Goal: Obtain resource: Obtain resource

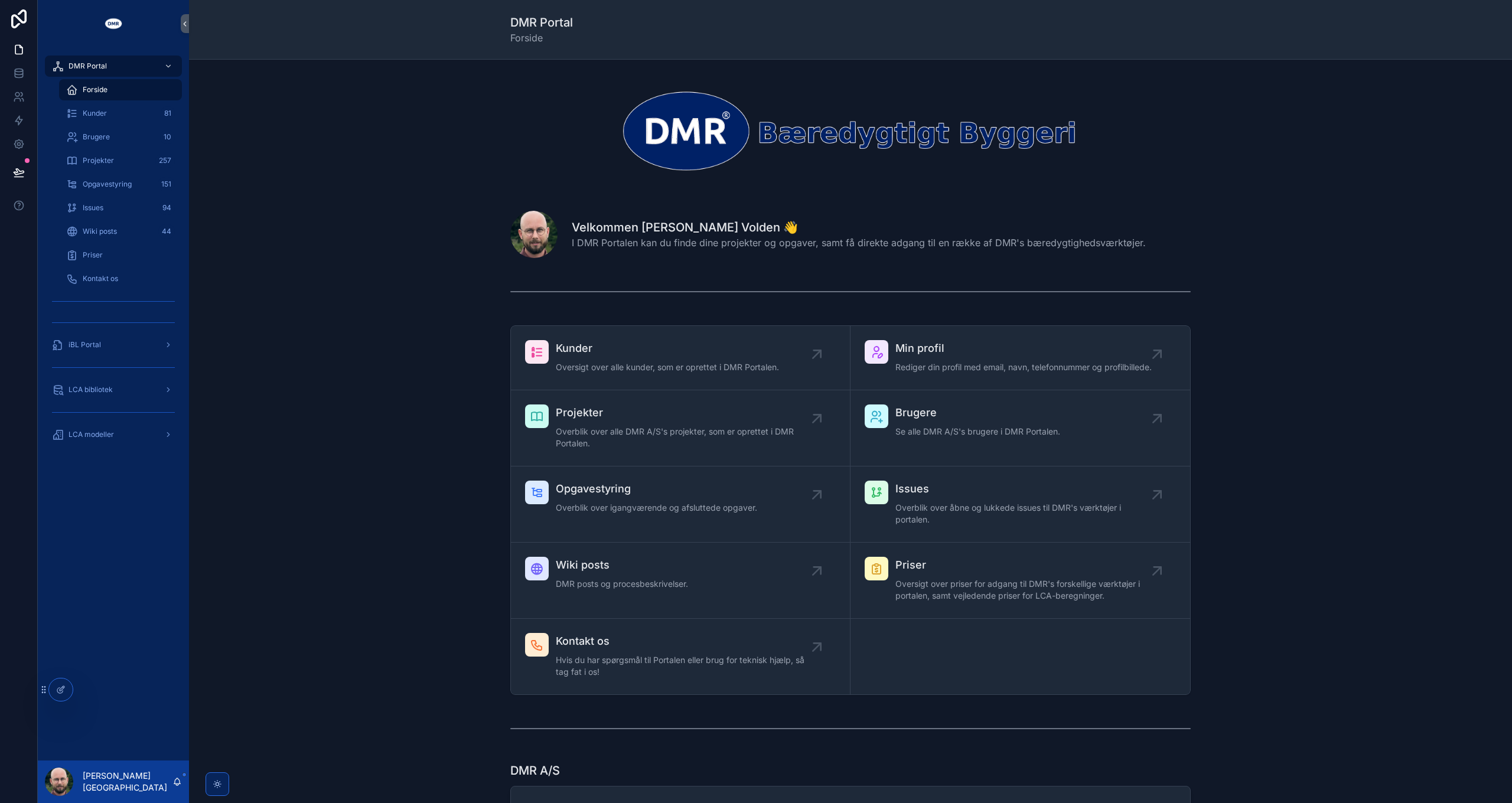
click at [122, 431] on div "LCA modeller" at bounding box center [113, 434] width 123 height 19
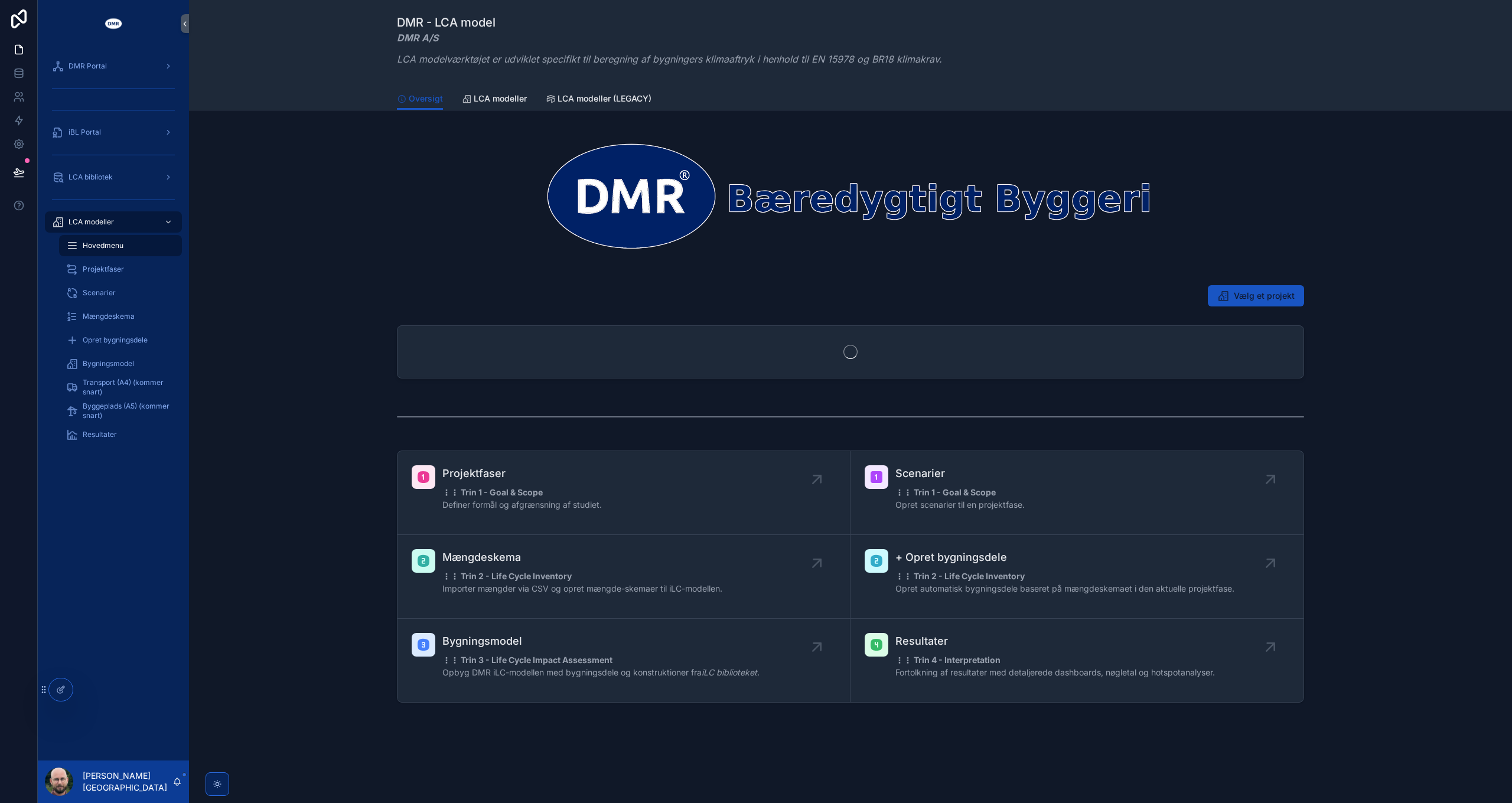
click at [122, 431] on div "Resultater" at bounding box center [120, 434] width 108 height 19
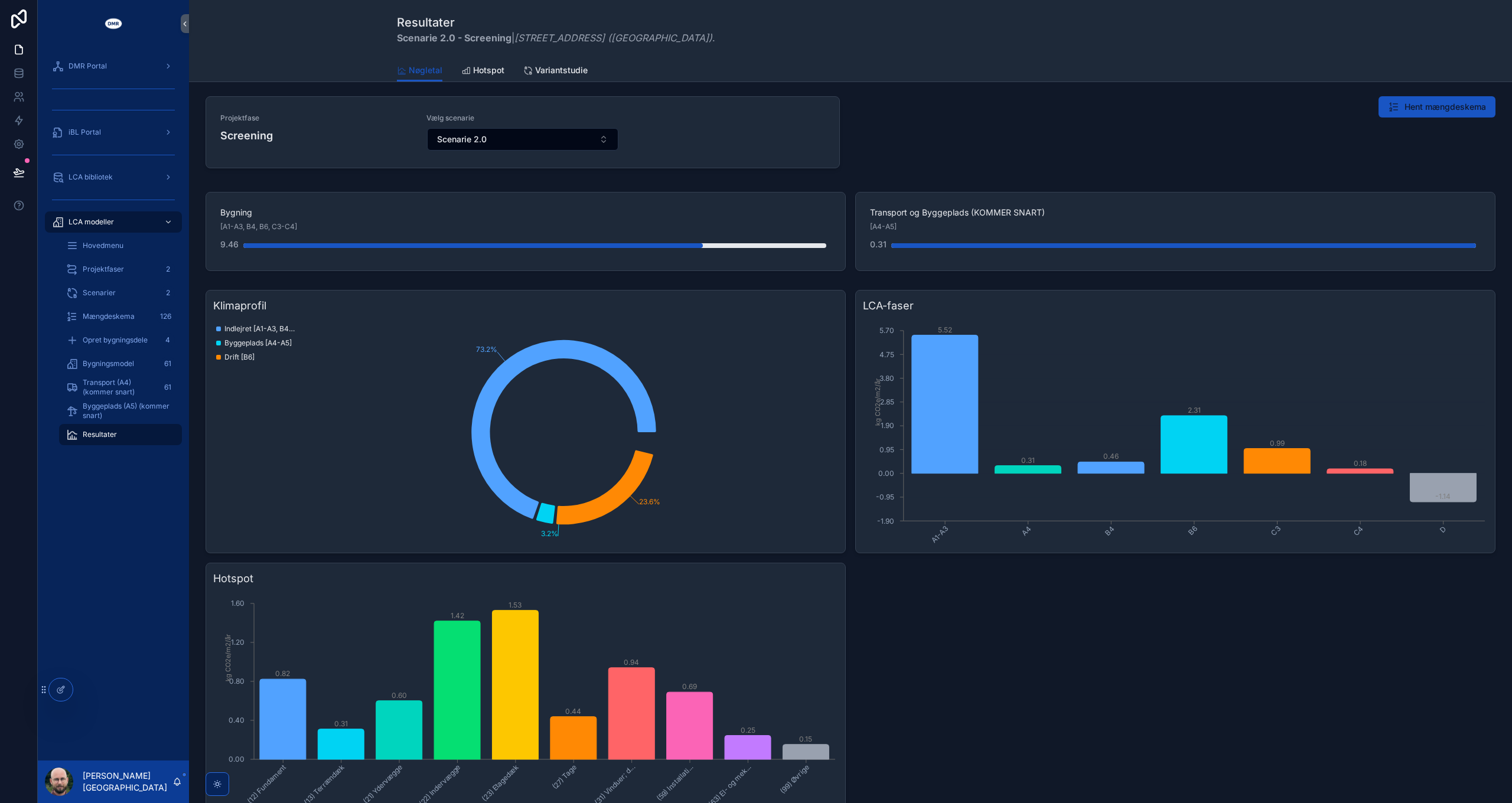
click at [946, 128] on div "Hent mængdeskema" at bounding box center [1177, 135] width 648 height 86
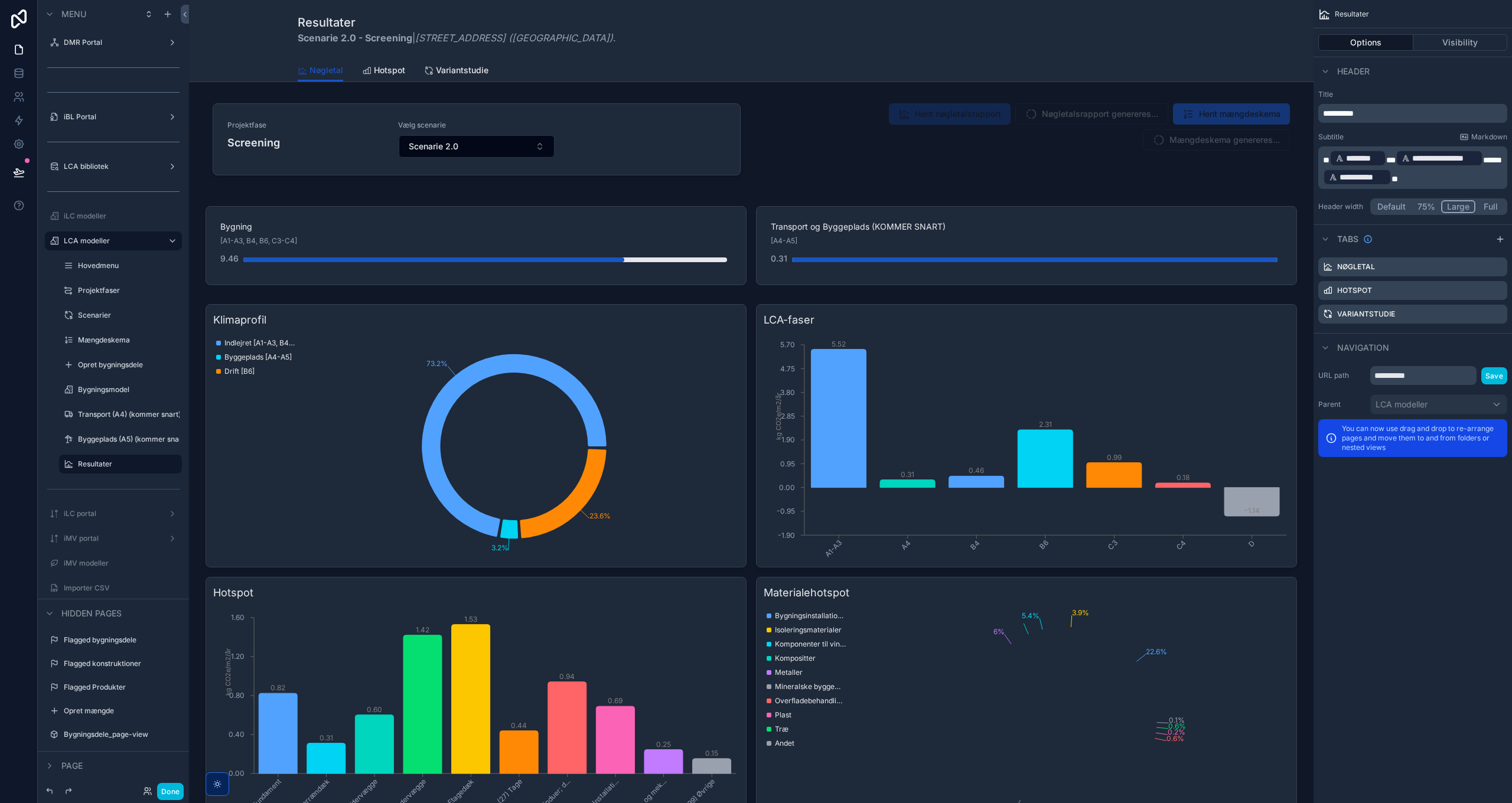
click at [991, 124] on div "scrollable content" at bounding box center [751, 142] width 1105 height 100
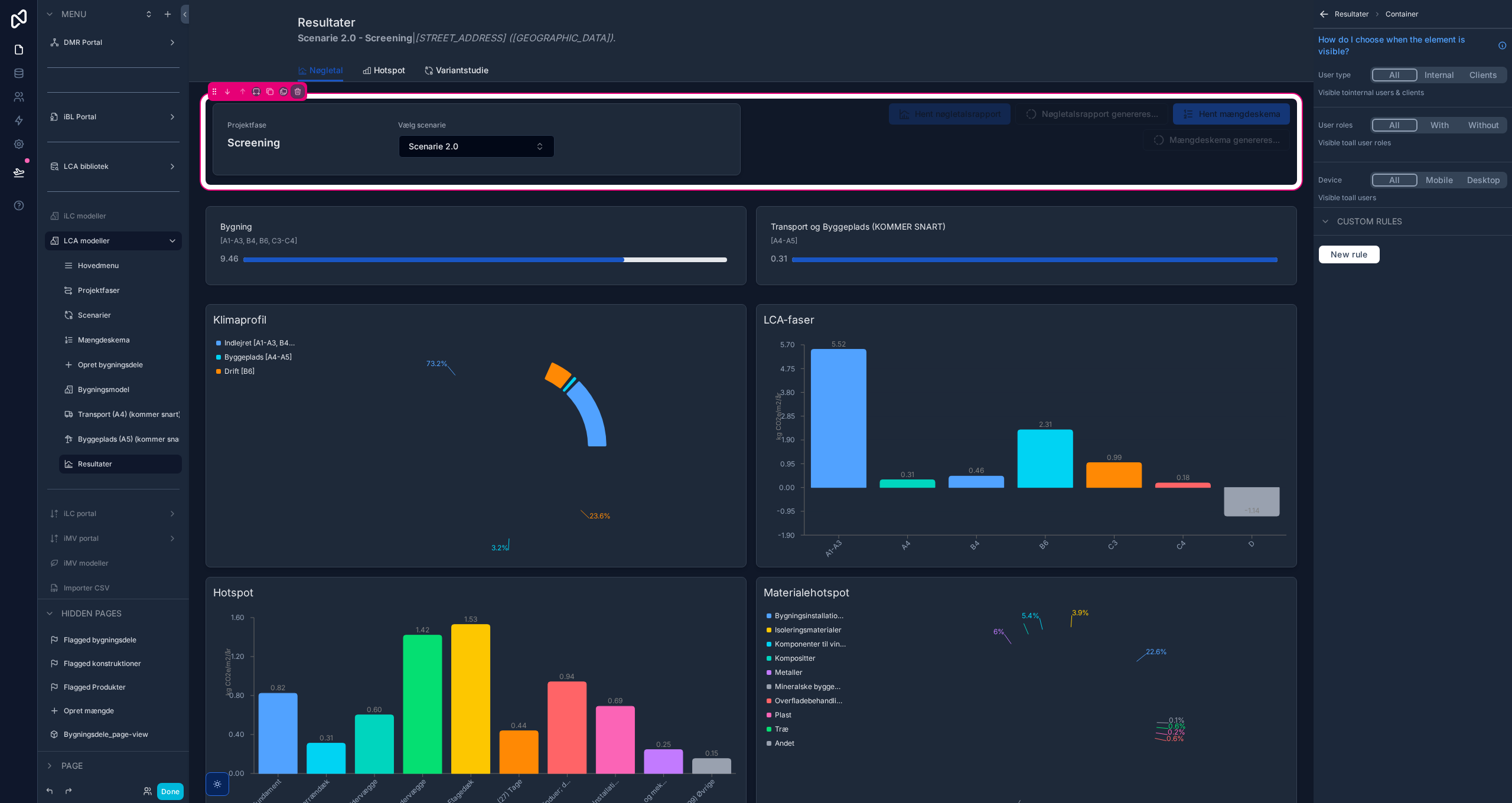
click at [987, 120] on div "scrollable content" at bounding box center [1025, 142] width 542 height 86
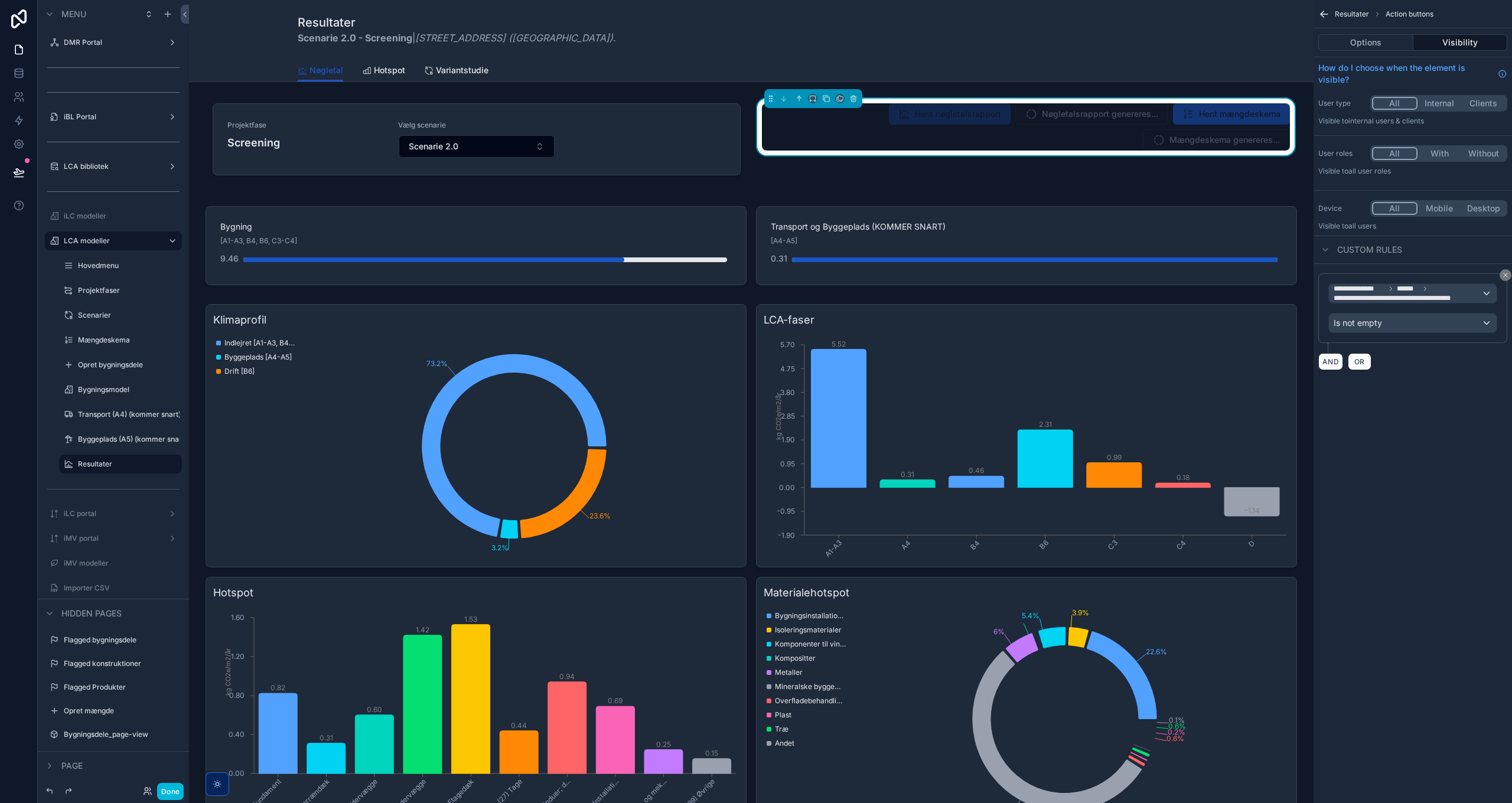
click at [1361, 42] on button "Options" at bounding box center [1365, 42] width 95 height 17
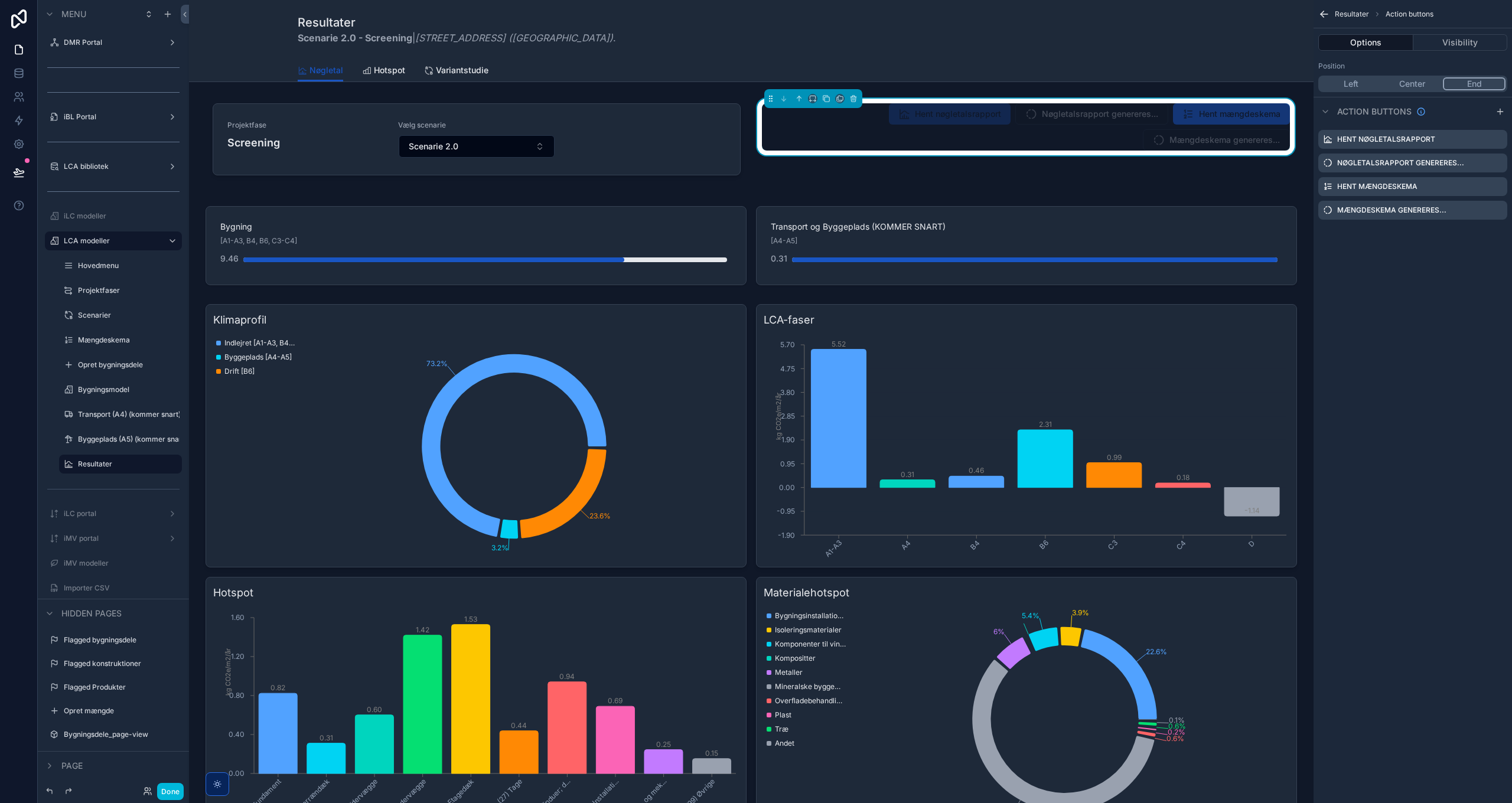
click at [0, 0] on icon "scrollable content" at bounding box center [0, 0] width 0 height 0
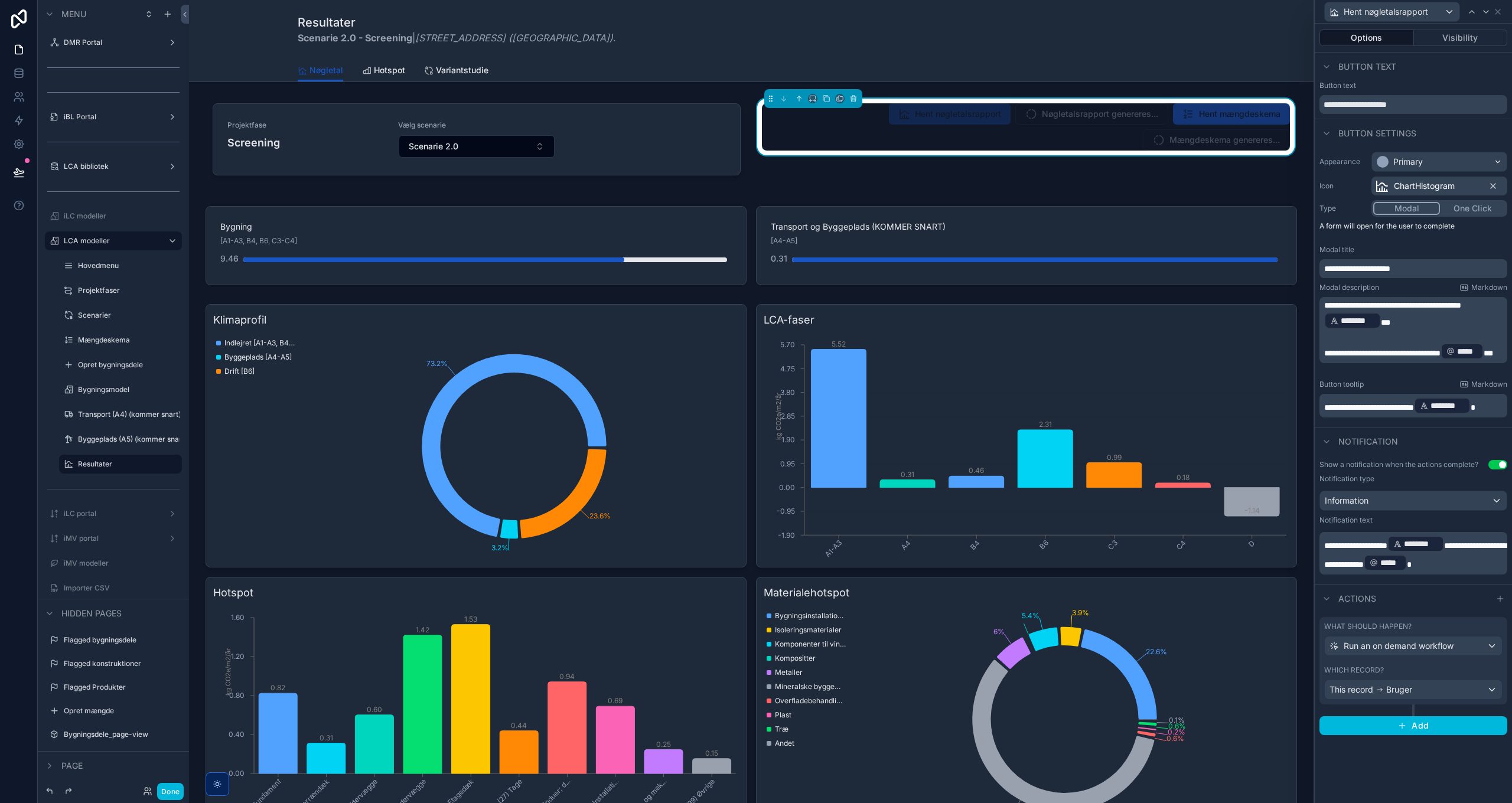
click at [1461, 40] on button "Visibility" at bounding box center [1460, 38] width 94 height 17
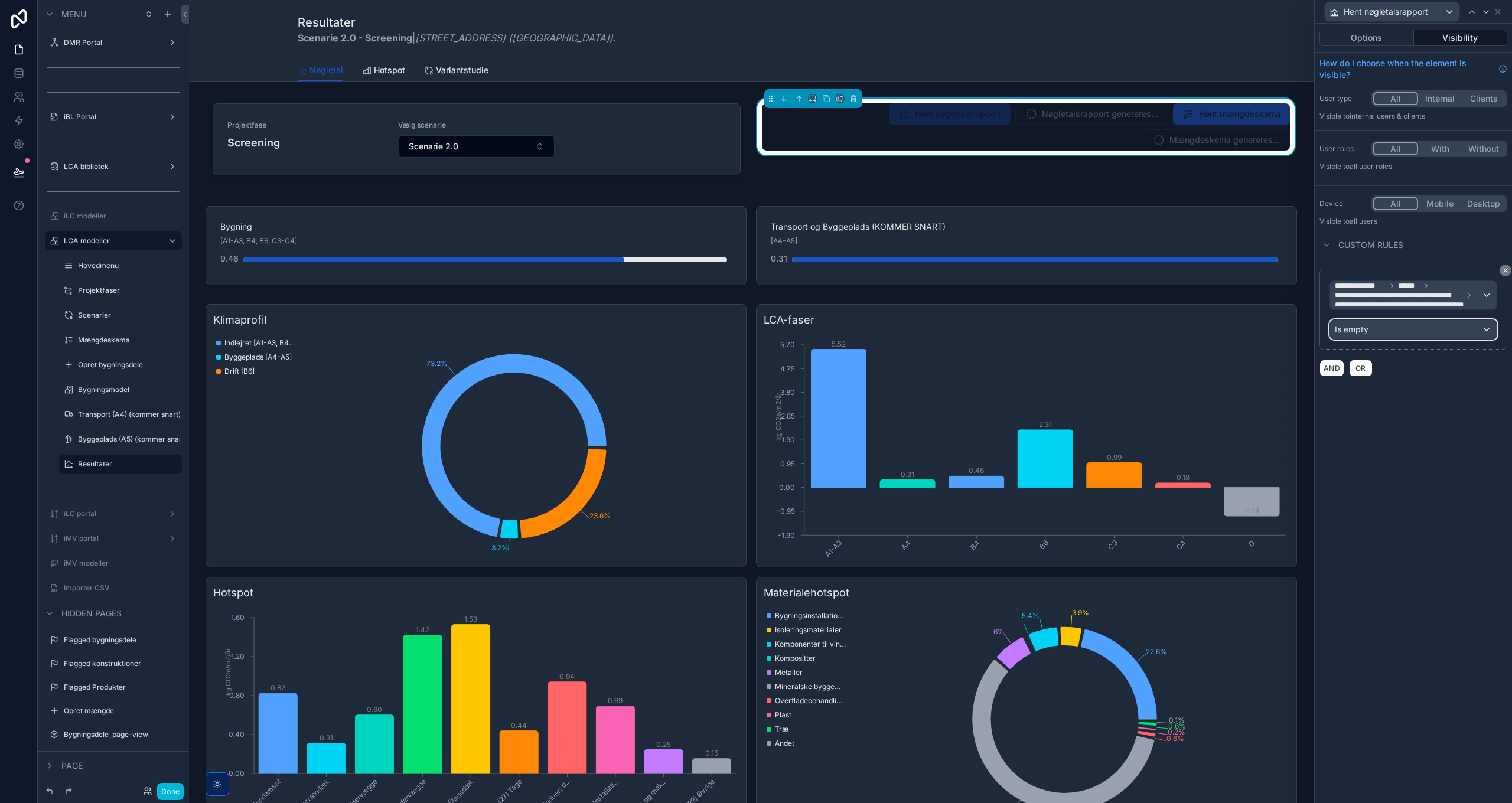
click at [1380, 329] on div "Is empty" at bounding box center [1413, 329] width 166 height 19
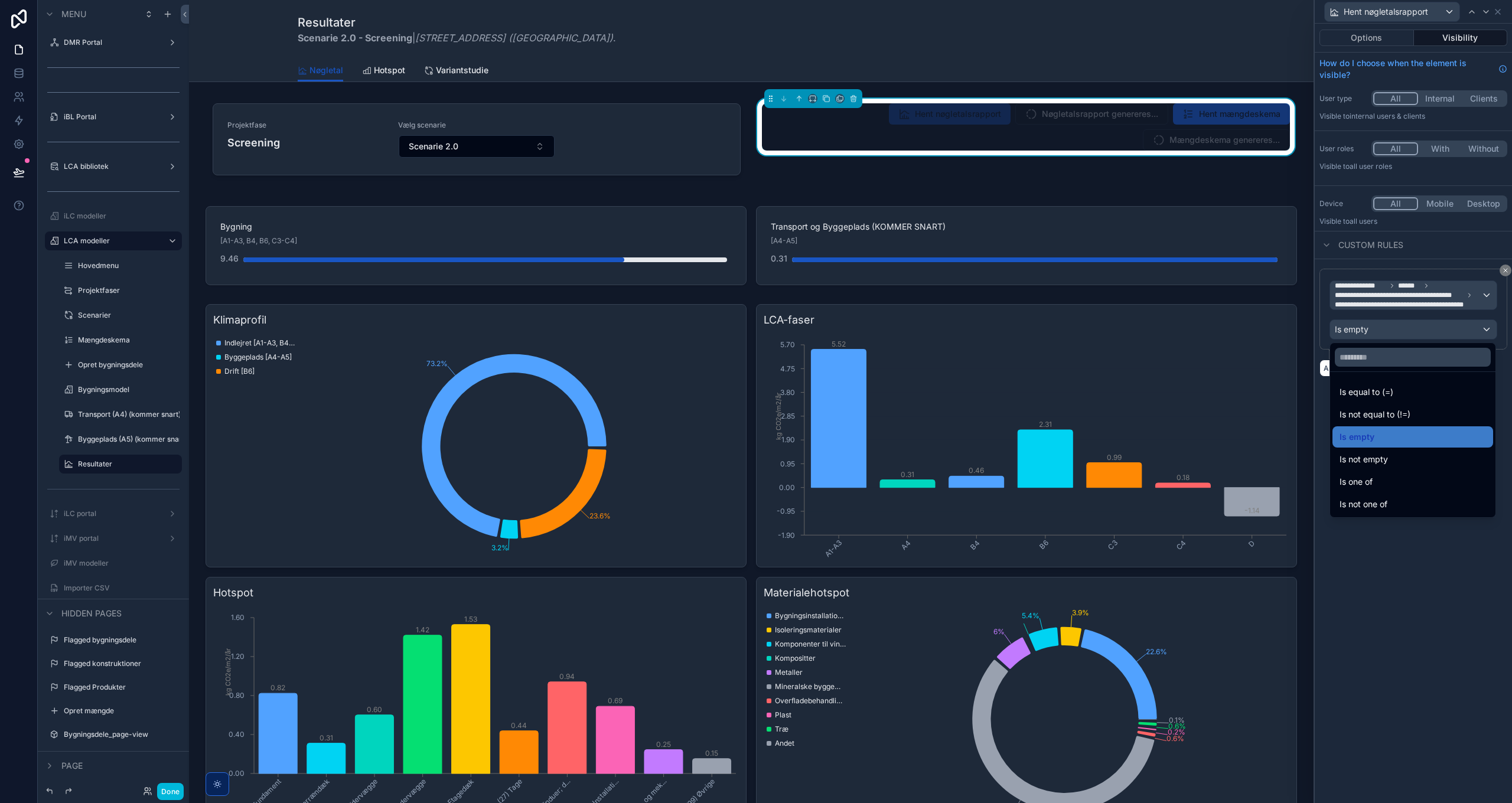
click at [1389, 460] on div "Is not empty" at bounding box center [1412, 459] width 147 height 14
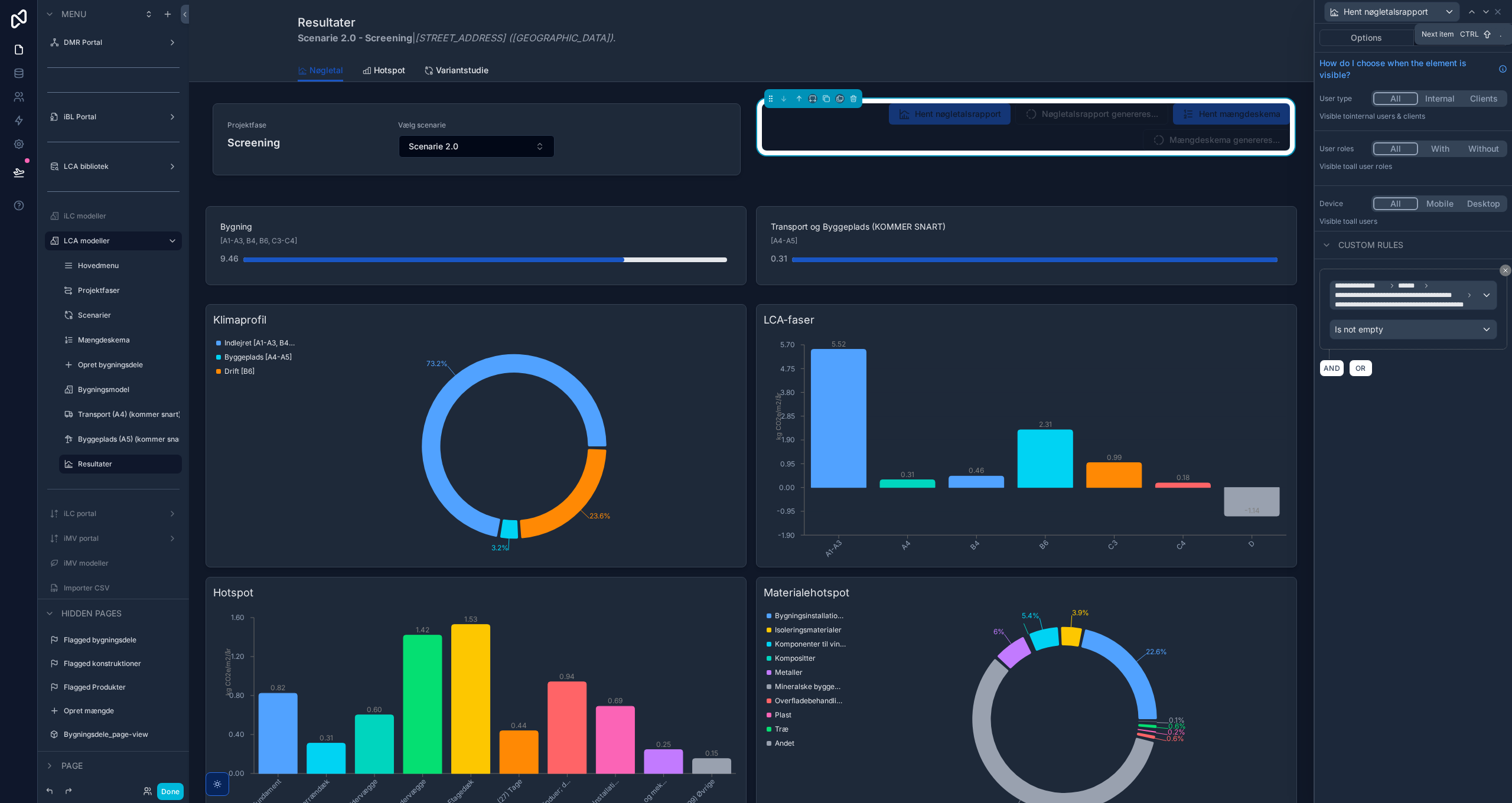
click at [1486, 13] on icon at bounding box center [1486, 12] width 5 height 2
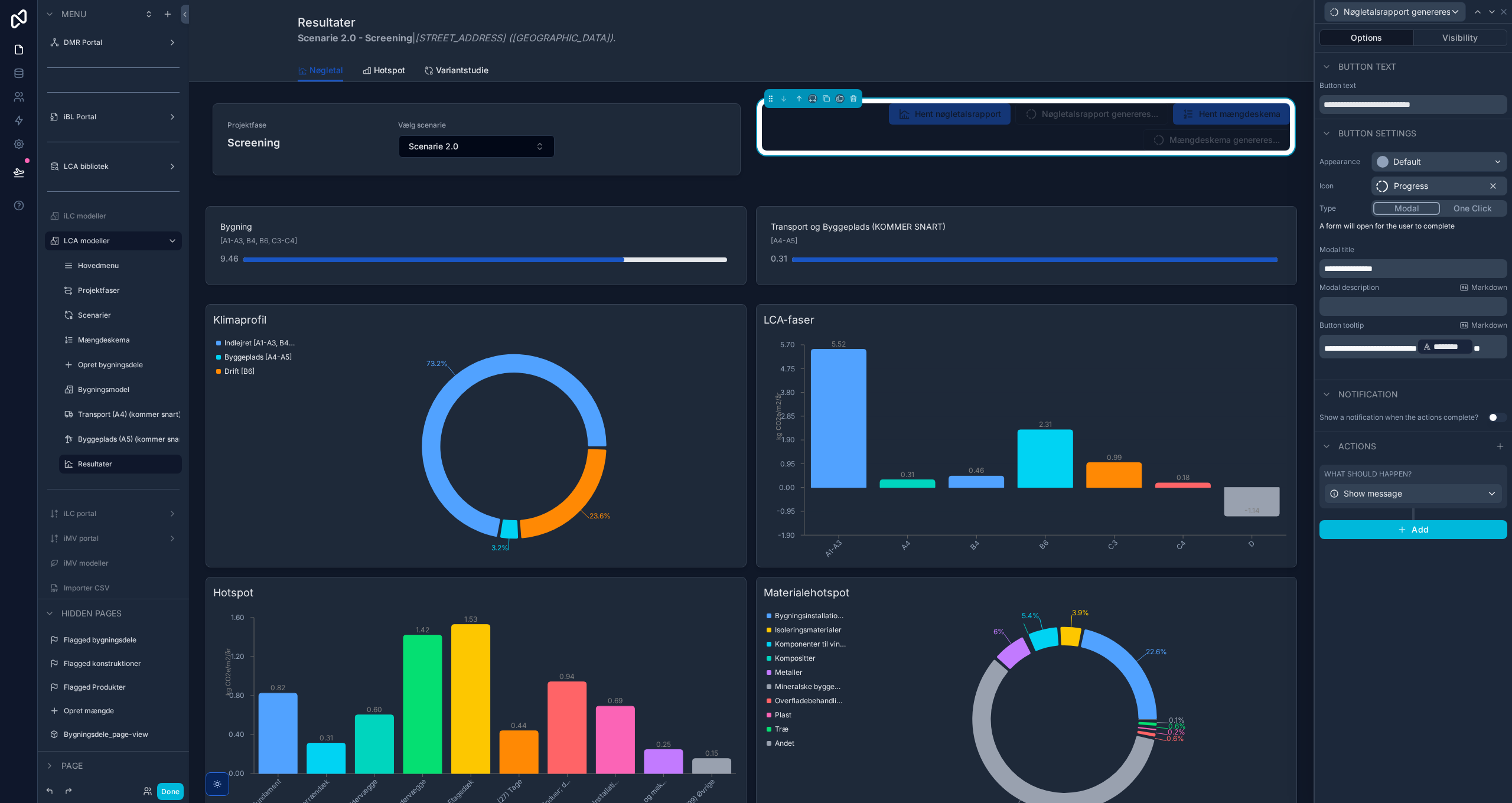
click at [1448, 36] on button "Visibility" at bounding box center [1460, 38] width 94 height 17
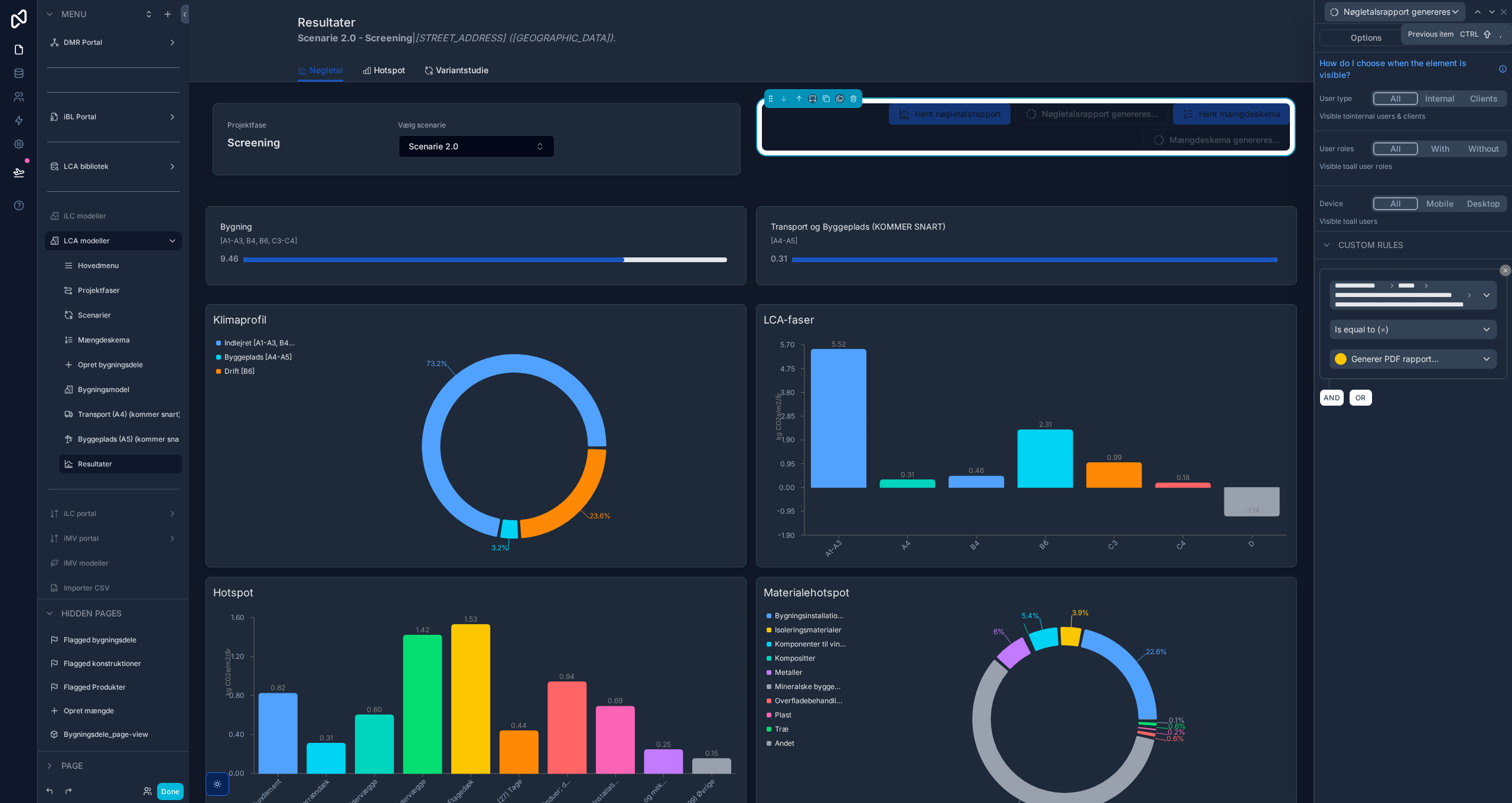
click at [1479, 12] on icon at bounding box center [1477, 12] width 5 height 2
click at [1484, 13] on icon at bounding box center [1486, 12] width 9 height 9
click at [1484, 13] on div at bounding box center [1477, 12] width 14 height 14
click at [1436, 295] on span "**********" at bounding box center [1399, 295] width 128 height 9
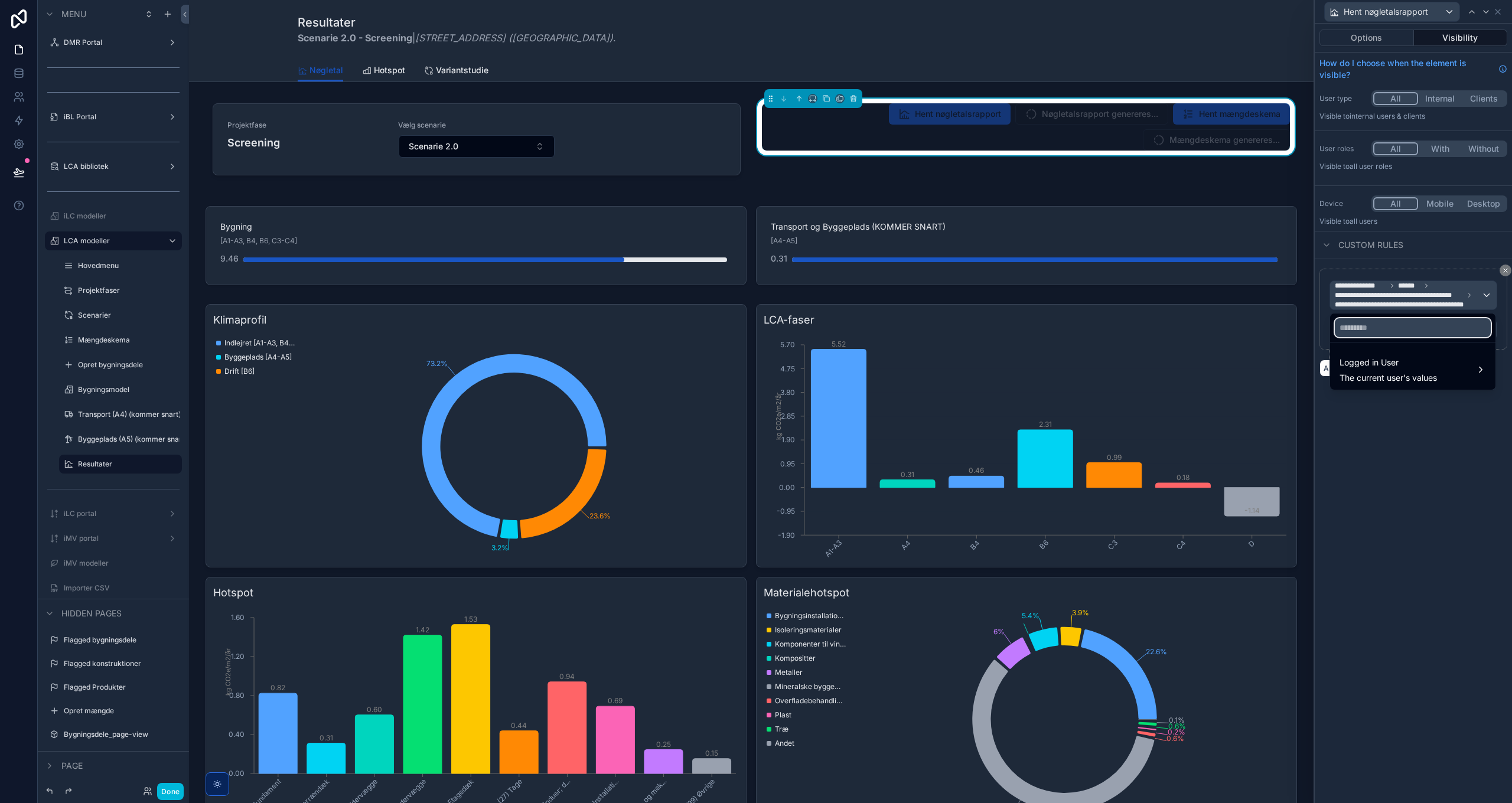
click at [1375, 329] on input "text" at bounding box center [1413, 327] width 156 height 19
type input "******"
click at [1369, 377] on span "The current user's values" at bounding box center [1388, 377] width 98 height 12
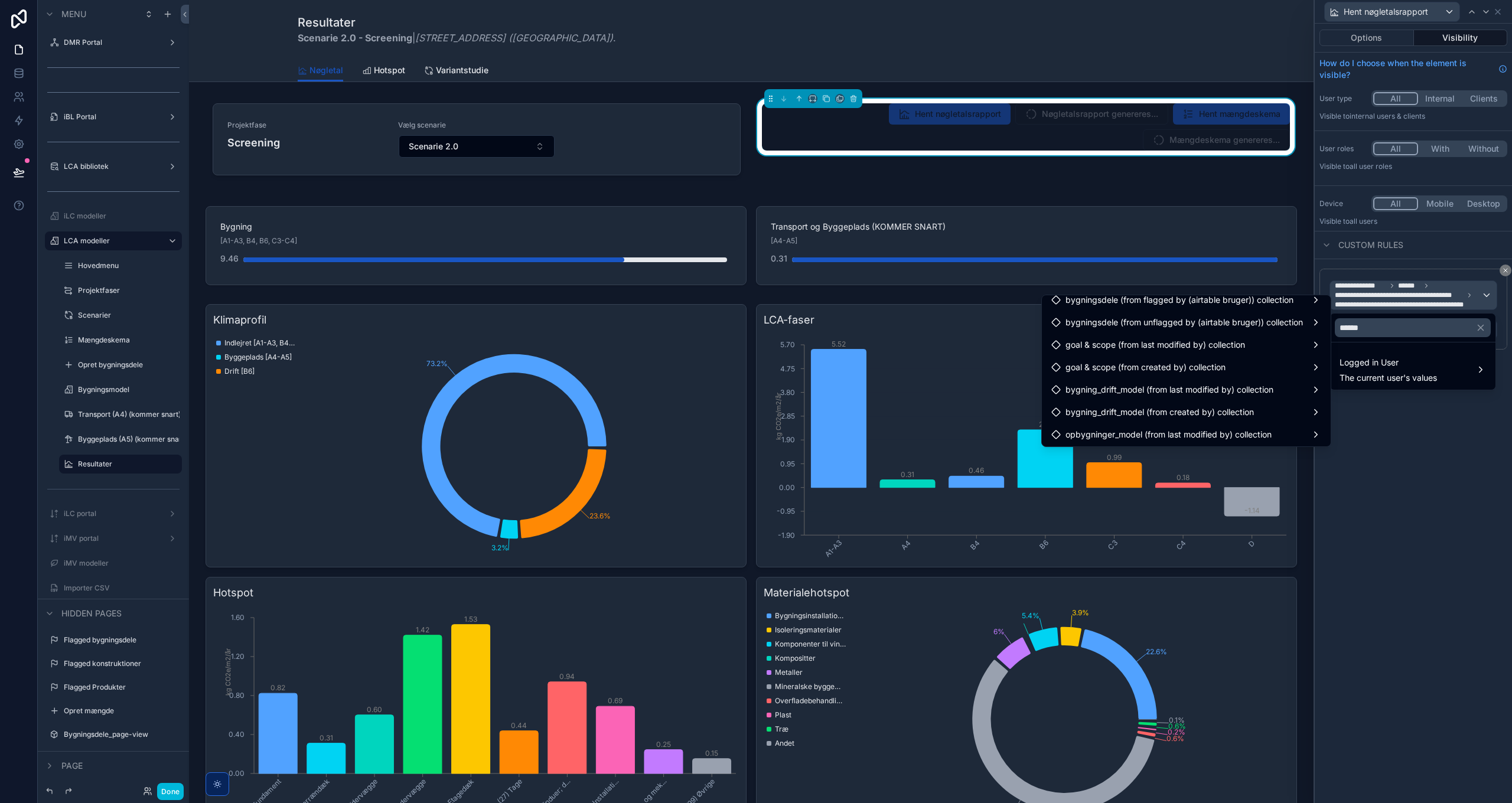
scroll to position [279, 0]
click at [1377, 331] on input "******" at bounding box center [1413, 327] width 156 height 19
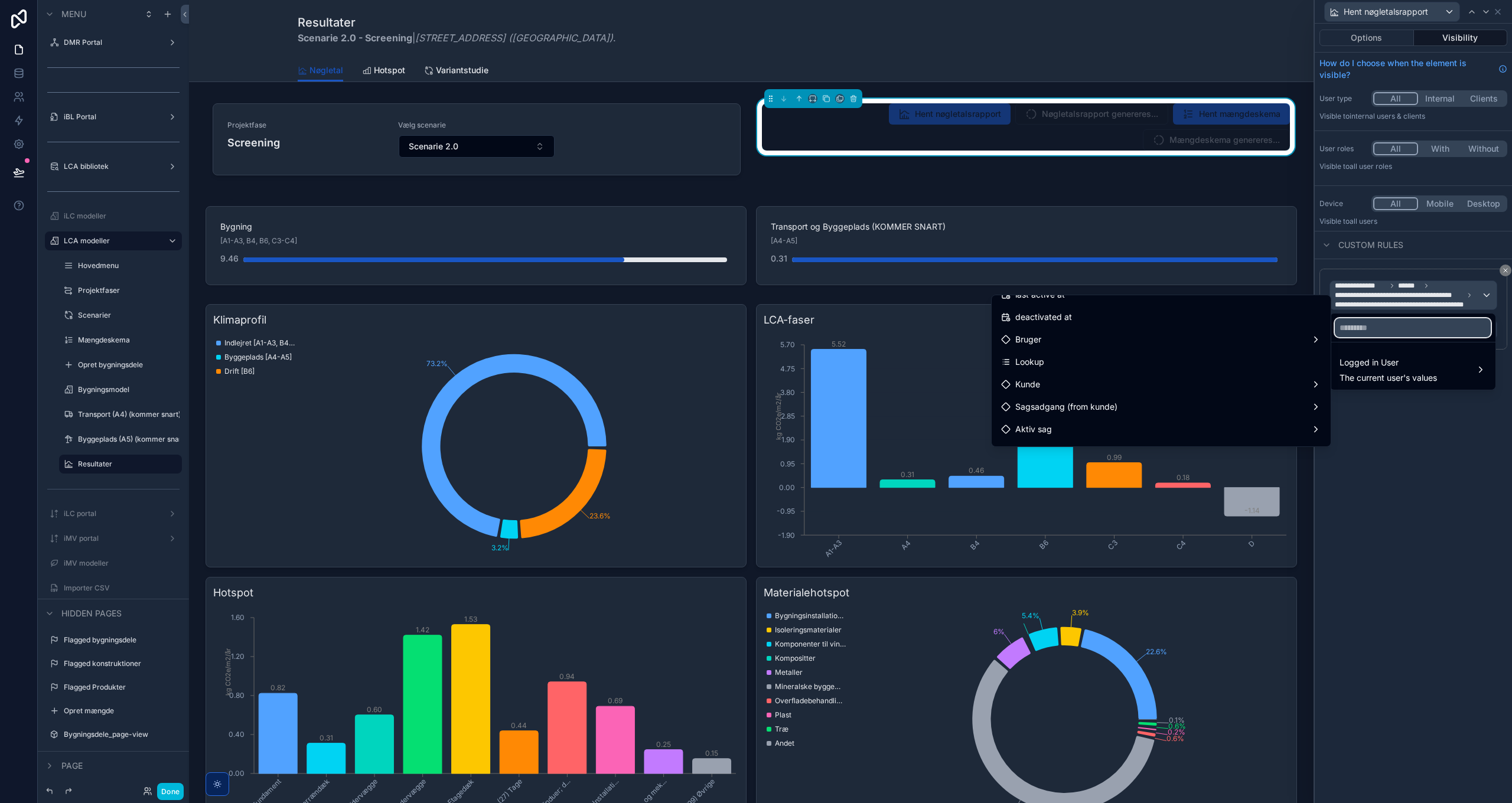
scroll to position [219, 0]
click at [1110, 361] on div "Bruger" at bounding box center [1161, 358] width 320 height 14
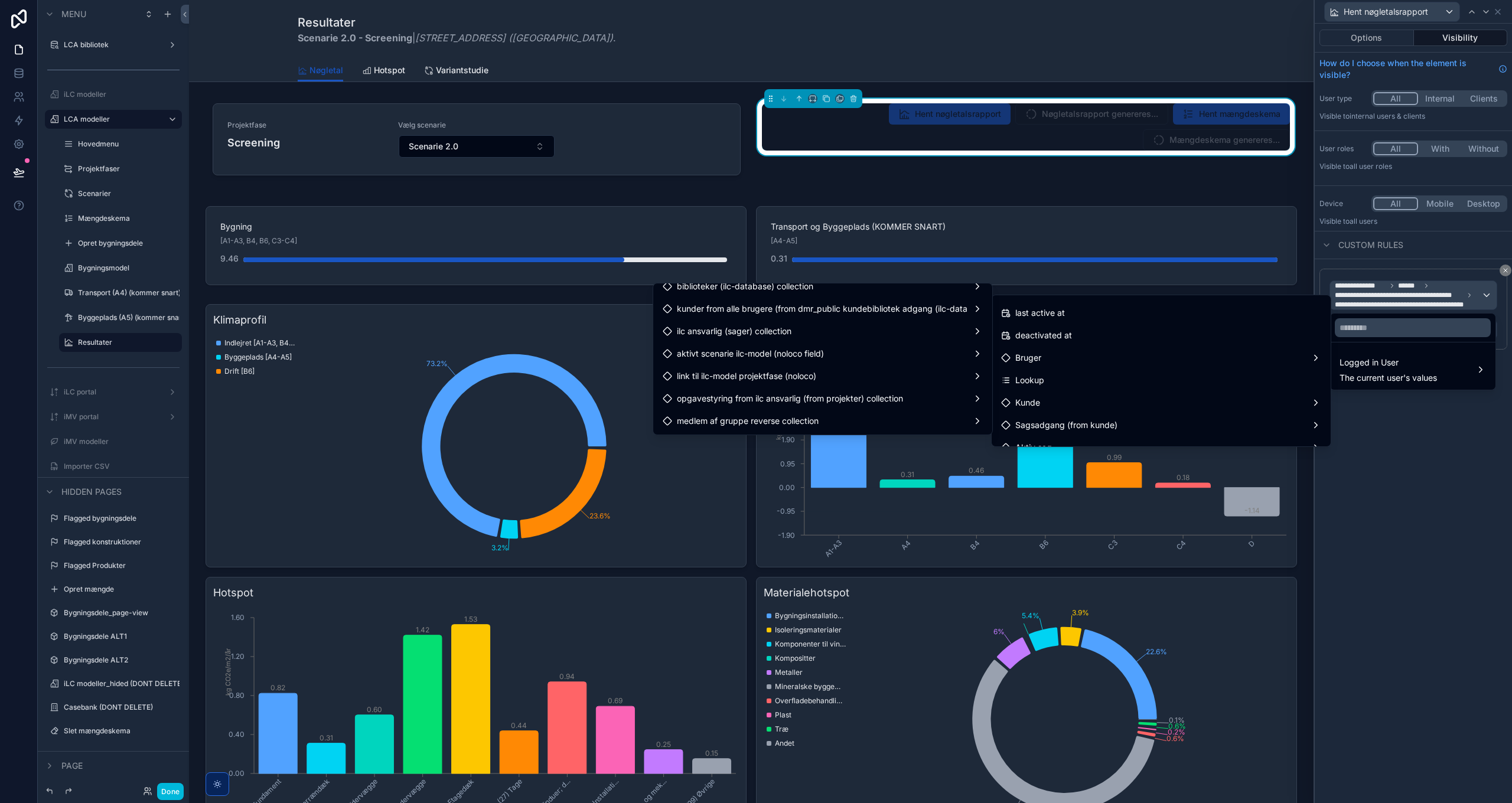
scroll to position [1224, 0]
click at [843, 374] on div "aktivt scenarie ilc-model (noloco field)" at bounding box center [822, 374] width 320 height 14
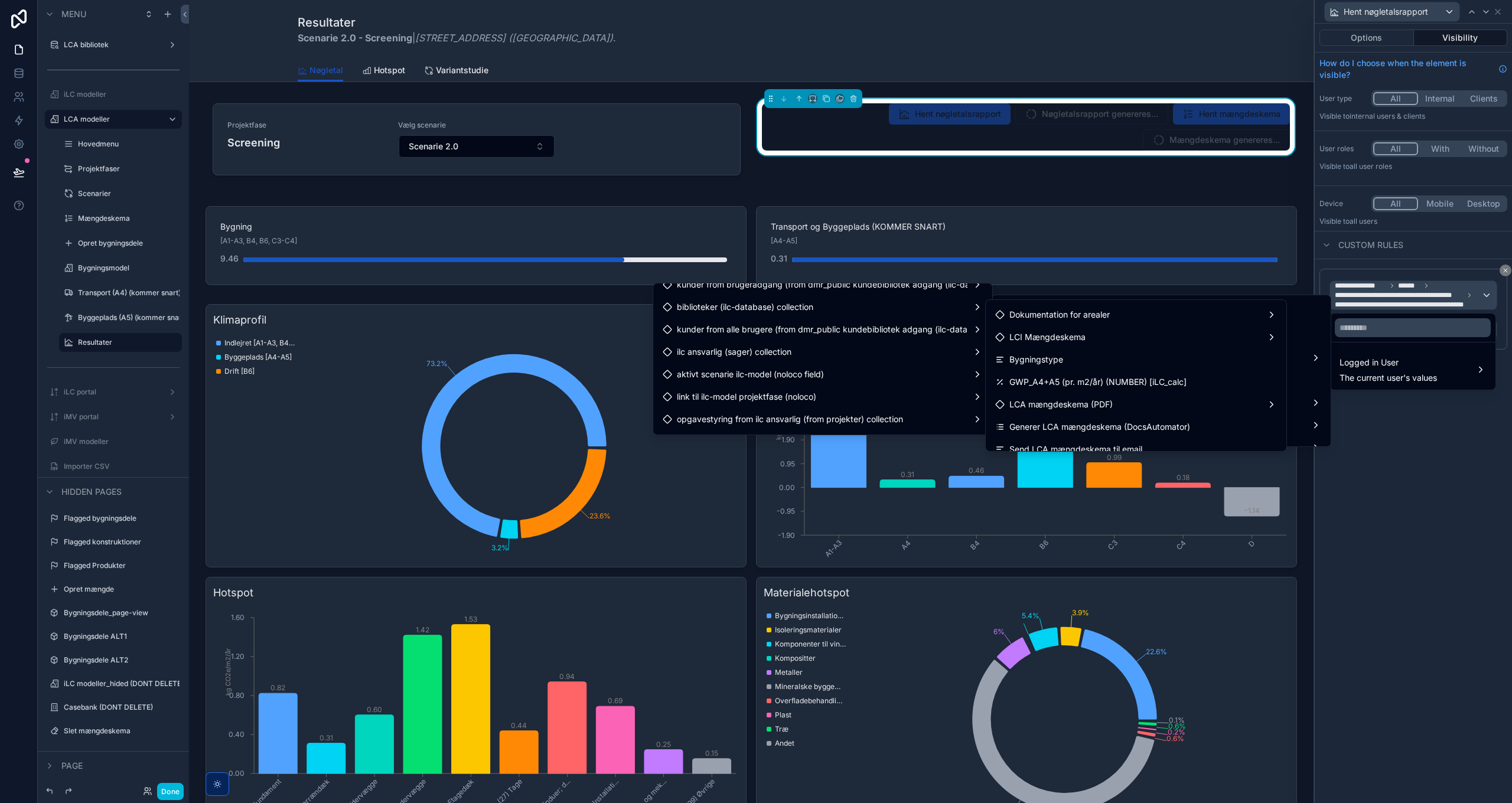
scroll to position [3205, 0]
click at [1131, 405] on span "Generer LCA mængdeskema (DocsAutomator)" at bounding box center [1100, 406] width 181 height 14
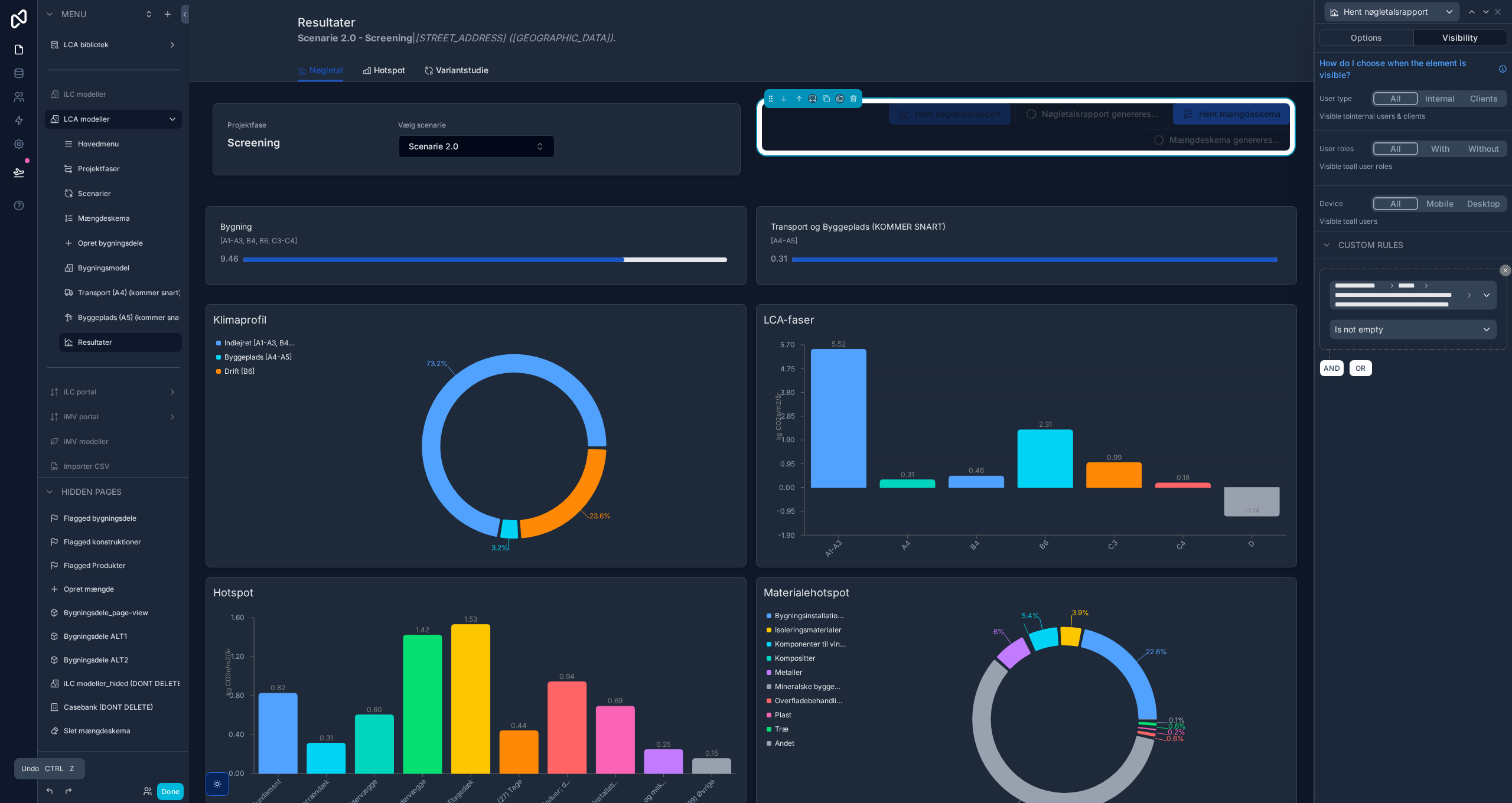
click at [47, 791] on icon at bounding box center [49, 791] width 9 height 9
click at [1483, 14] on icon at bounding box center [1486, 12] width 9 height 9
click at [1483, 14] on div at bounding box center [1477, 12] width 14 height 14
click at [1483, 14] on icon at bounding box center [1486, 12] width 9 height 9
click at [1483, 14] on div at bounding box center [1477, 12] width 14 height 14
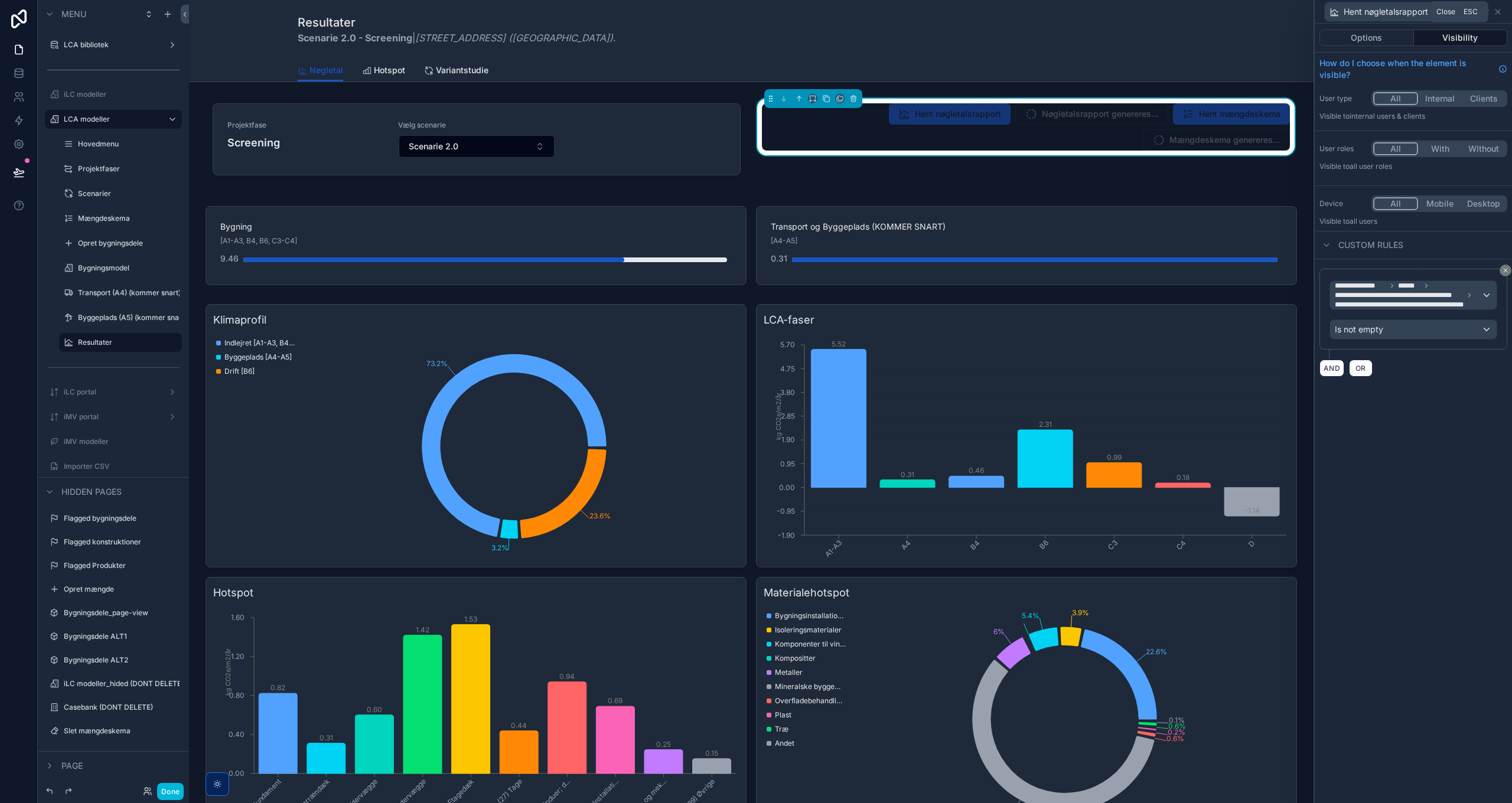
click at [1497, 11] on icon at bounding box center [1498, 12] width 5 height 5
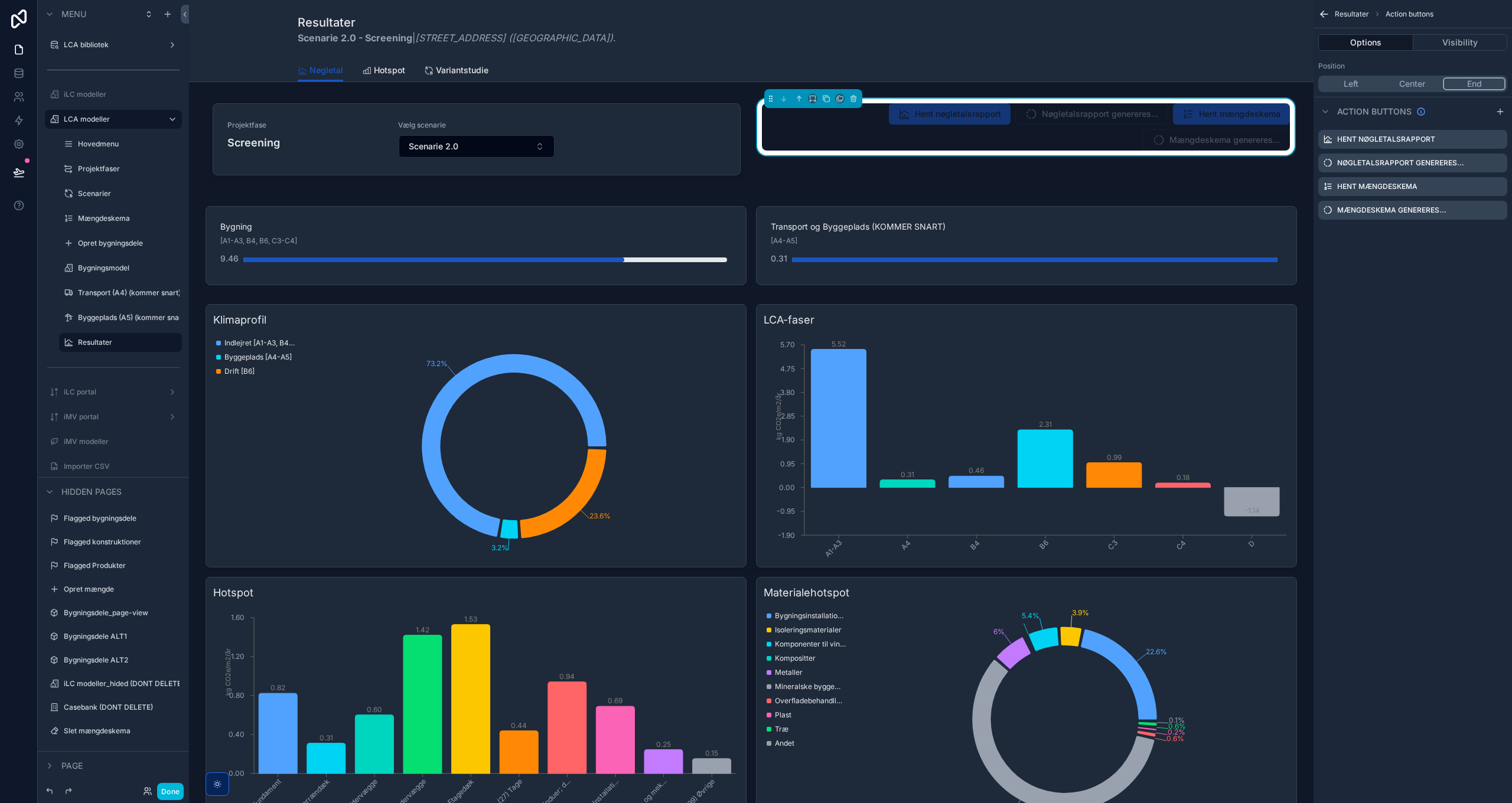
click at [0, 0] on icon "scrollable content" at bounding box center [0, 0] width 0 height 0
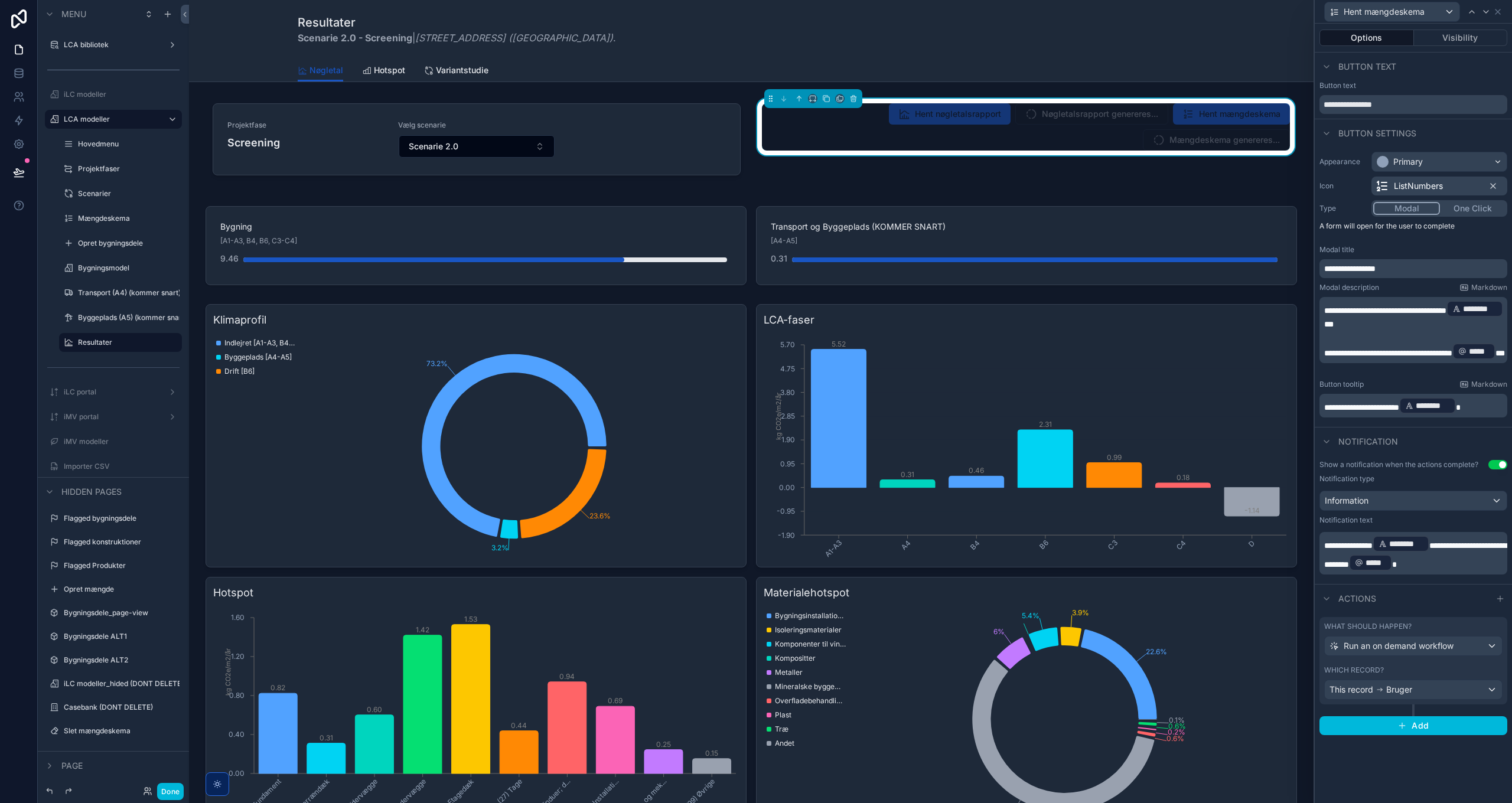
click at [1461, 32] on button "Visibility" at bounding box center [1460, 38] width 94 height 17
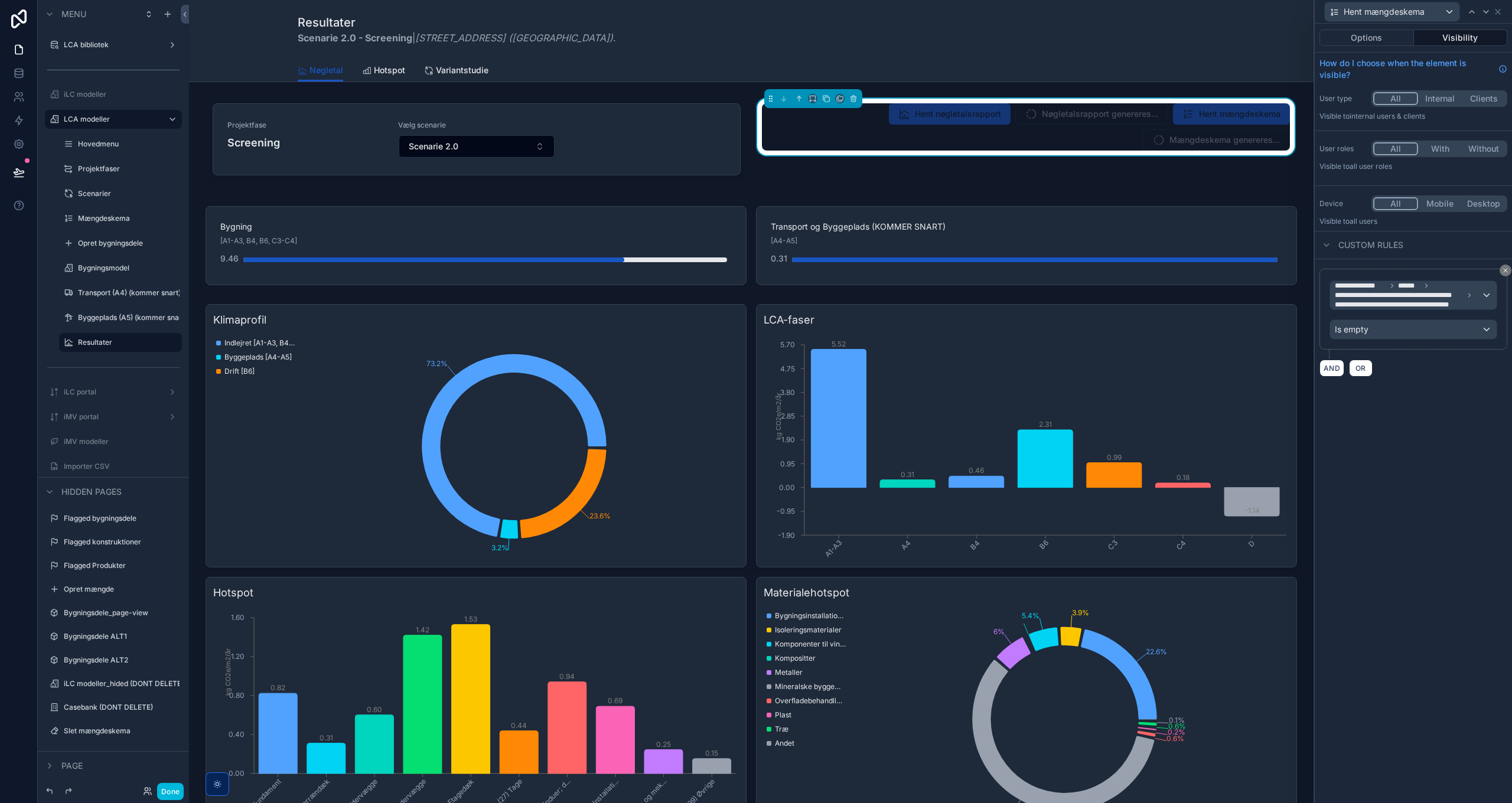
click at [1498, 11] on icon at bounding box center [1497, 12] width 9 height 9
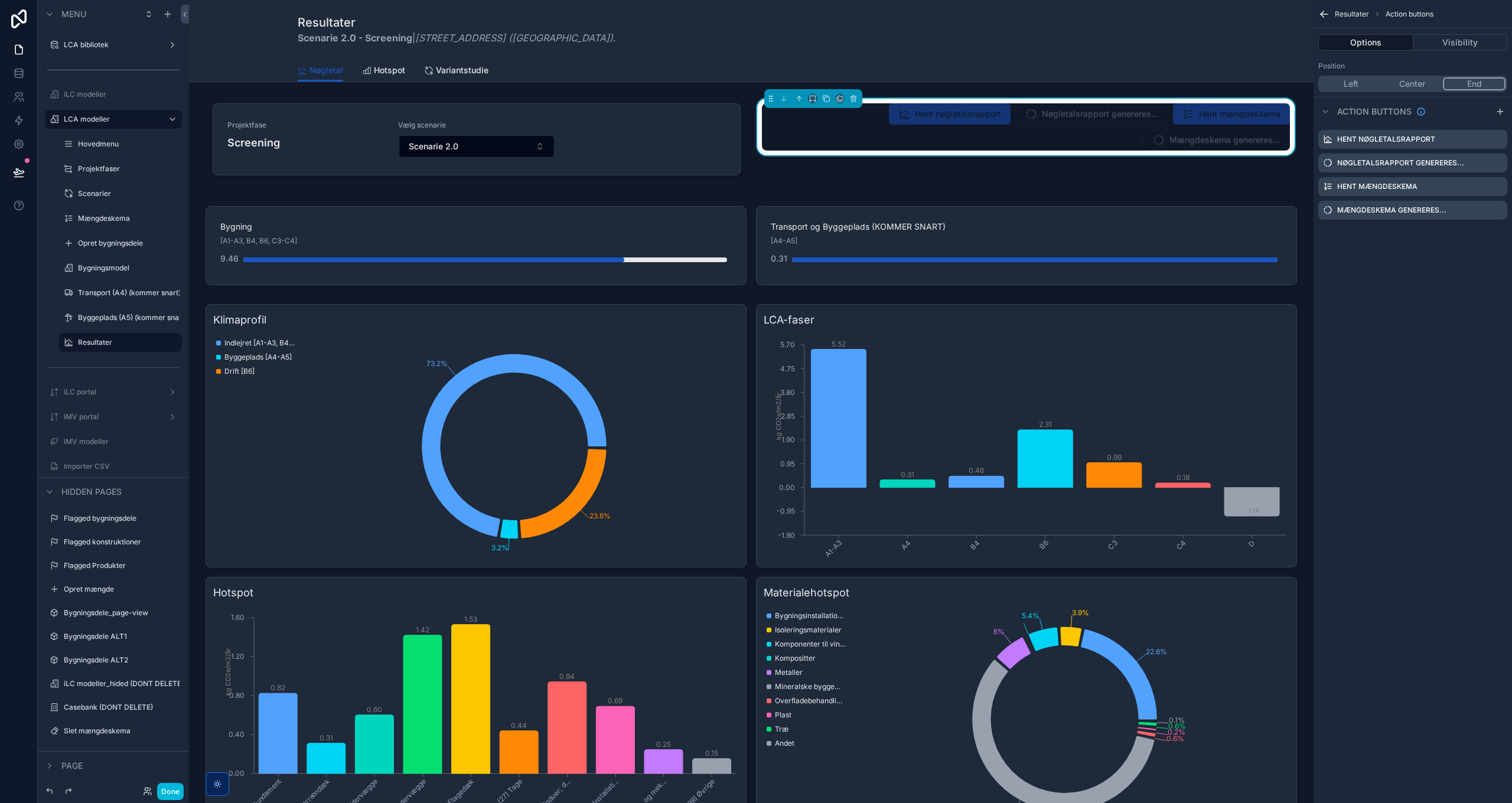
click at [0, 0] on icon "scrollable content" at bounding box center [0, 0] width 0 height 0
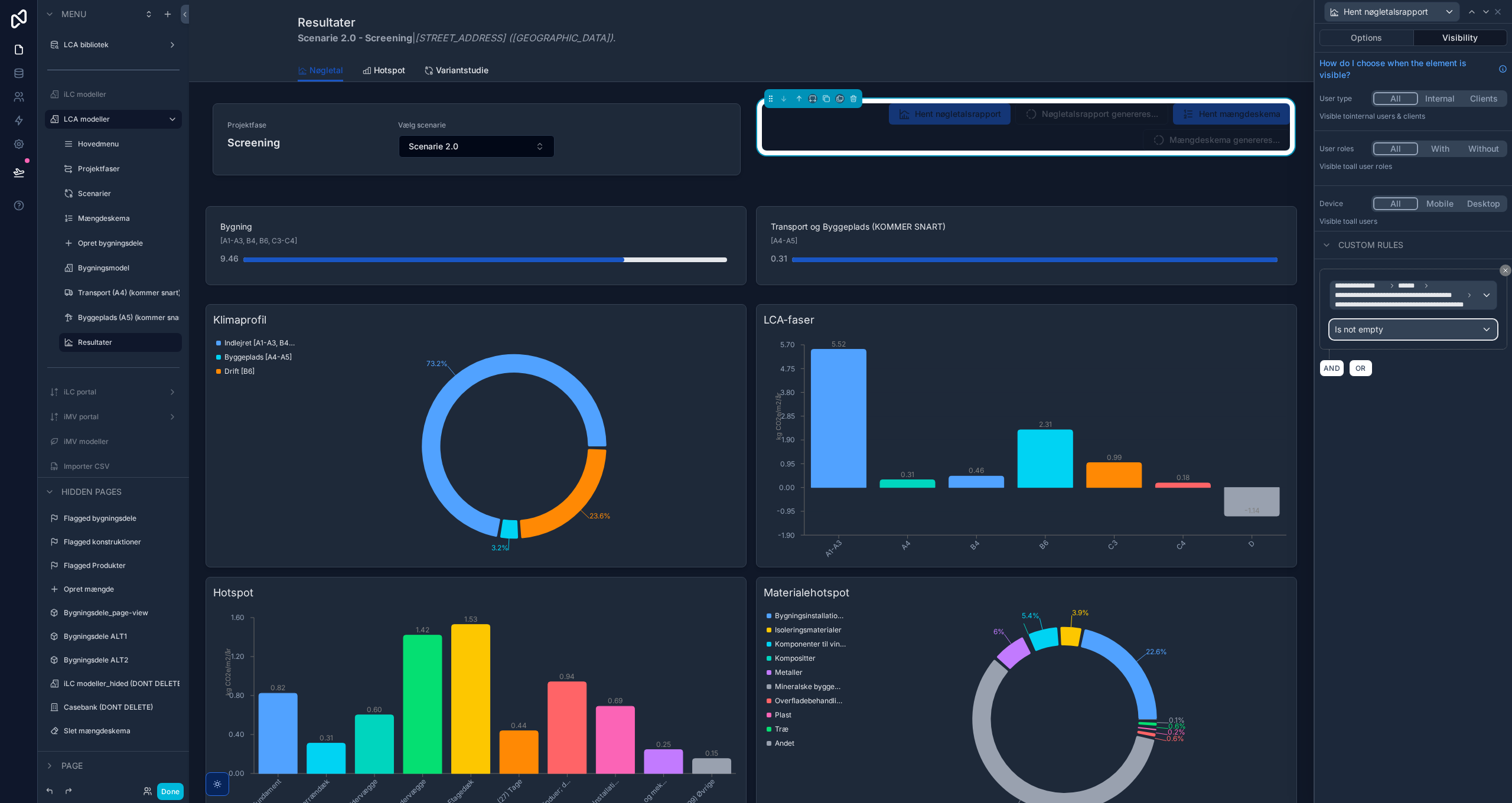
click at [1378, 329] on span "Is not empty" at bounding box center [1359, 329] width 48 height 12
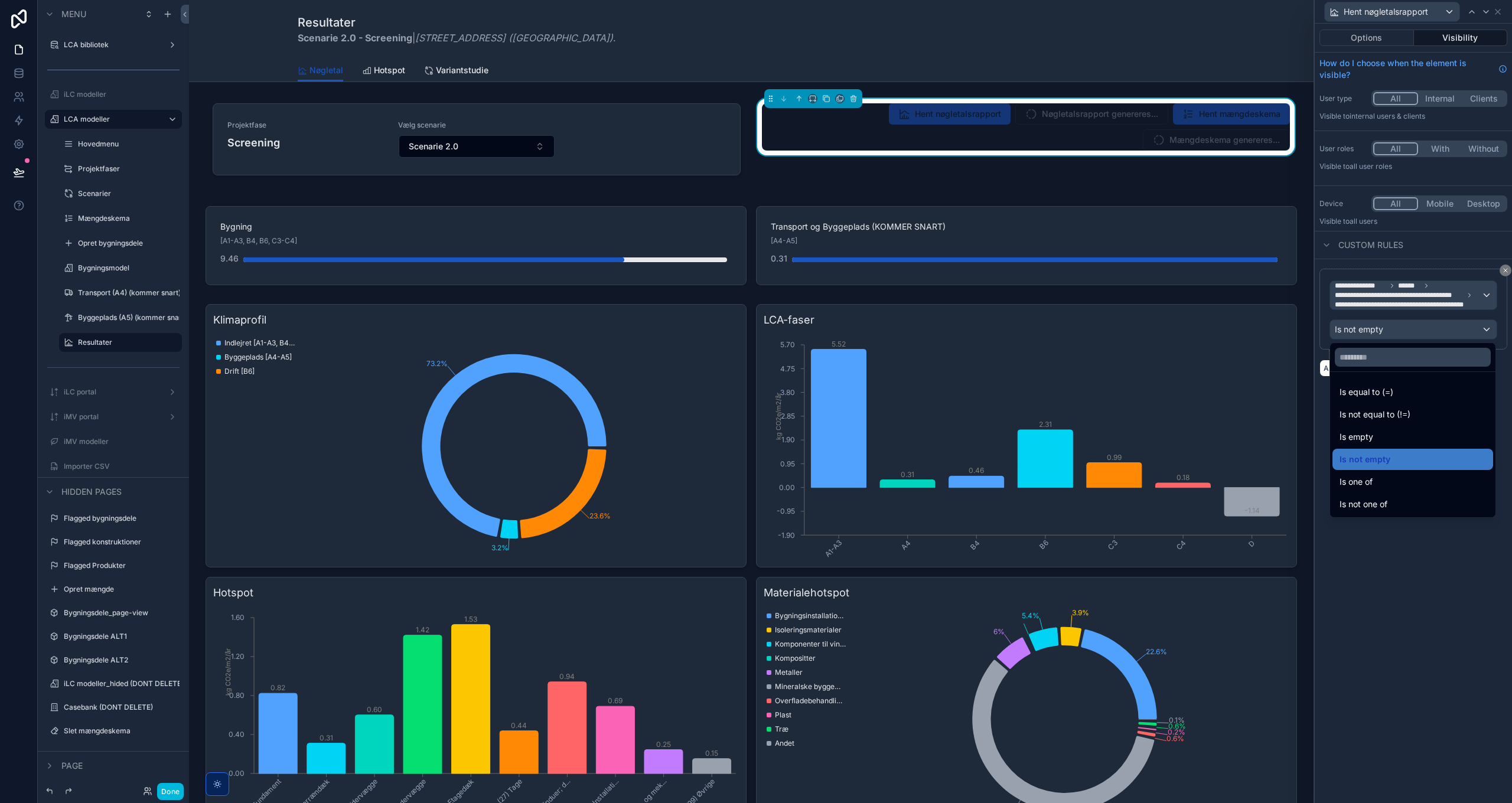
click at [1376, 437] on div "Is empty" at bounding box center [1412, 436] width 147 height 14
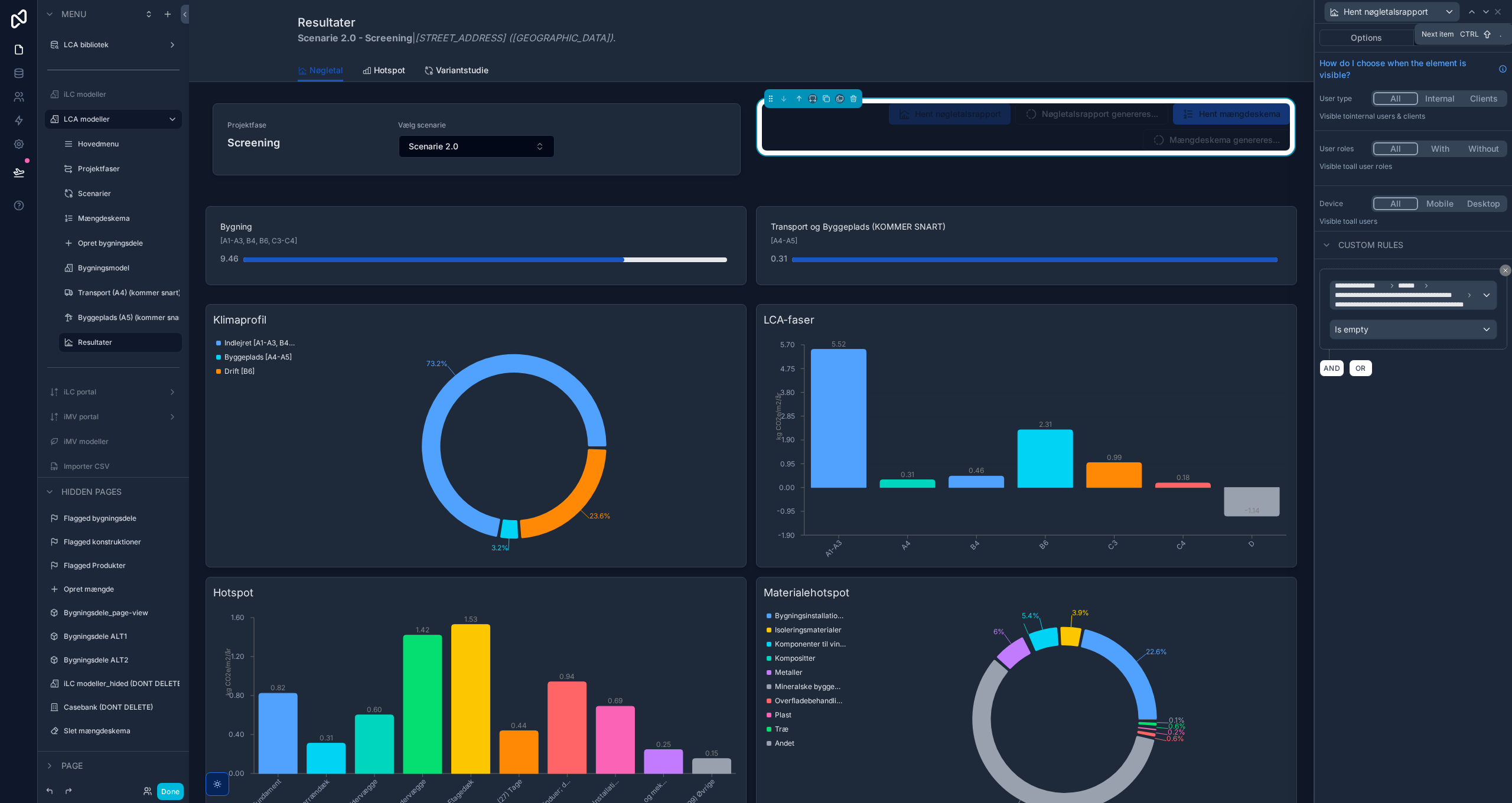
click at [1486, 12] on icon at bounding box center [1486, 12] width 5 height 2
click at [1501, 9] on icon at bounding box center [1504, 12] width 5 height 5
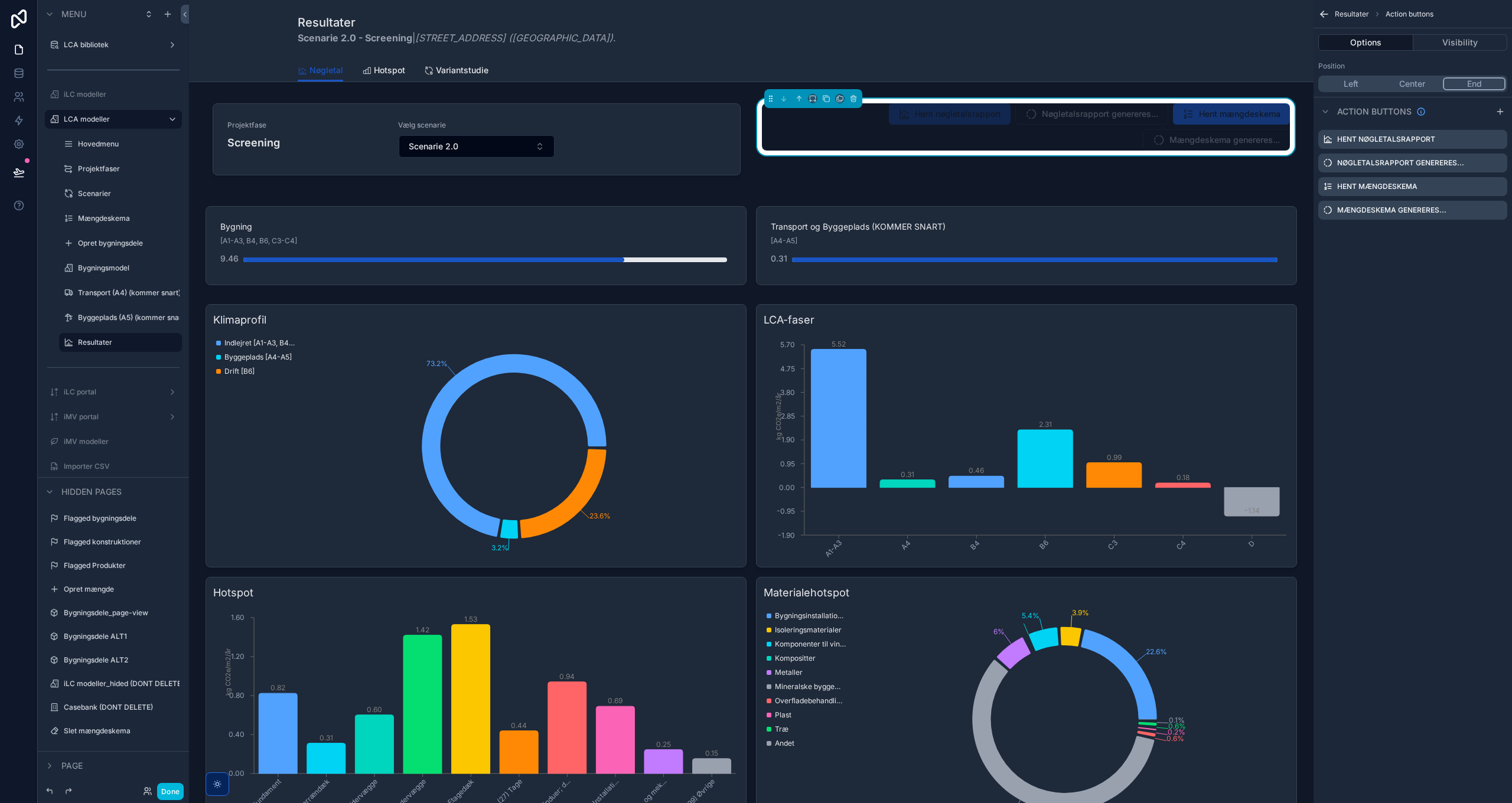
click at [170, 790] on button "Done" at bounding box center [171, 791] width 26 height 17
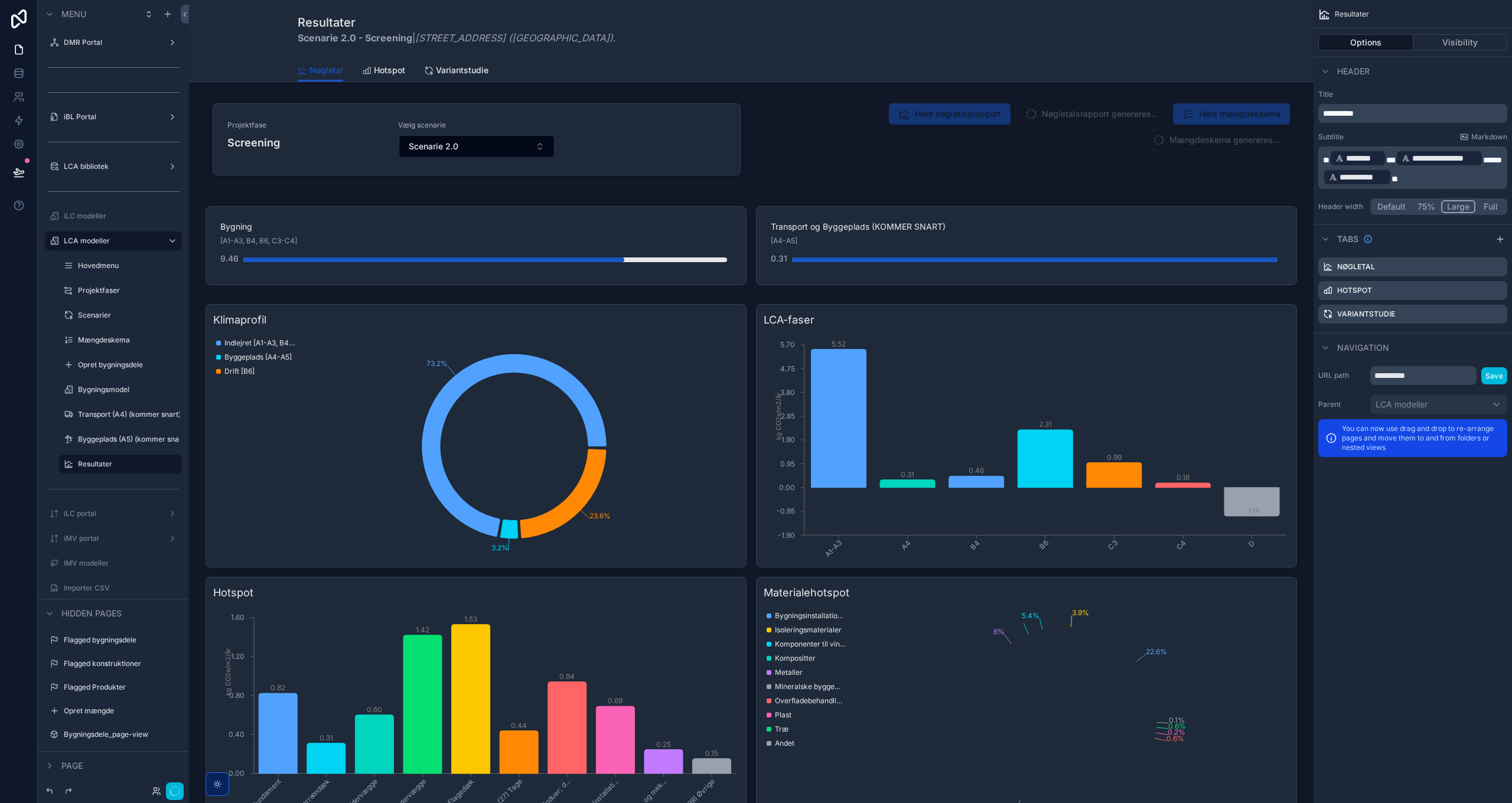
click at [1043, 112] on div "scrollable content" at bounding box center [751, 142] width 1105 height 100
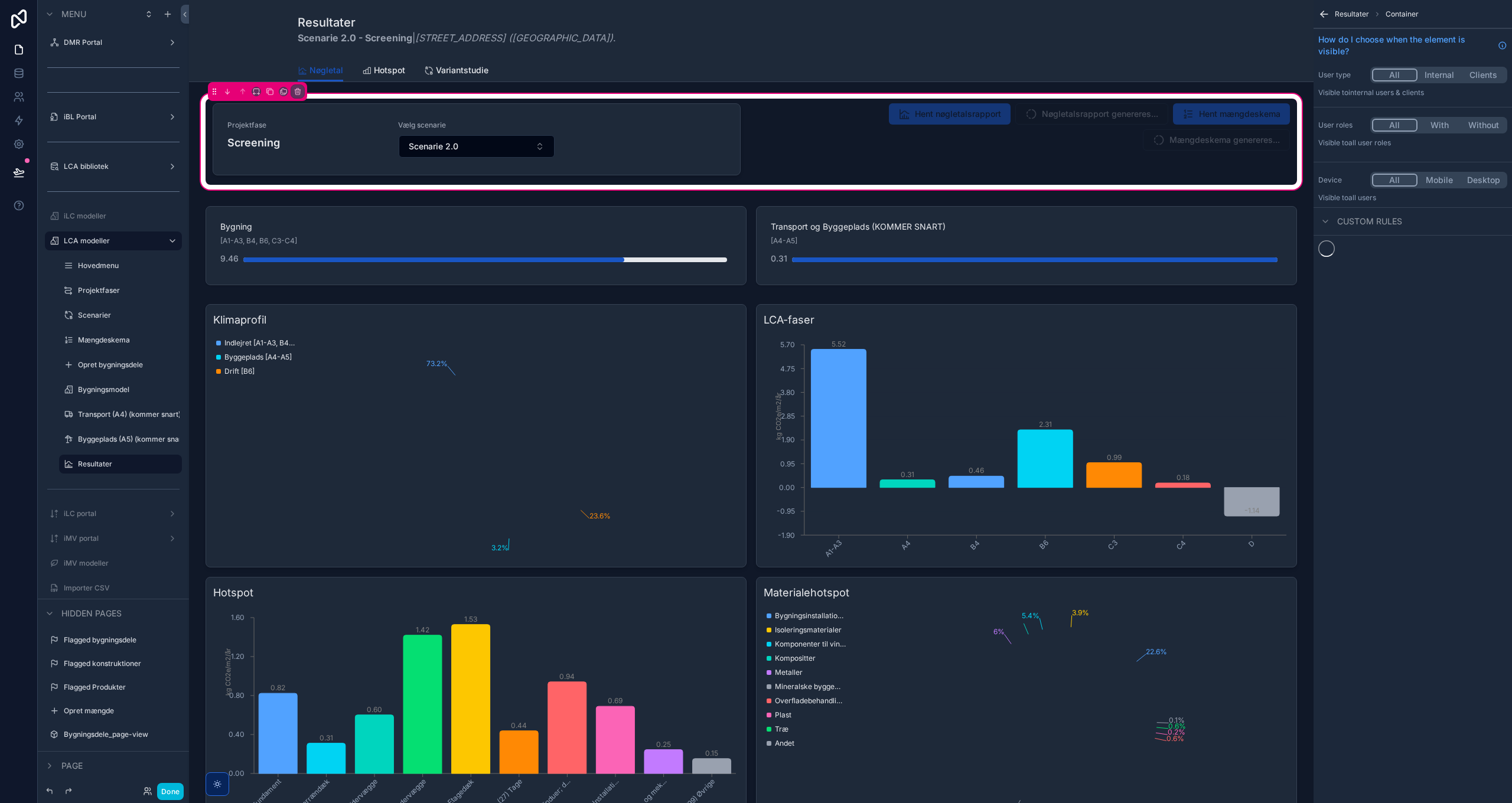
click at [1072, 112] on div "scrollable content" at bounding box center [1025, 142] width 542 height 86
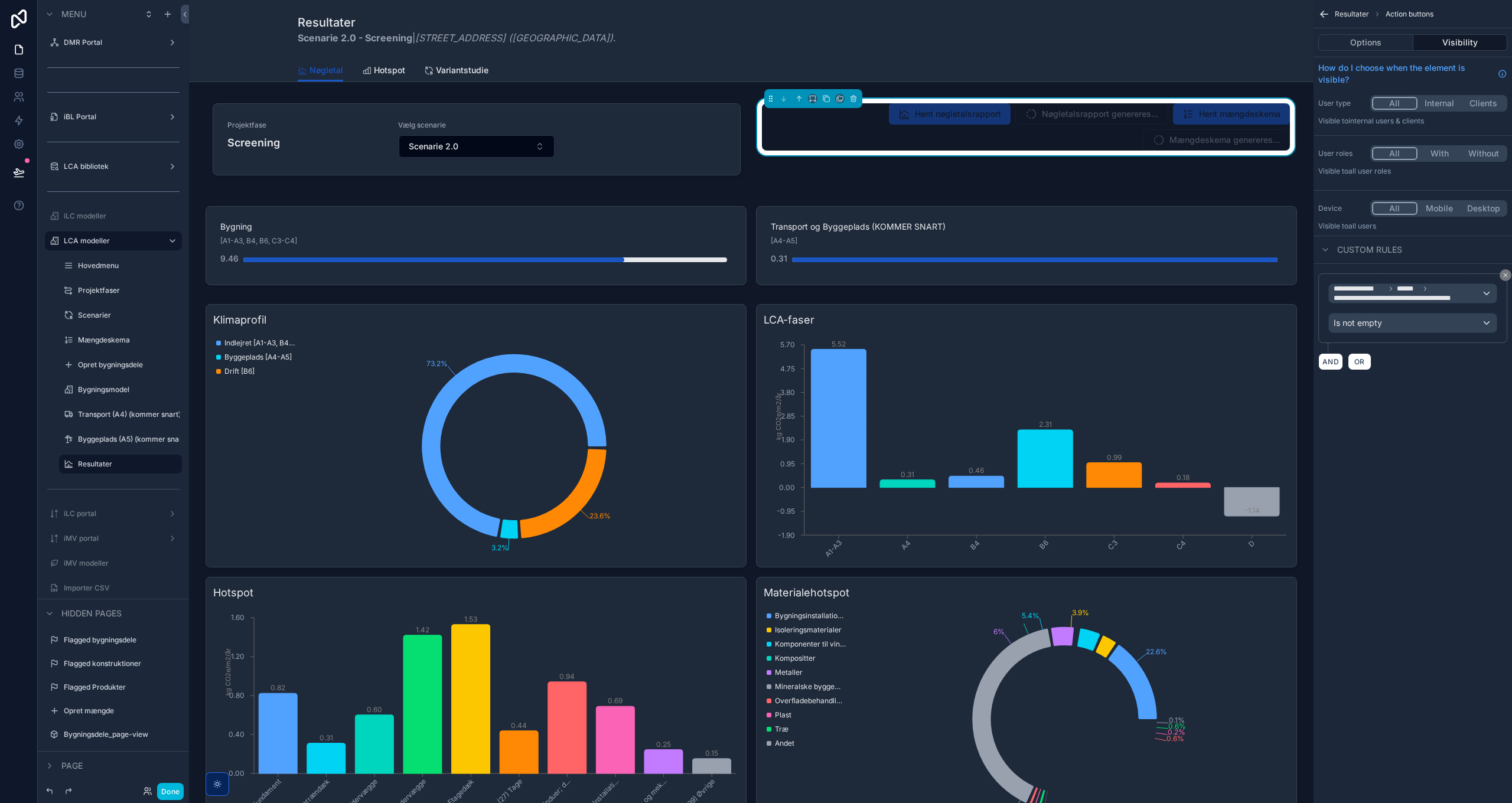
click at [1384, 50] on button "Options" at bounding box center [1365, 42] width 95 height 17
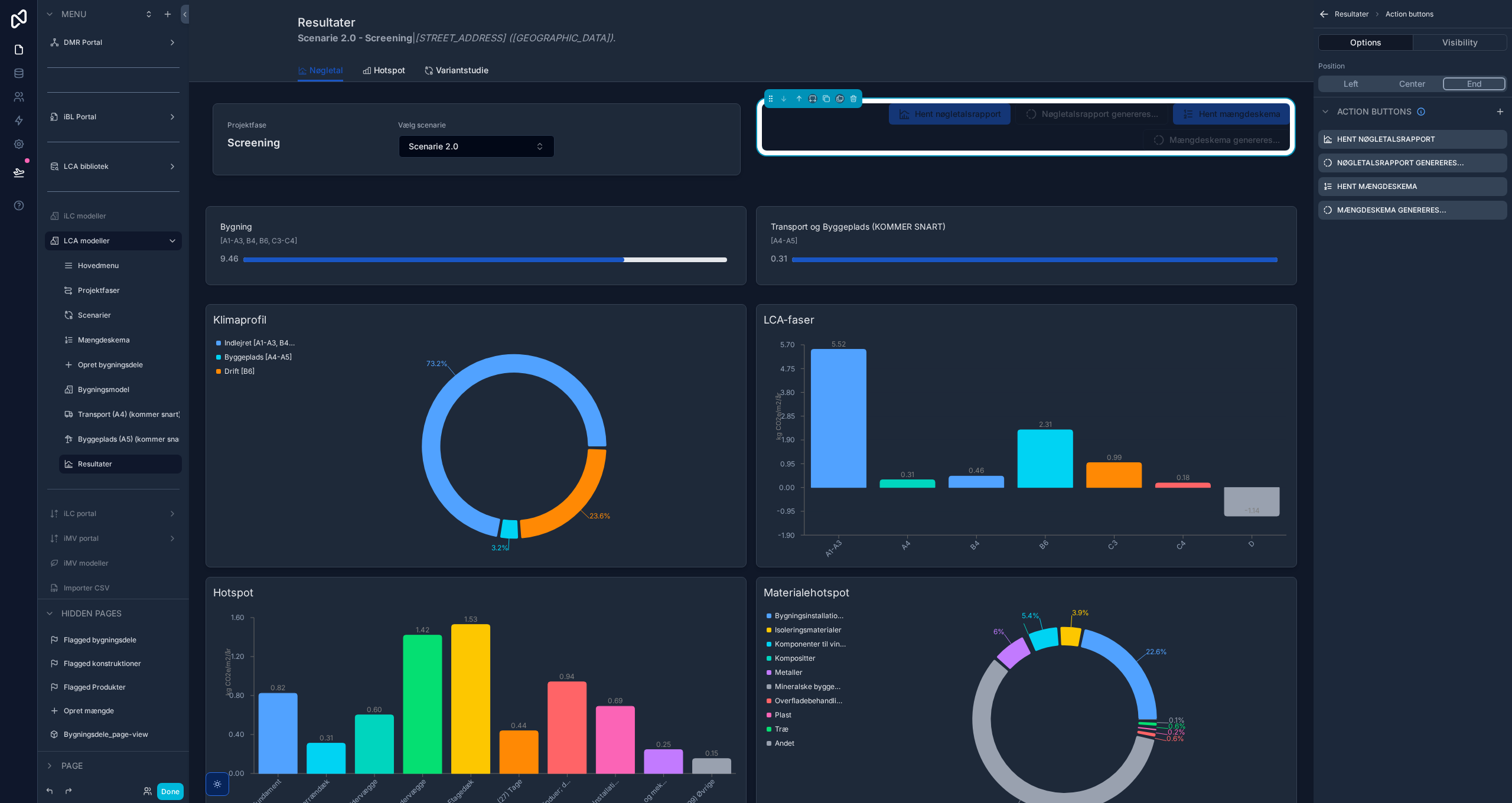
click at [0, 0] on icon "scrollable content" at bounding box center [0, 0] width 0 height 0
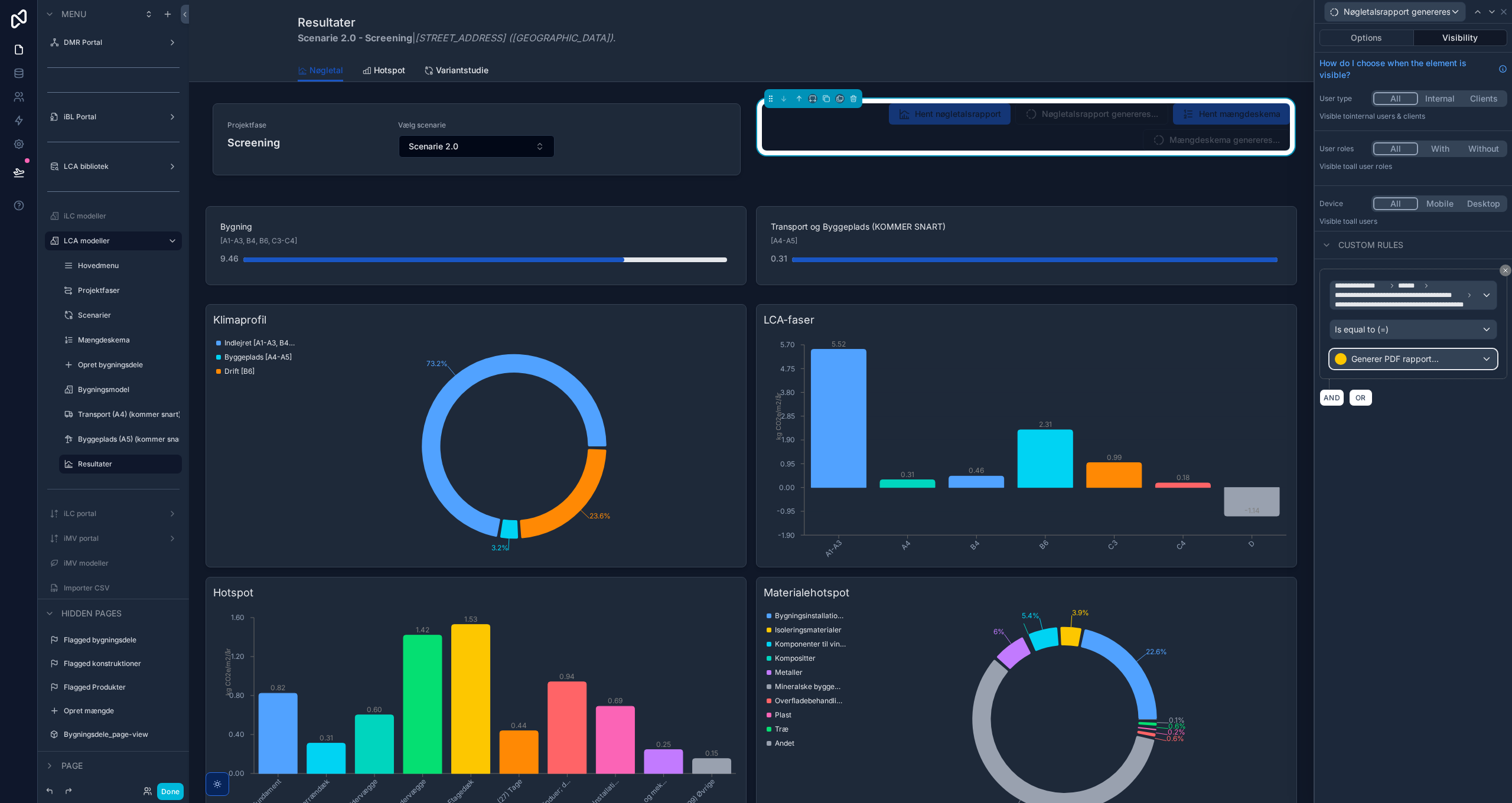
click at [1446, 361] on div "Generer PDF rapport..." at bounding box center [1413, 358] width 166 height 19
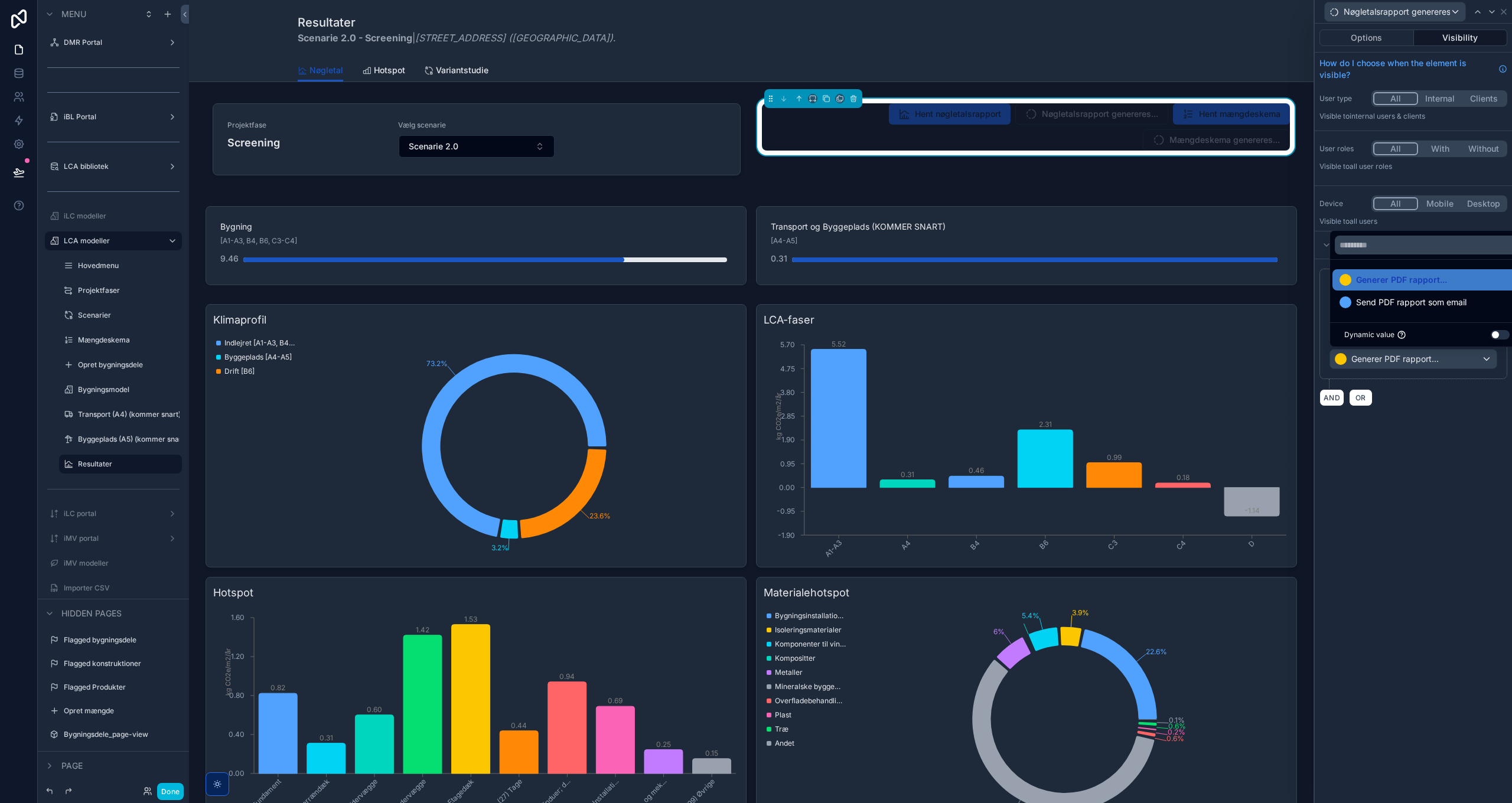
click at [1446, 363] on div at bounding box center [1413, 402] width 197 height 803
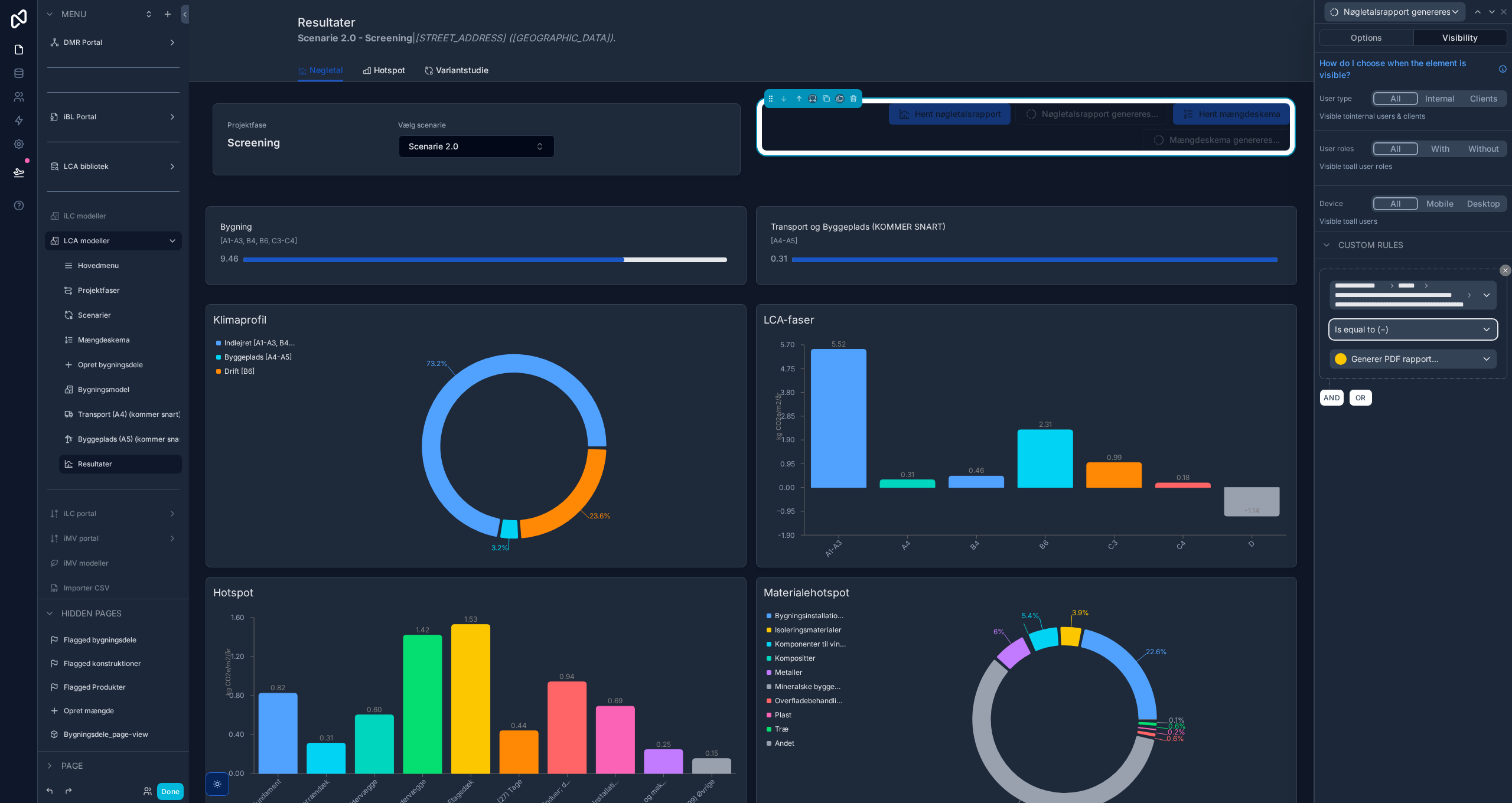
click at [1402, 330] on div "Is equal to (=)" at bounding box center [1413, 329] width 166 height 19
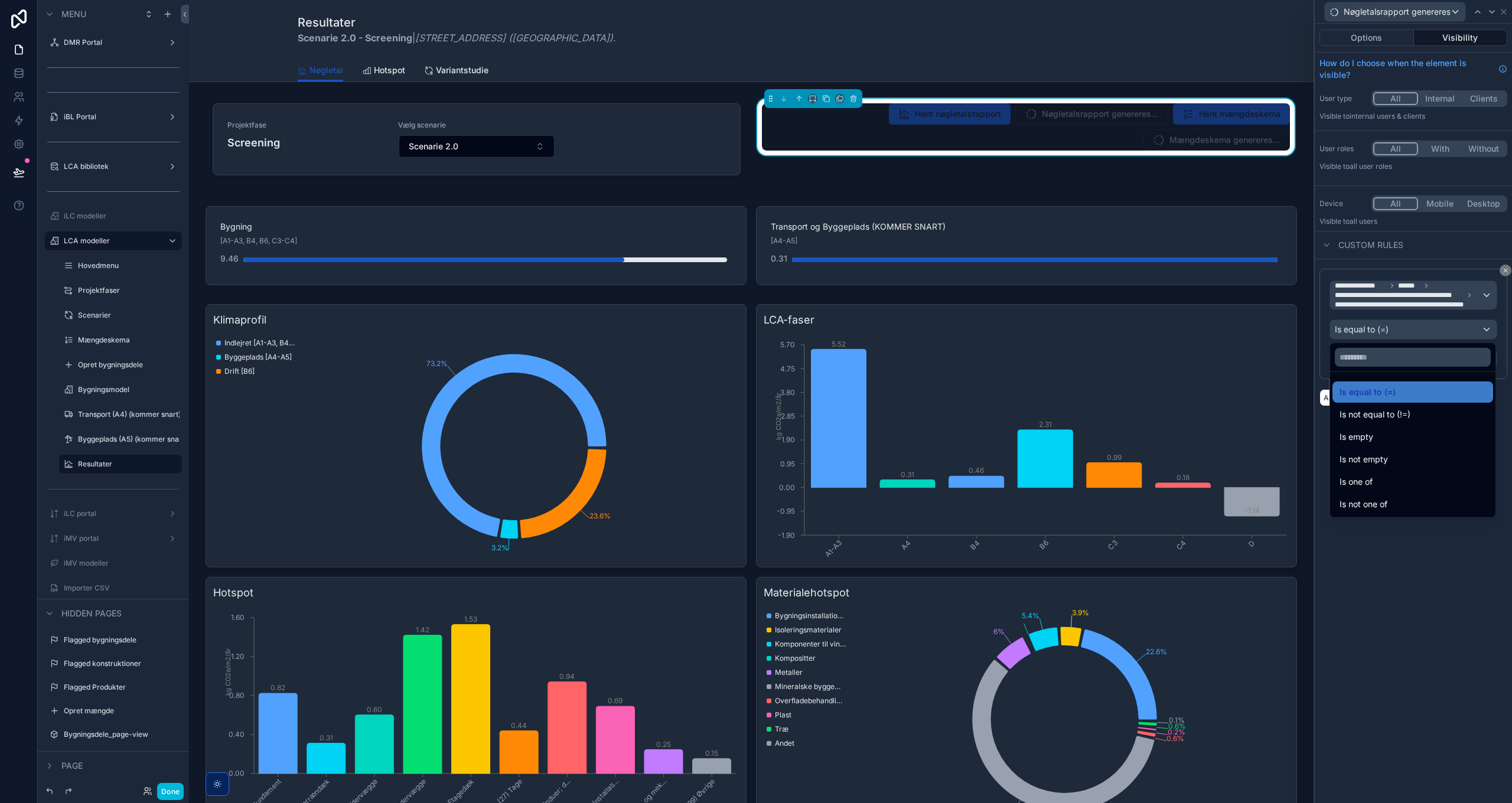
click at [1380, 459] on span "Is not empty" at bounding box center [1363, 459] width 48 height 14
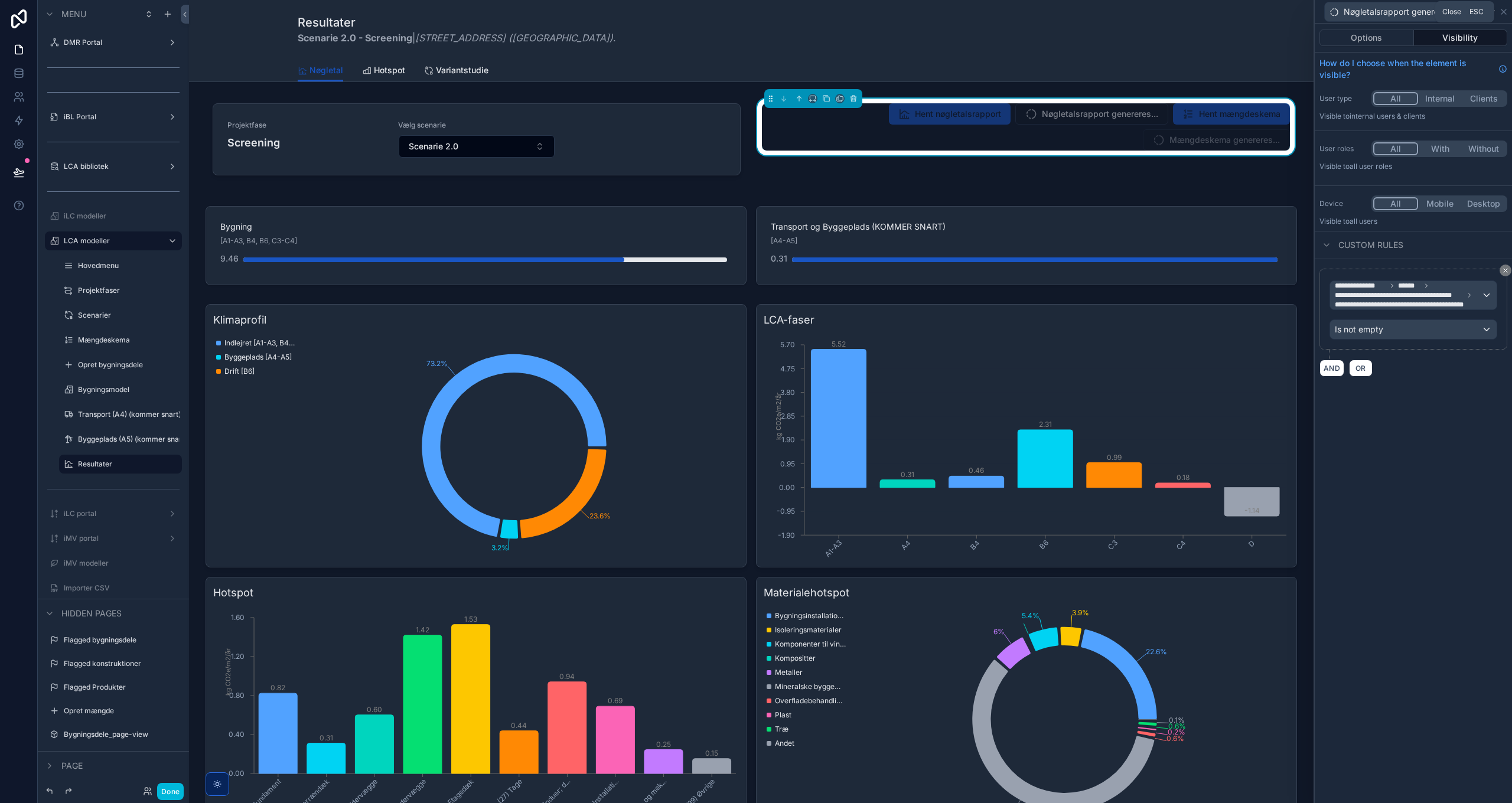
click at [1502, 13] on icon at bounding box center [1503, 12] width 9 height 9
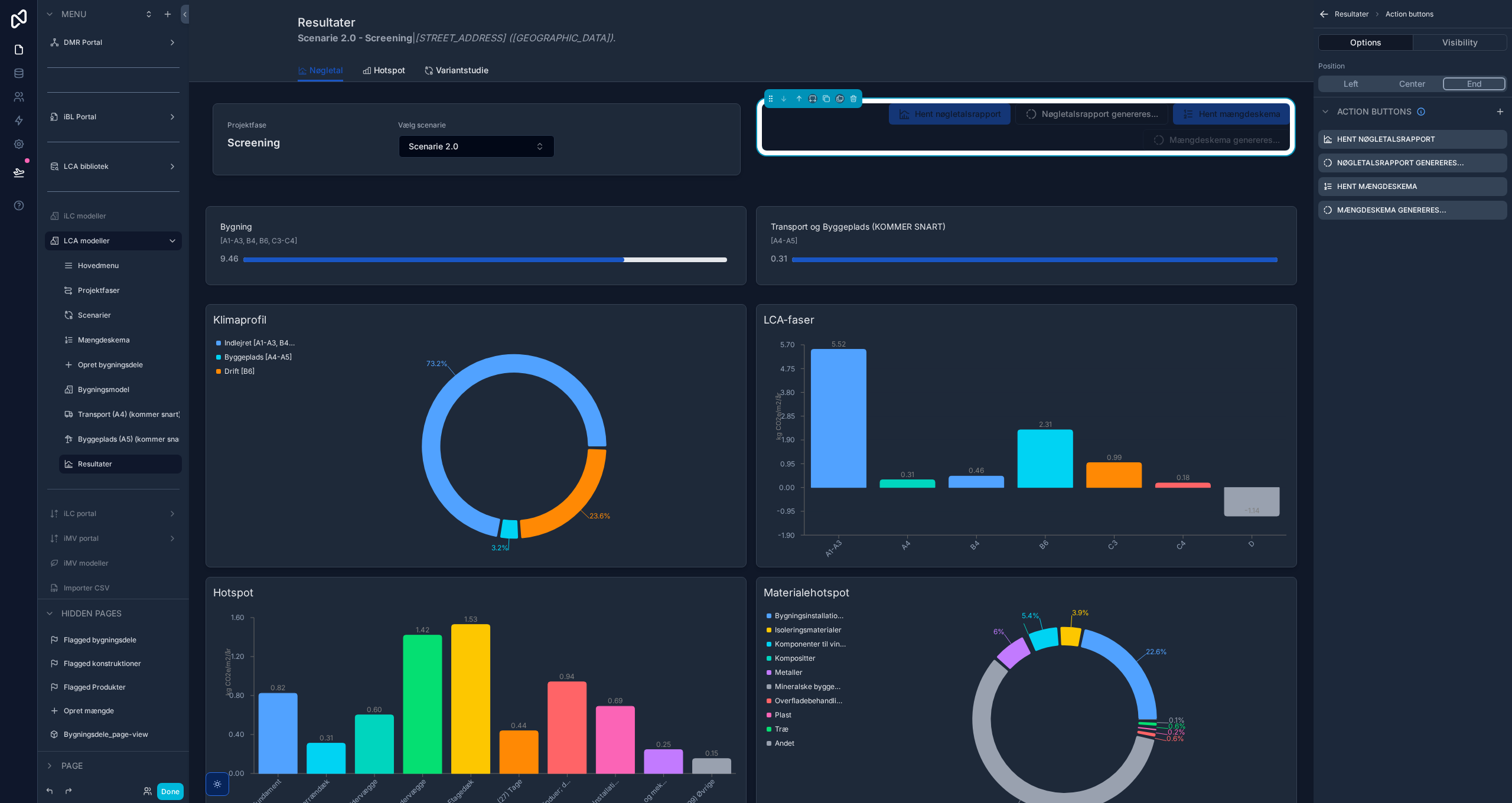
click at [0, 0] on icon "scrollable content" at bounding box center [0, 0] width 0 height 0
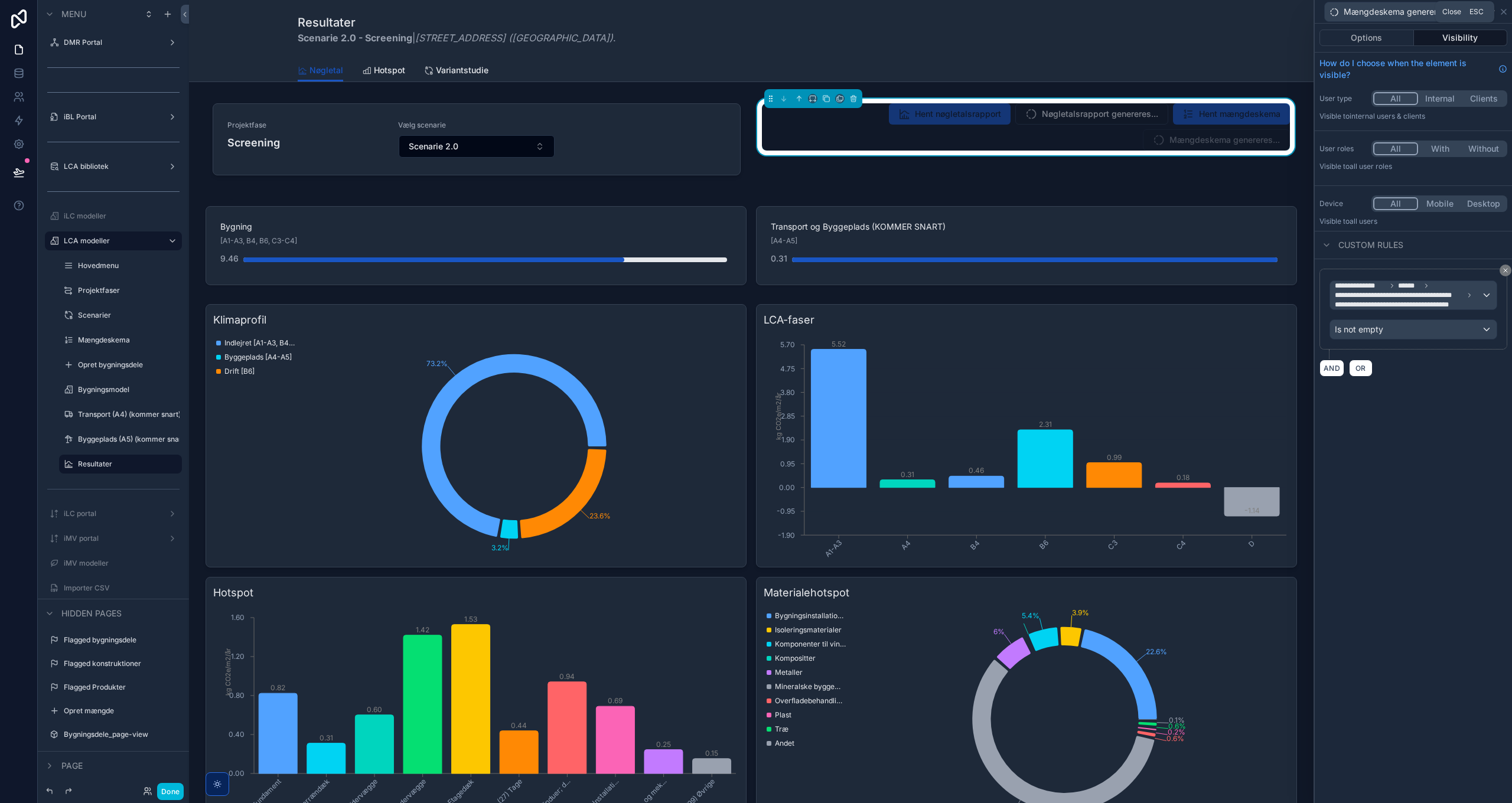
click at [1500, 7] on icon at bounding box center [1503, 12] width 9 height 9
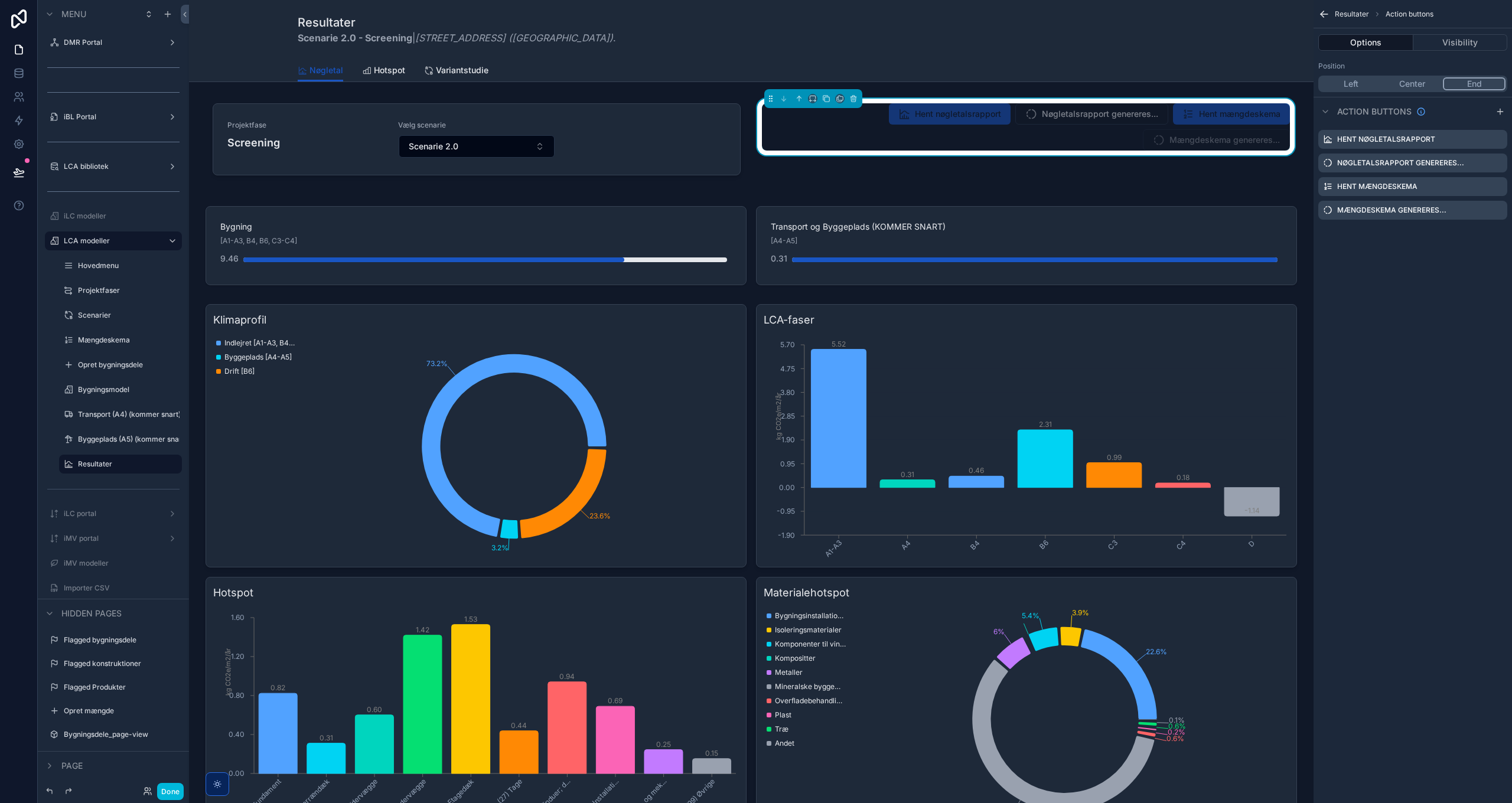
click at [0, 0] on icon "scrollable content" at bounding box center [0, 0] width 0 height 0
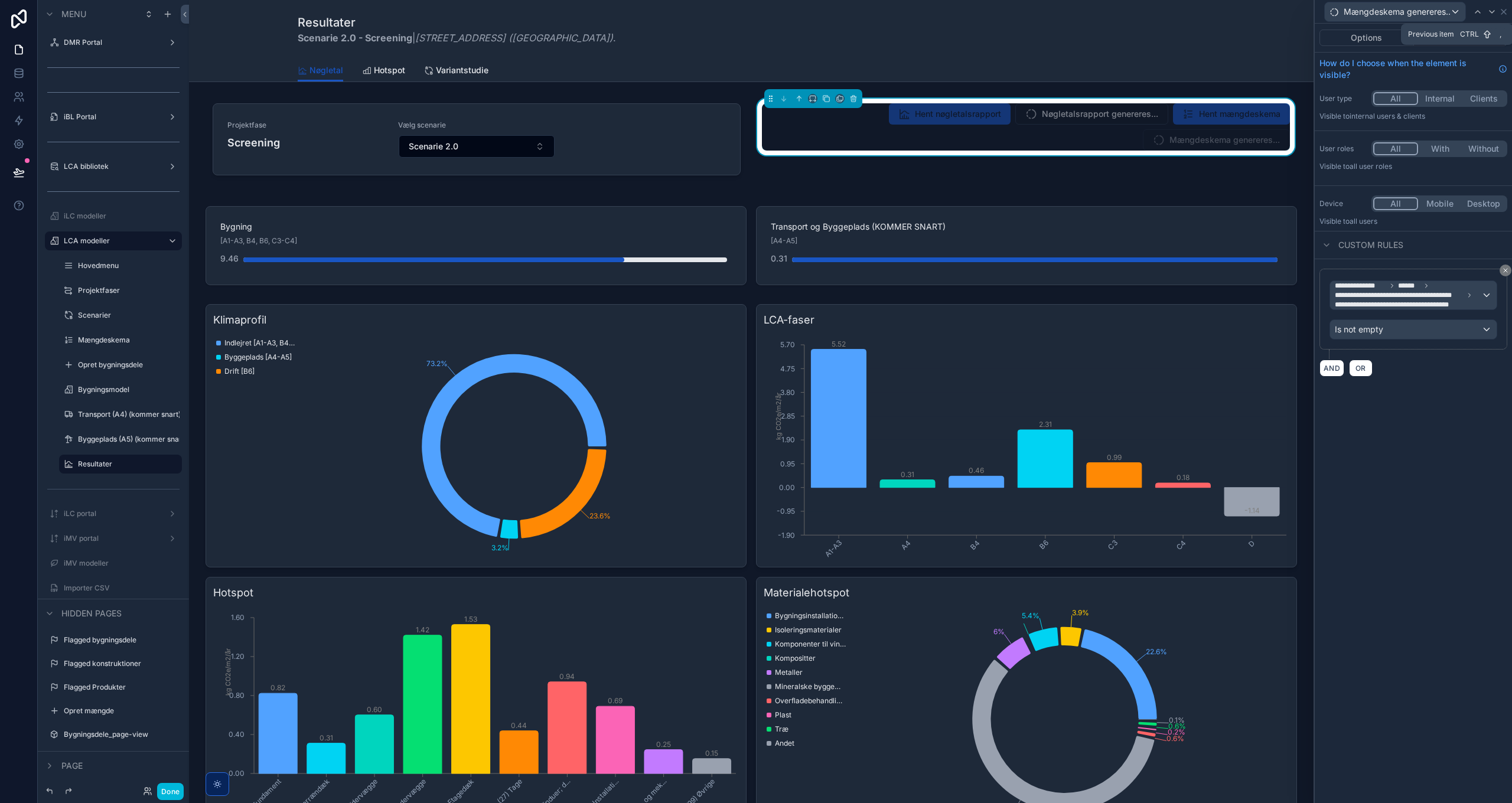
click at [1478, 10] on icon at bounding box center [1477, 12] width 9 height 9
click at [1478, 10] on div at bounding box center [1471, 12] width 14 height 14
click at [1478, 10] on icon at bounding box center [1477, 12] width 9 height 9
click at [1478, 10] on div at bounding box center [1471, 12] width 14 height 14
click at [1478, 10] on icon at bounding box center [1477, 12] width 9 height 9
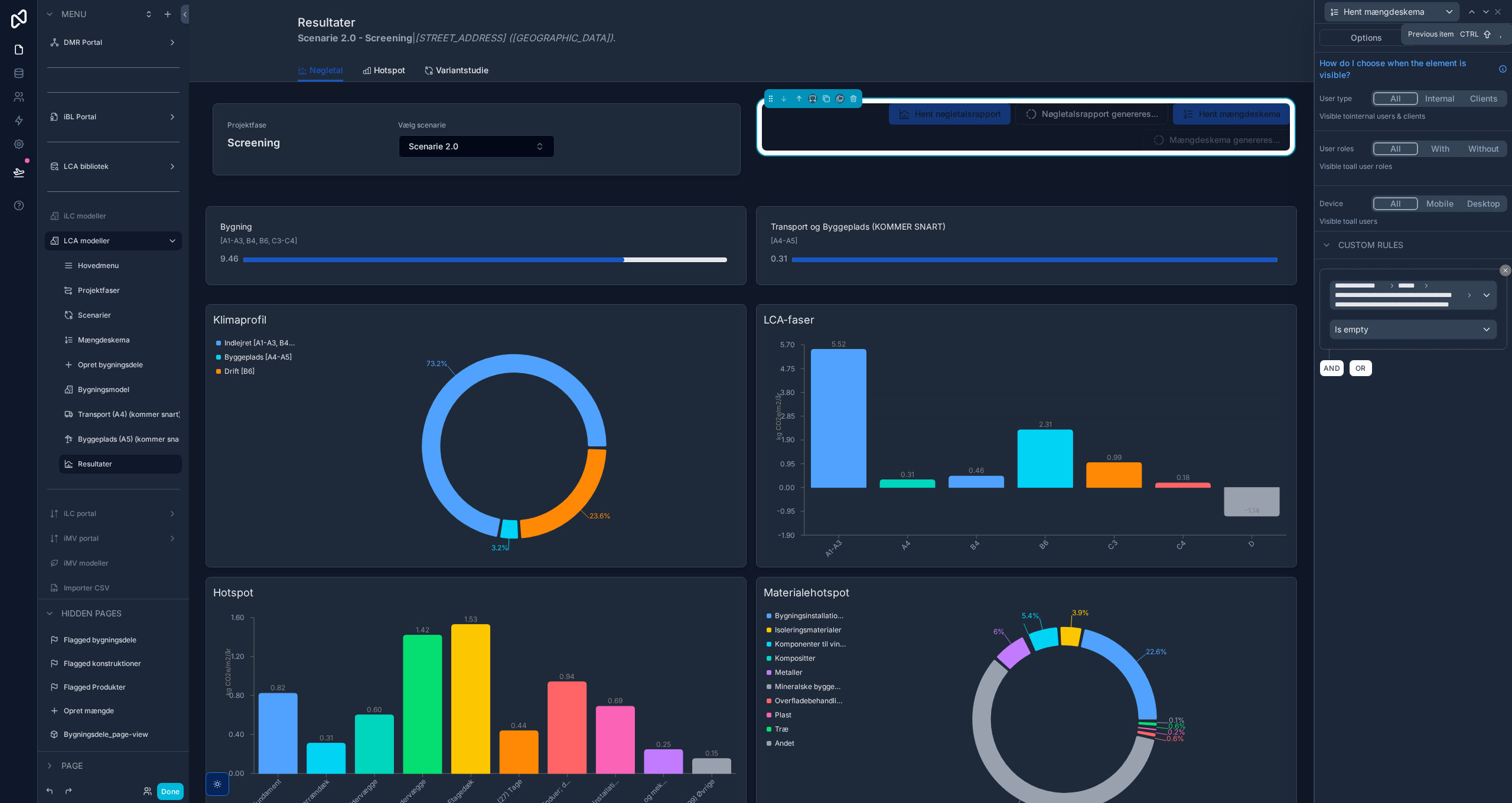
click at [1478, 10] on div at bounding box center [1471, 12] width 14 height 14
click at [1478, 10] on icon at bounding box center [1477, 12] width 9 height 9
click at [1478, 10] on div at bounding box center [1471, 12] width 14 height 14
click at [1478, 10] on icon at bounding box center [1477, 12] width 9 height 9
click at [1478, 10] on div at bounding box center [1471, 12] width 14 height 14
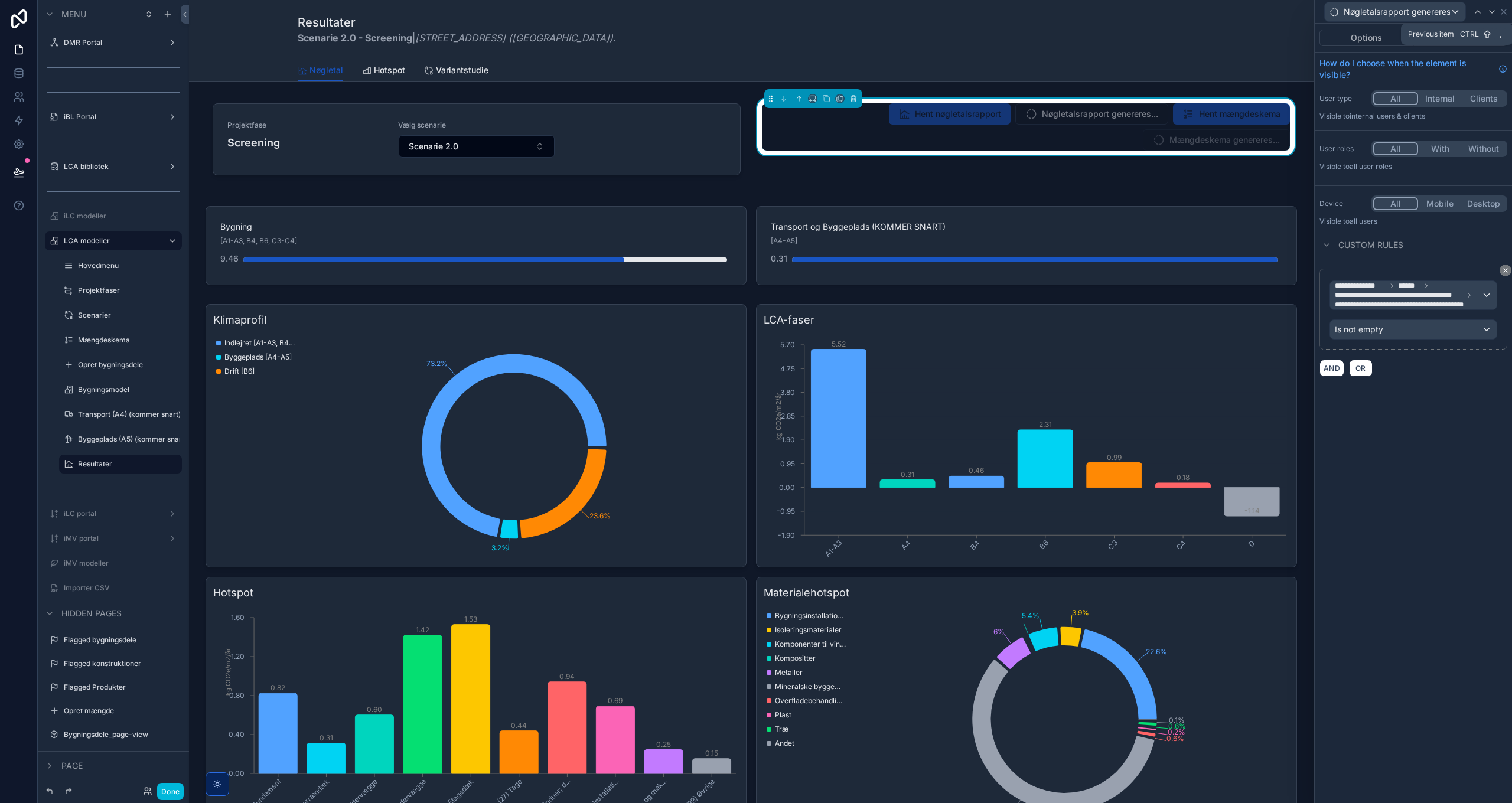
click at [1478, 10] on icon at bounding box center [1477, 12] width 9 height 9
click at [1487, 9] on icon at bounding box center [1486, 12] width 9 height 9
click at [1476, 10] on icon at bounding box center [1477, 12] width 9 height 9
click at [1495, 11] on icon at bounding box center [1497, 12] width 9 height 9
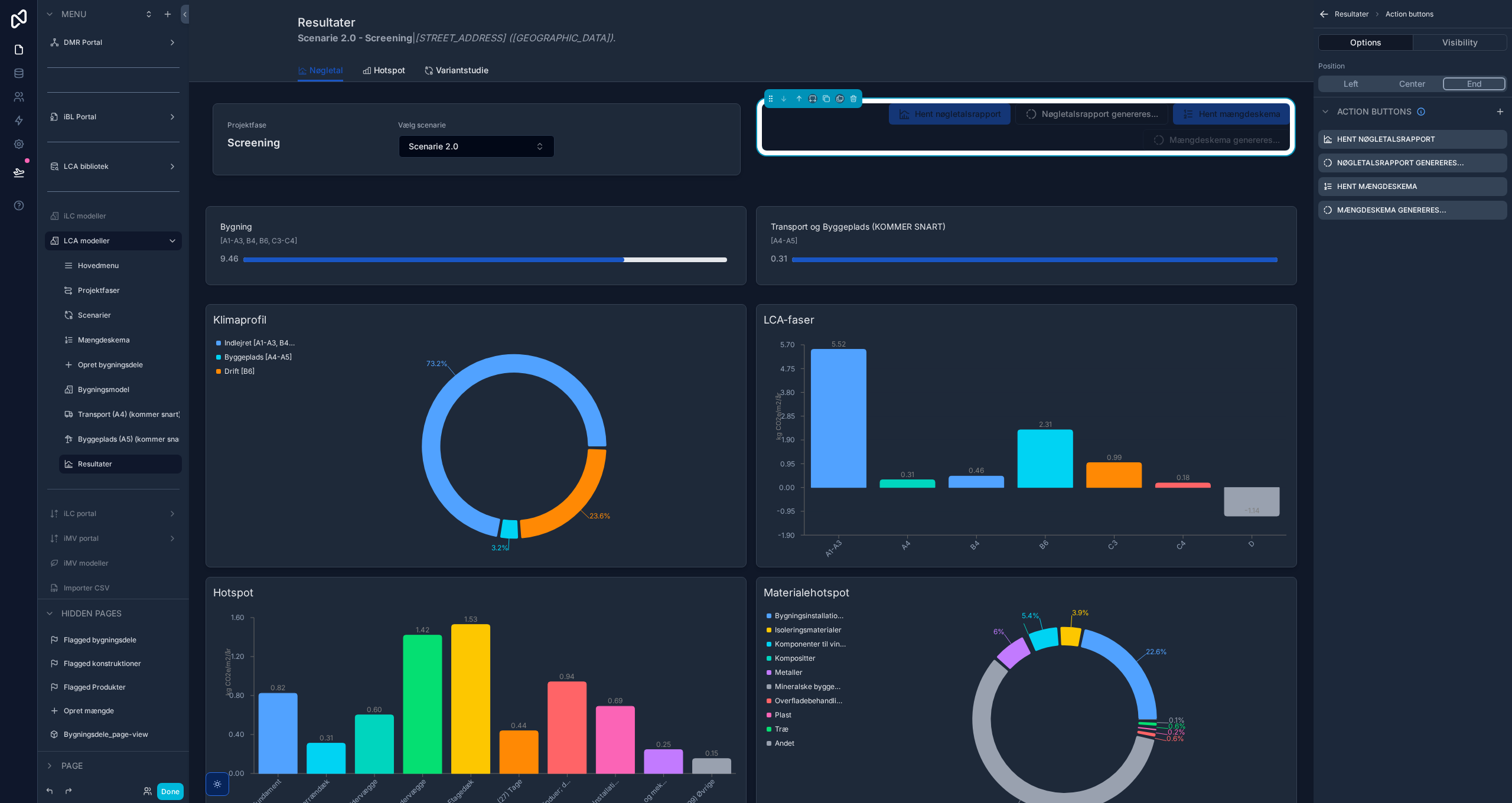
click at [0, 0] on icon "scrollable content" at bounding box center [0, 0] width 0 height 0
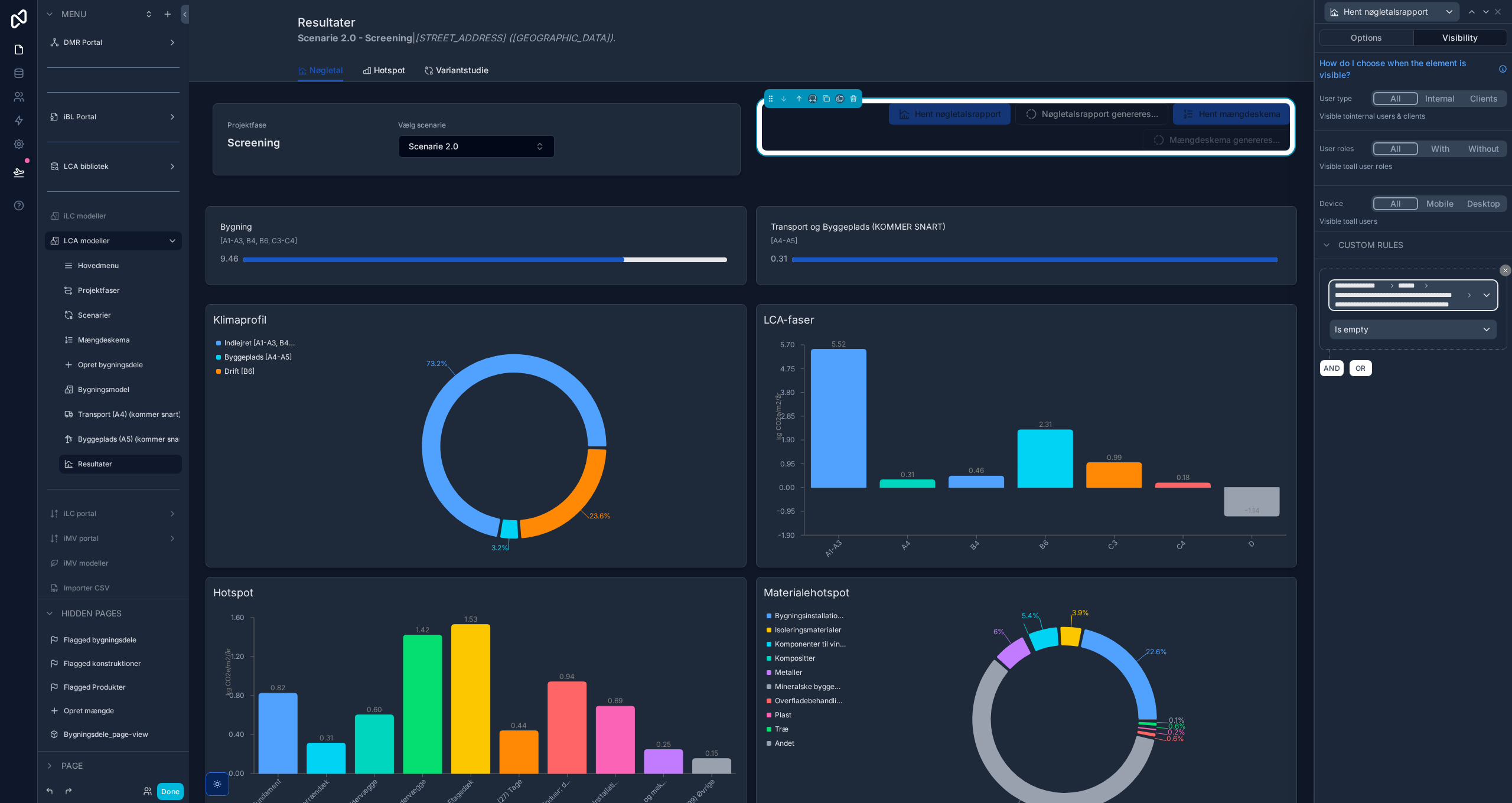
click at [1424, 292] on span "**********" at bounding box center [1399, 295] width 128 height 9
click at [1394, 364] on span "Logged in User" at bounding box center [1388, 362] width 98 height 14
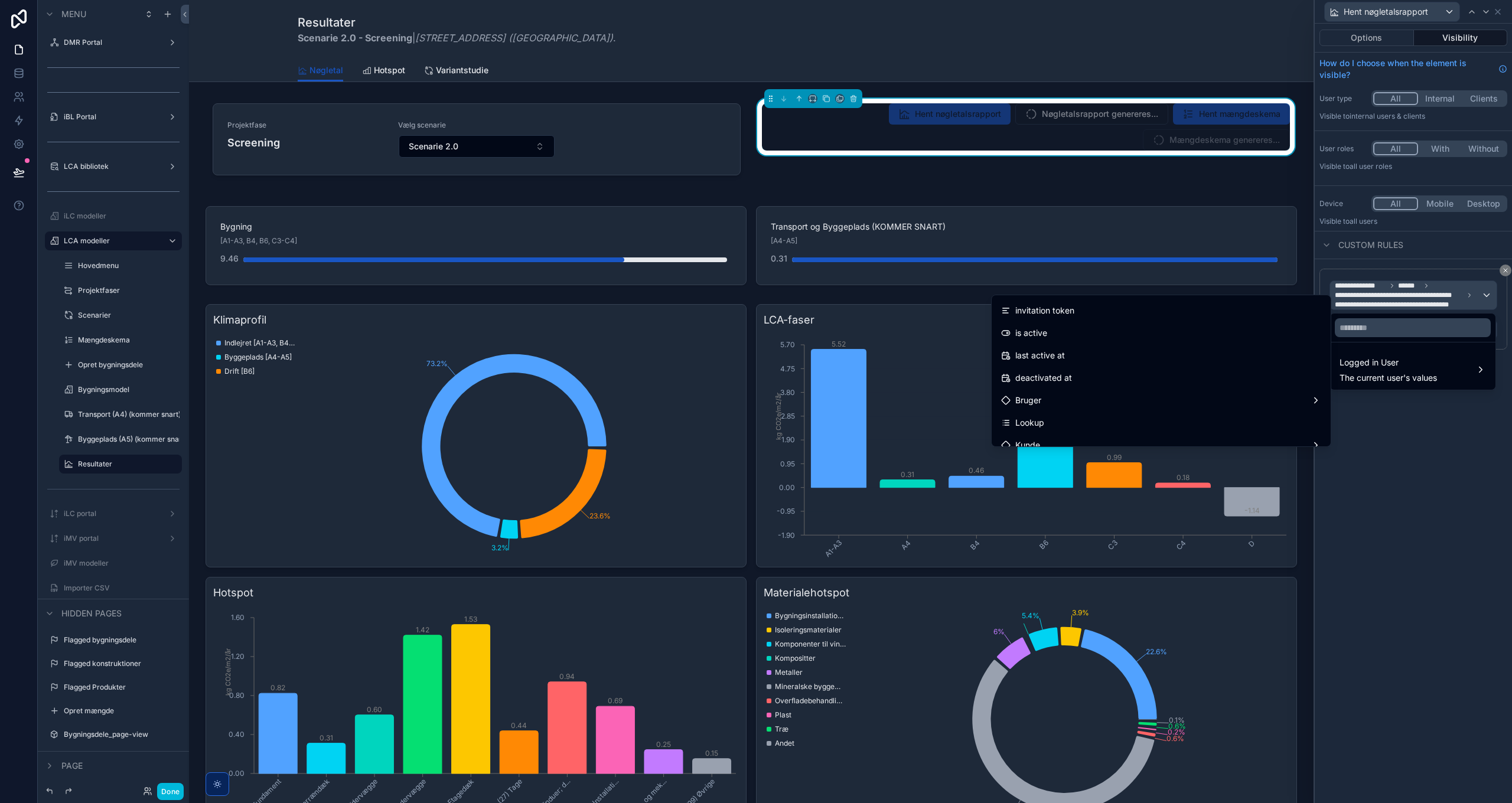
scroll to position [236, 0]
click at [1088, 341] on div "Bruger" at bounding box center [1161, 341] width 320 height 14
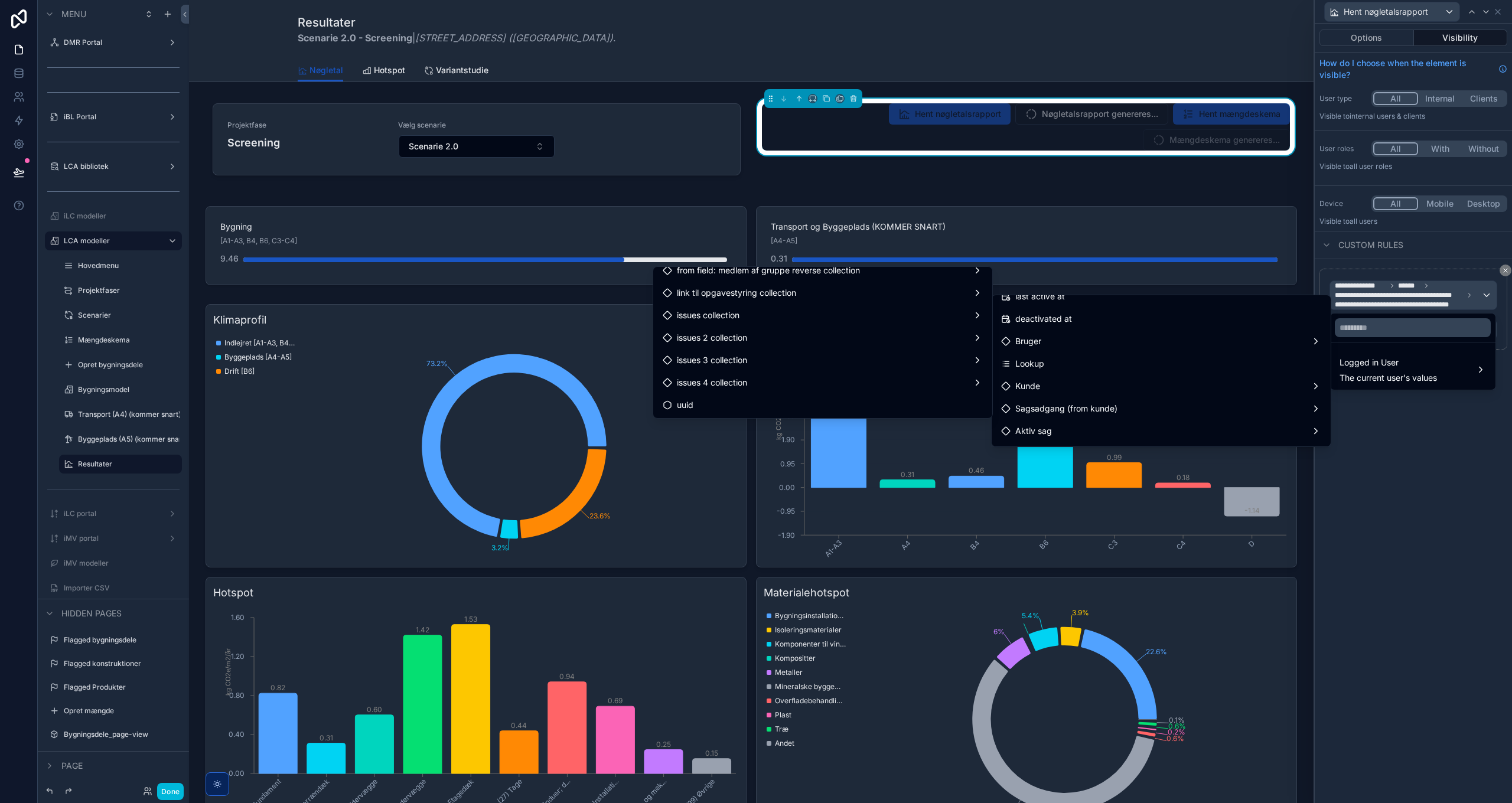
scroll to position [1238, 0]
click at [816, 347] on span "aktivt scenarie ilc-model (noloco field)" at bounding box center [750, 342] width 147 height 14
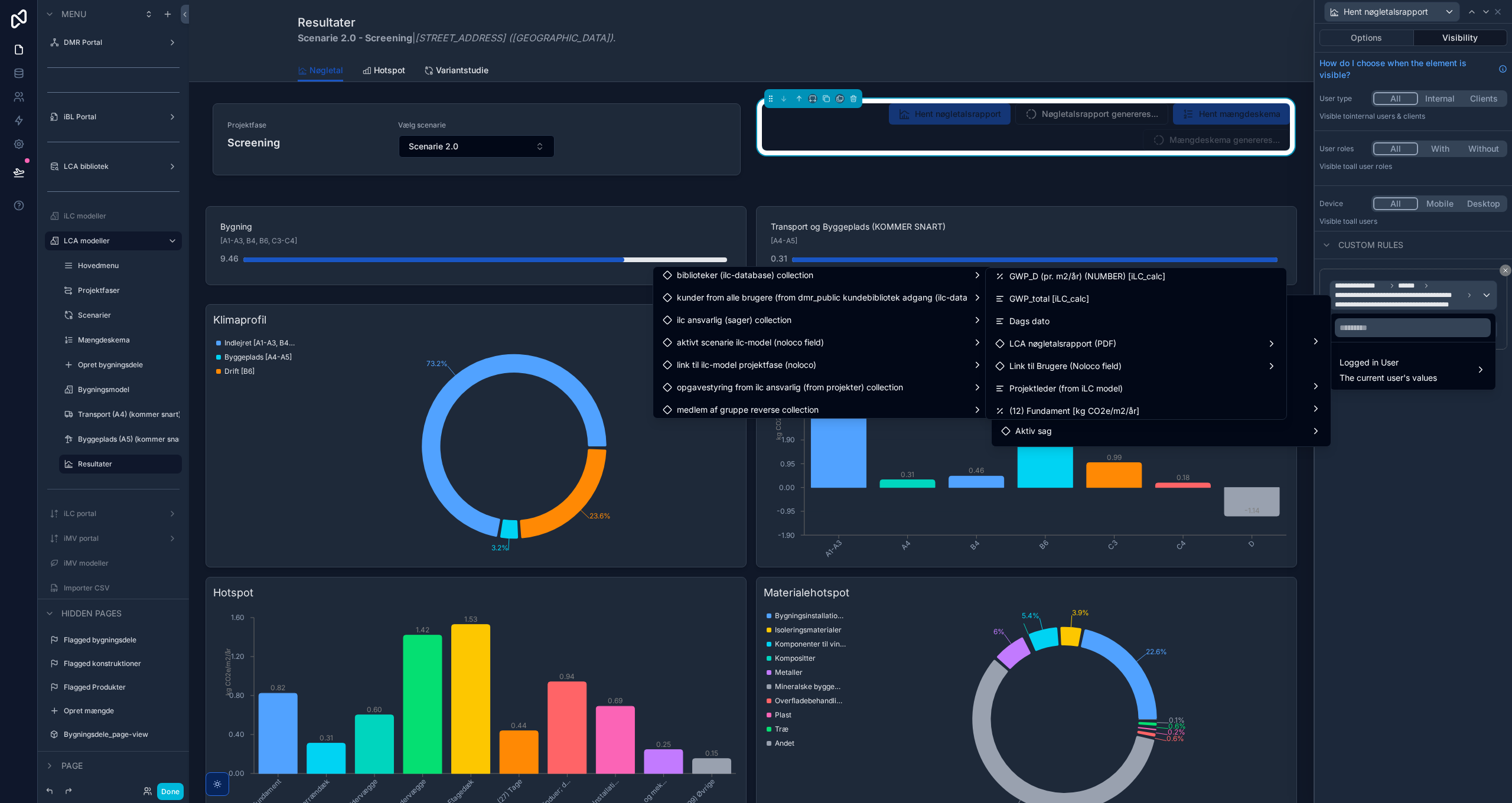
scroll to position [2944, 0]
click at [1115, 343] on span "Generer LCA nøgletalsrapport (DocsAutomator)" at bounding box center [1101, 343] width 184 height 14
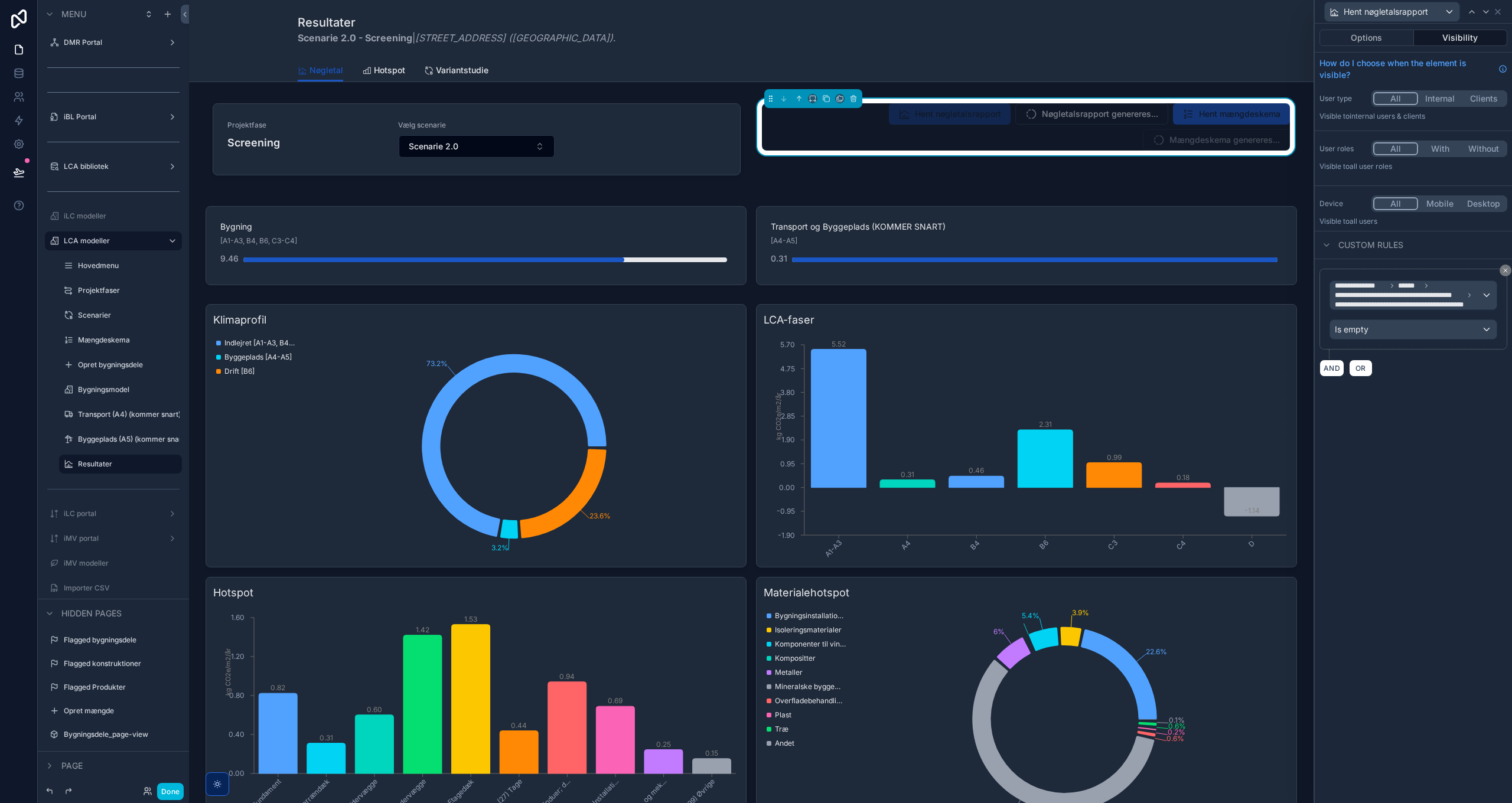
drag, startPoint x: 1453, startPoint y: 453, endPoint x: 1450, endPoint y: 204, distance: 249.0
click at [1454, 452] on div "**********" at bounding box center [1413, 413] width 197 height 779
click at [1486, 12] on icon at bounding box center [1486, 12] width 5 height 2
click at [1486, 12] on div at bounding box center [1491, 12] width 14 height 14
click at [1486, 12] on icon at bounding box center [1486, 12] width 5 height 2
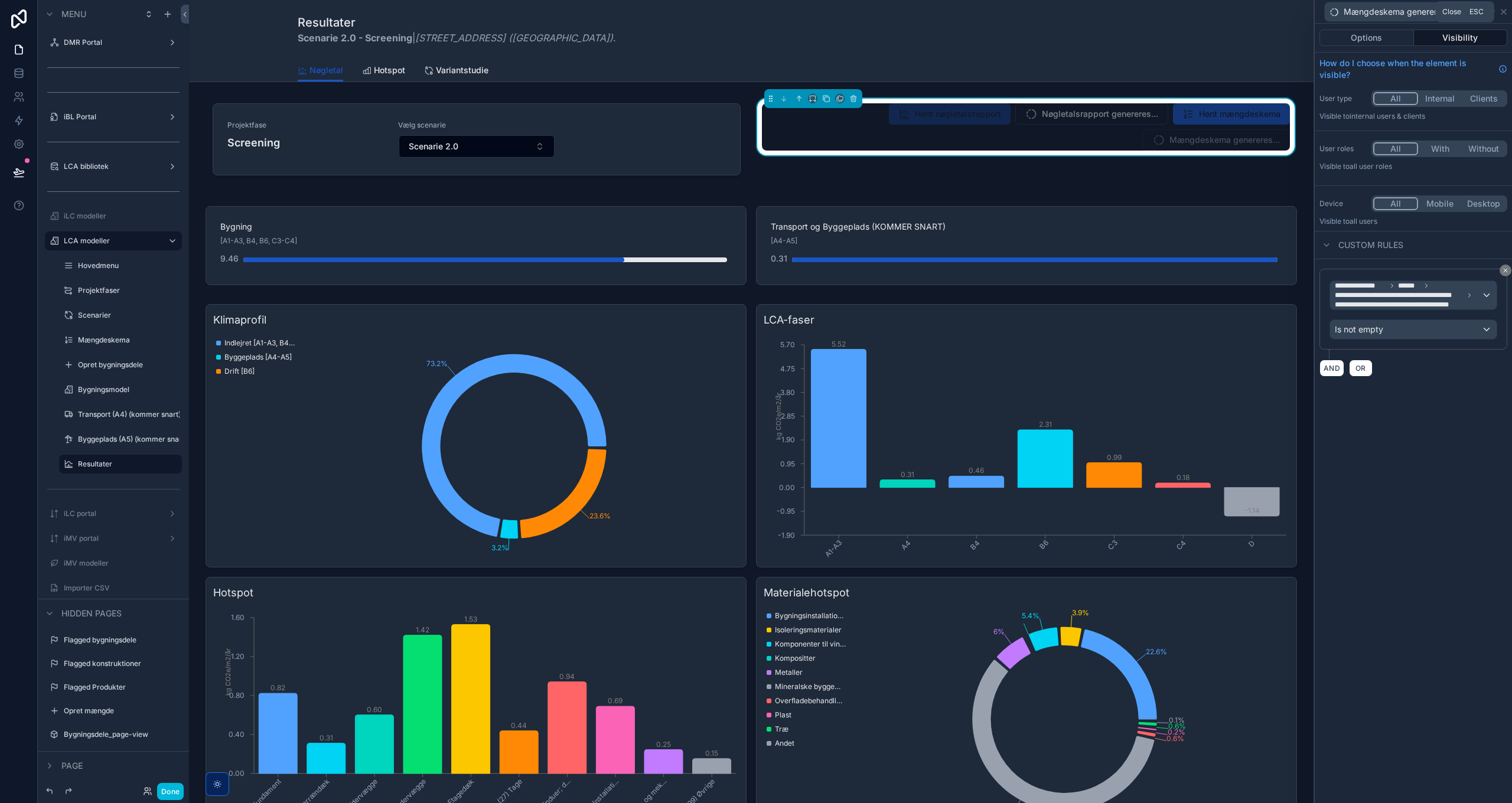
click at [1504, 9] on icon at bounding box center [1503, 12] width 9 height 9
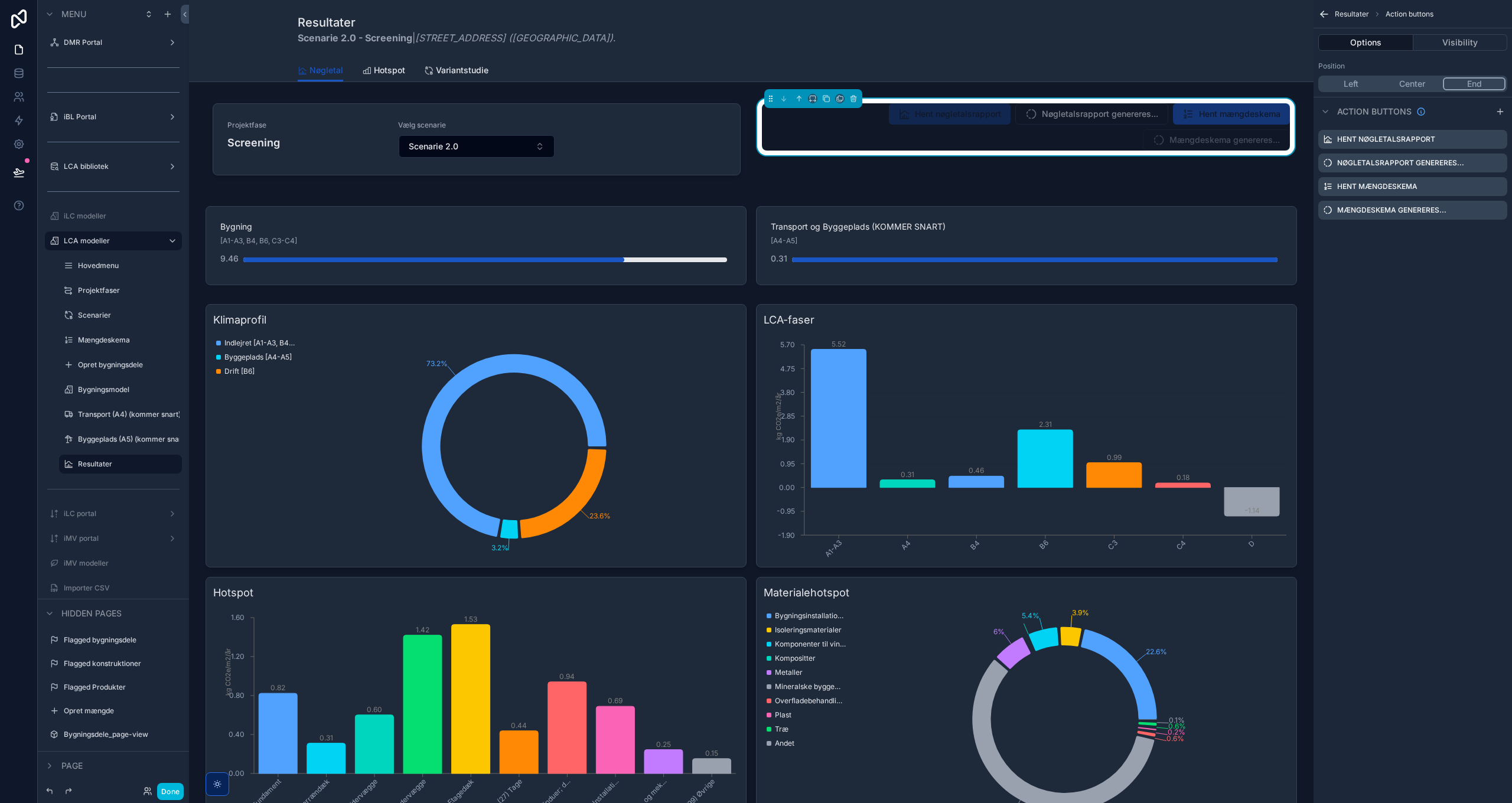
click at [172, 793] on button "Done" at bounding box center [171, 791] width 26 height 17
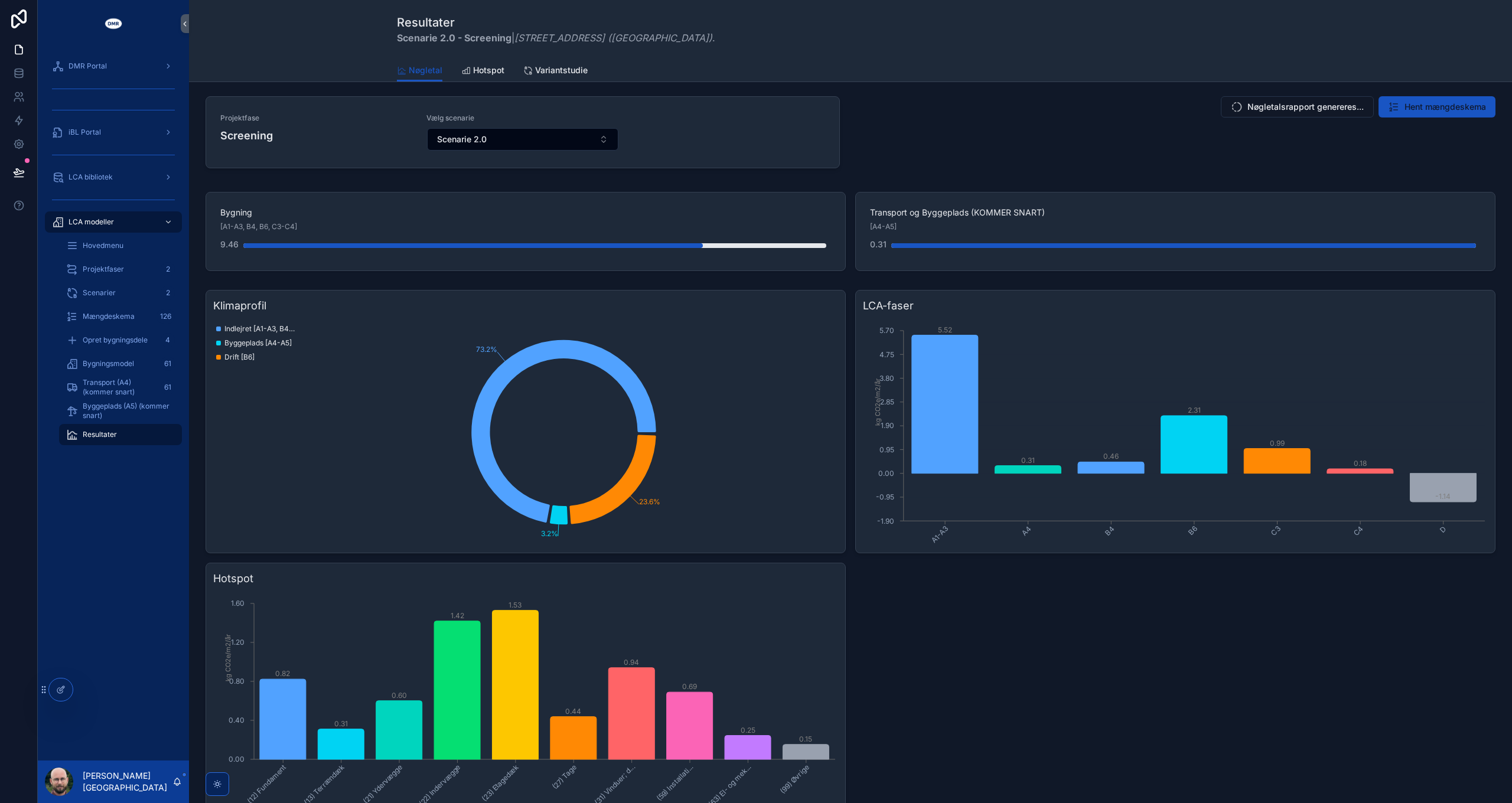
click at [547, 137] on button "Scenarie 2.0" at bounding box center [522, 139] width 190 height 22
click at [555, 137] on button "Scenarie 2.0" at bounding box center [522, 139] width 190 height 22
click at [465, 136] on span "Scenarie 2.0" at bounding box center [462, 139] width 50 height 12
click at [363, 161] on div "Projektfase Screening Vælg scenarie Scenarie 2.0 Skift projektfase" at bounding box center [522, 132] width 633 height 71
click at [1073, 127] on div "Nøgletalsrapport genereres... Hent mængdeskema" at bounding box center [1177, 135] width 648 height 86
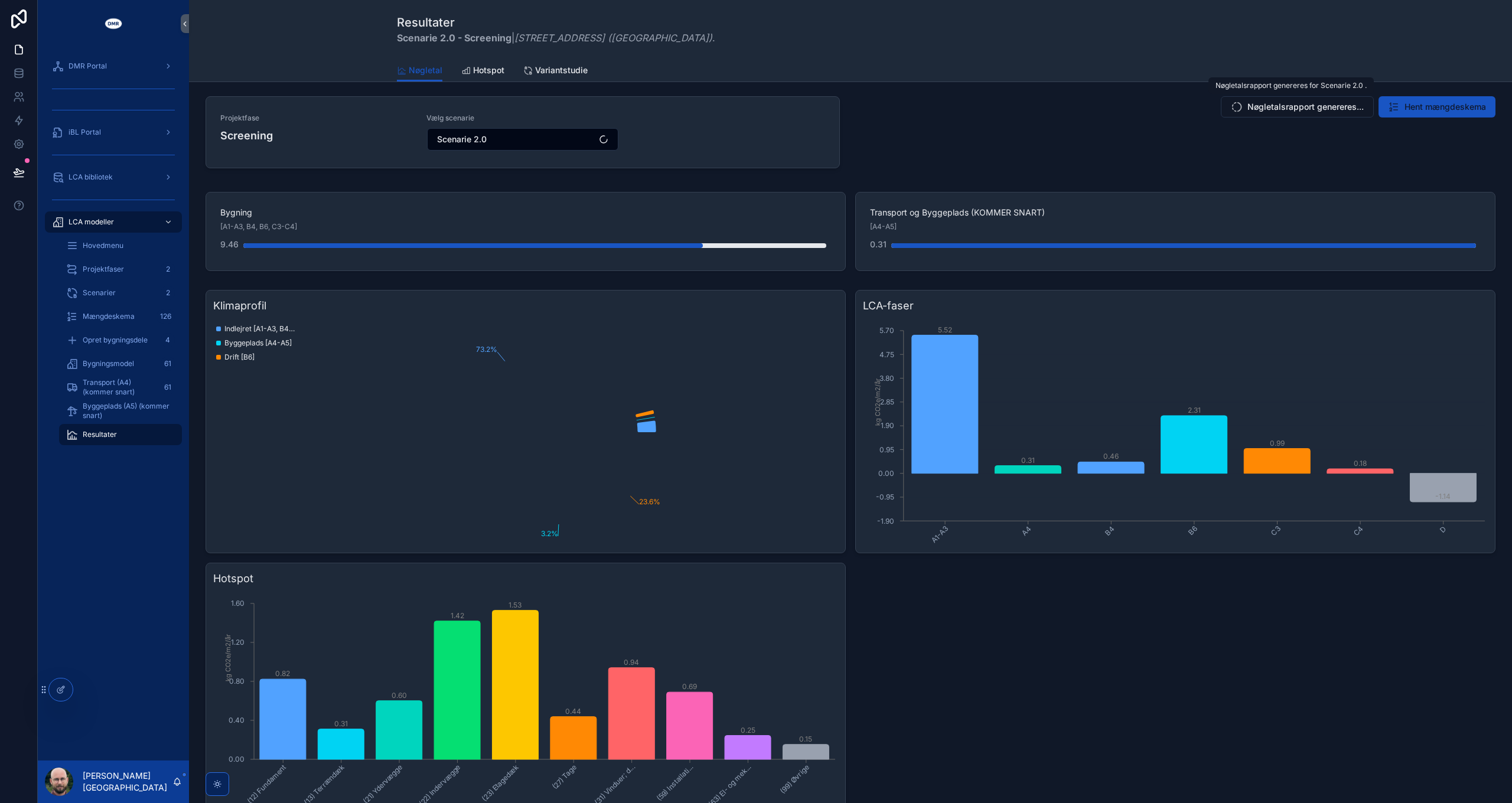
click at [1278, 108] on span "Nøgletalsrapport genereres..." at bounding box center [1305, 107] width 116 height 12
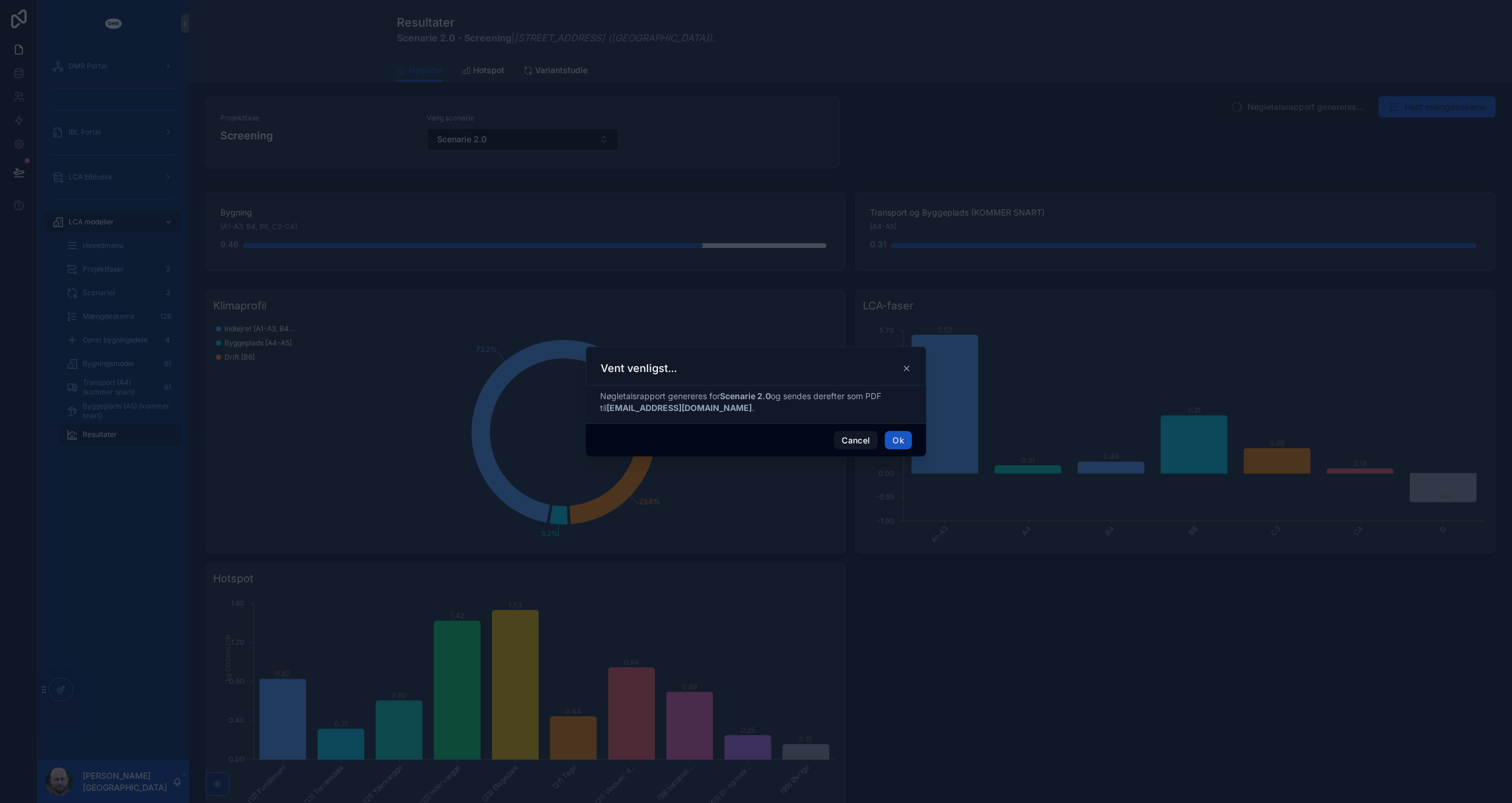
click at [898, 440] on button "Ok" at bounding box center [898, 440] width 27 height 19
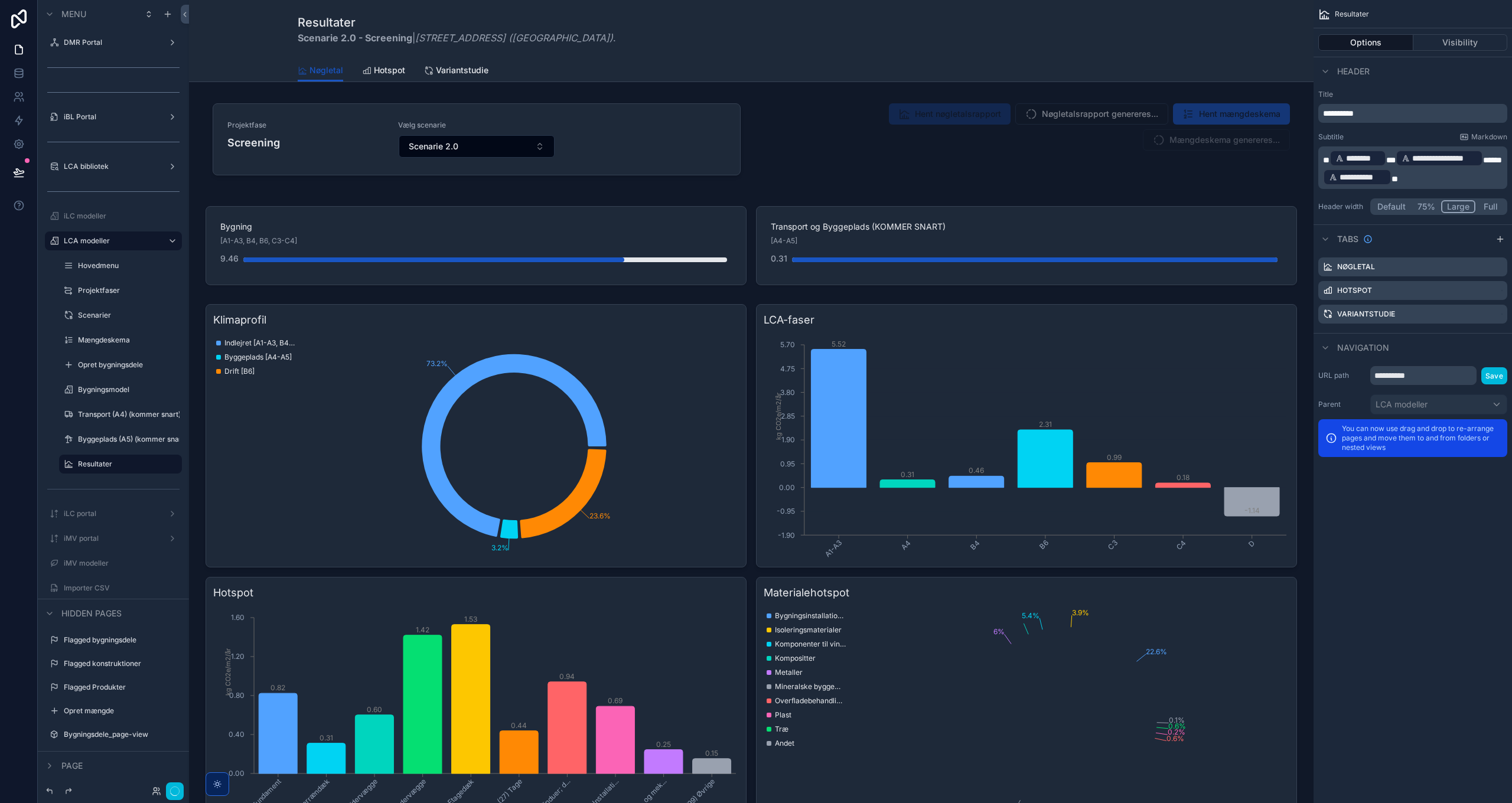
click at [1028, 127] on div "scrollable content" at bounding box center [751, 142] width 1105 height 100
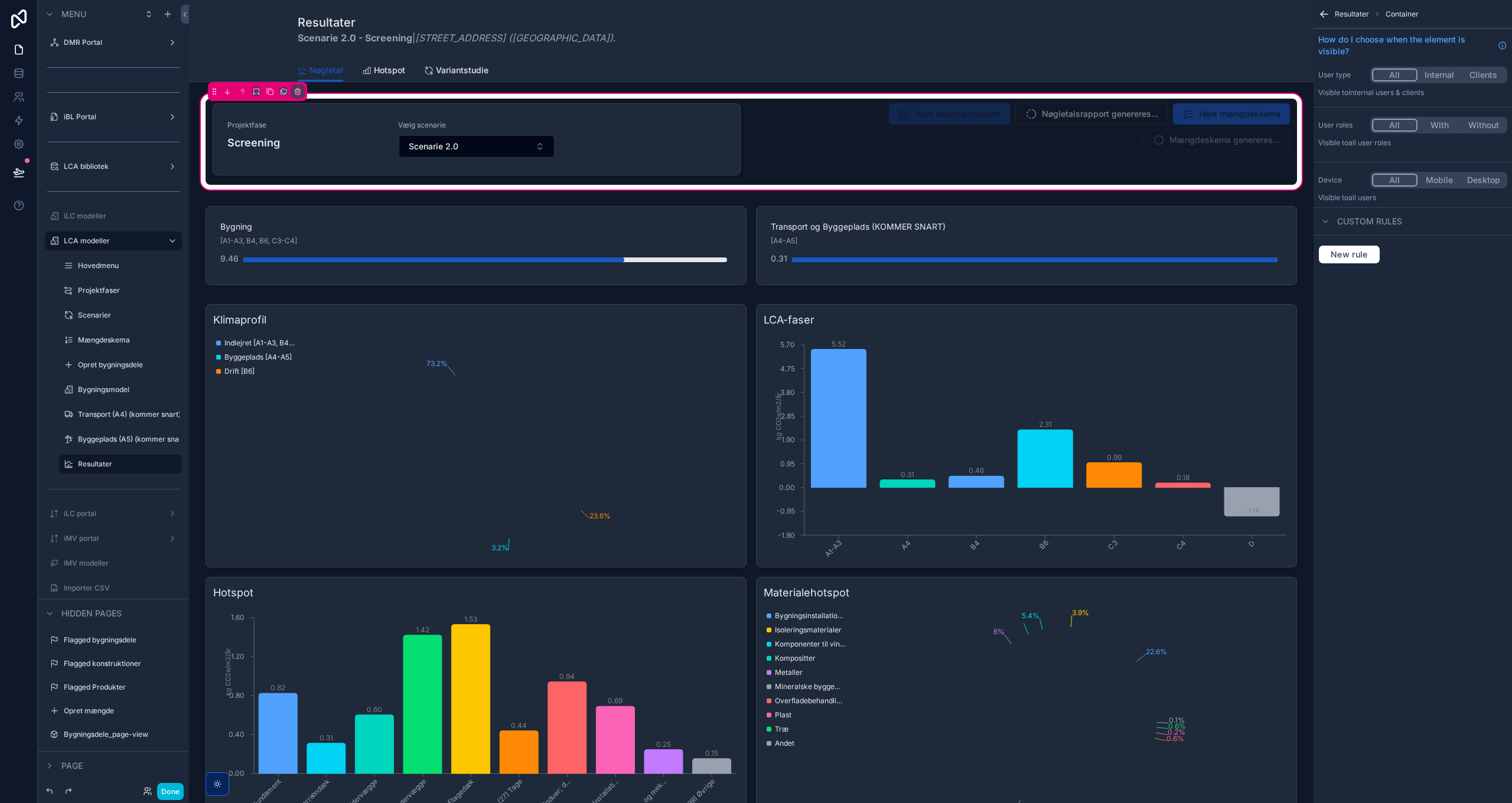
click at [1064, 118] on div "scrollable content" at bounding box center [1025, 142] width 542 height 86
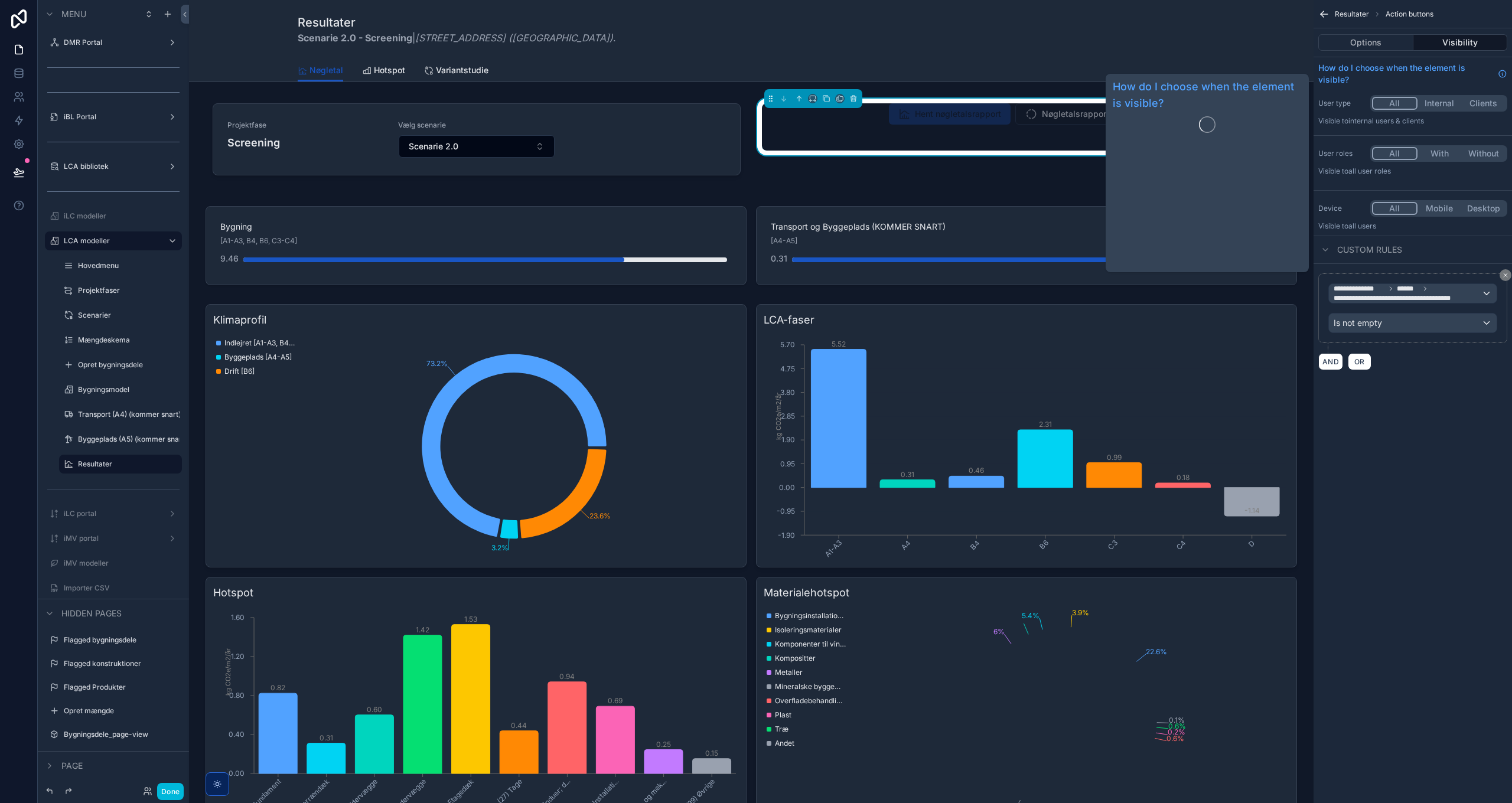
click at [1376, 45] on button "Options" at bounding box center [1365, 42] width 95 height 17
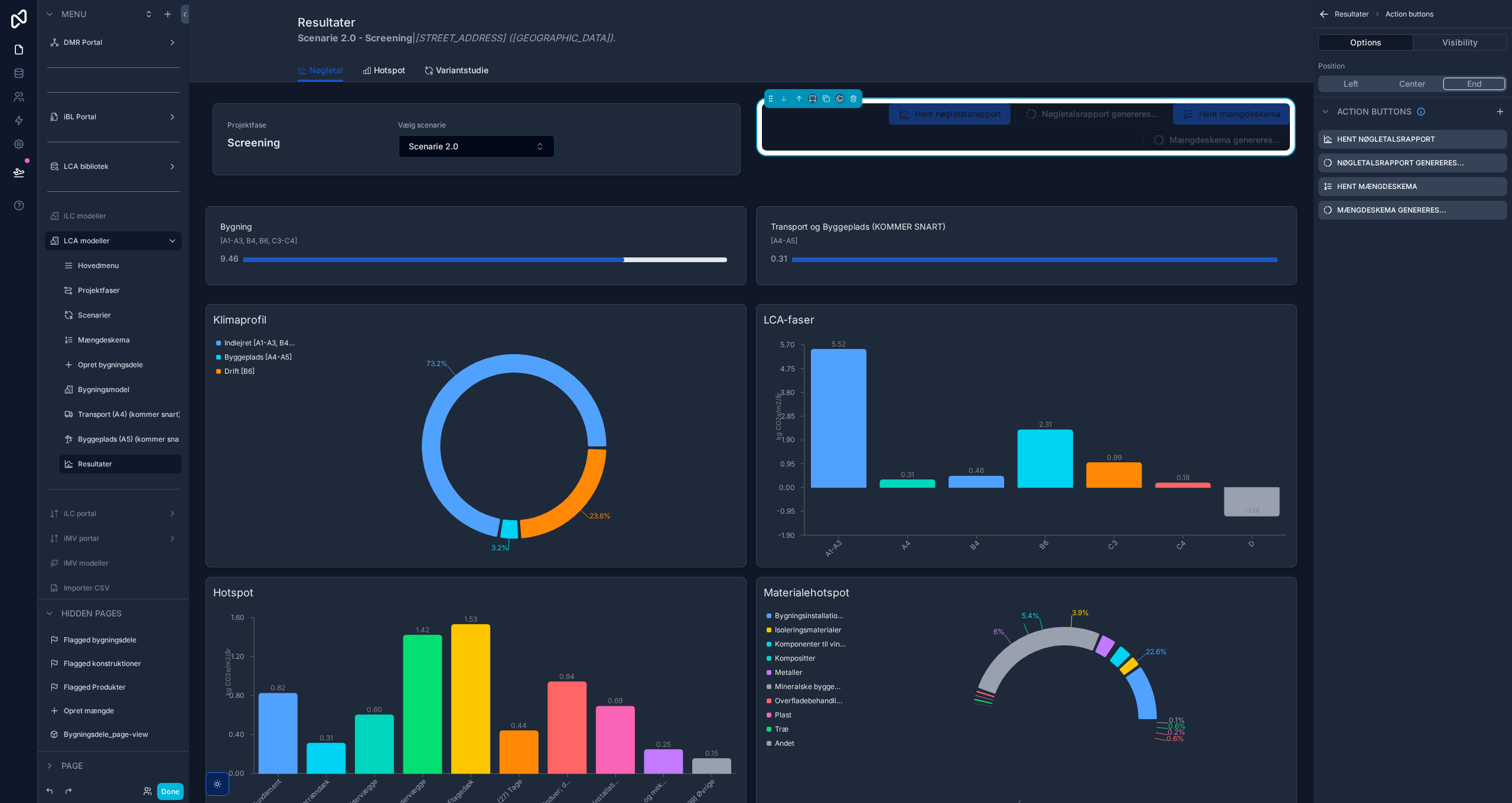
click at [0, 0] on icon "scrollable content" at bounding box center [0, 0] width 0 height 0
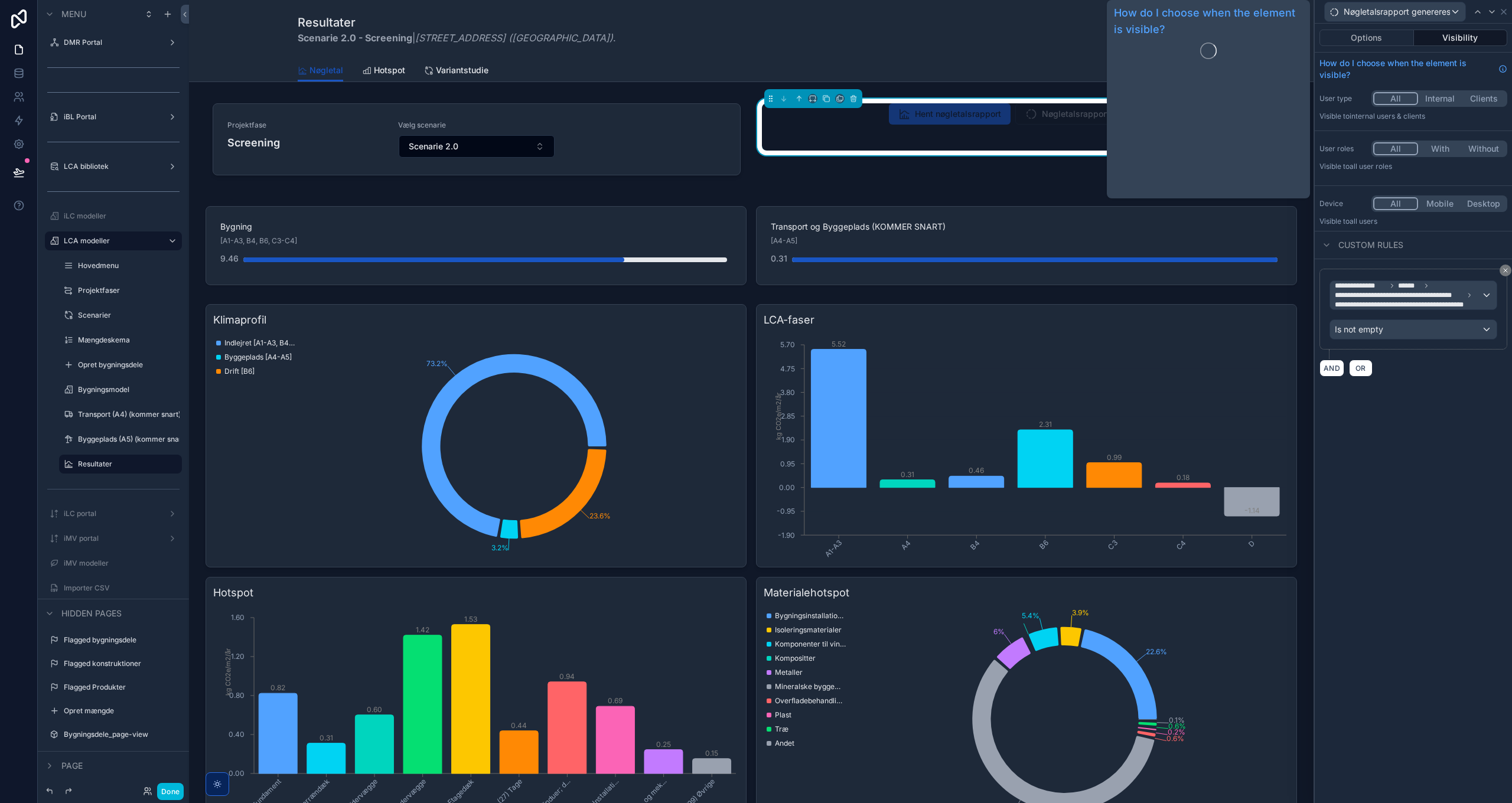
click at [1352, 32] on button "Options" at bounding box center [1366, 38] width 94 height 17
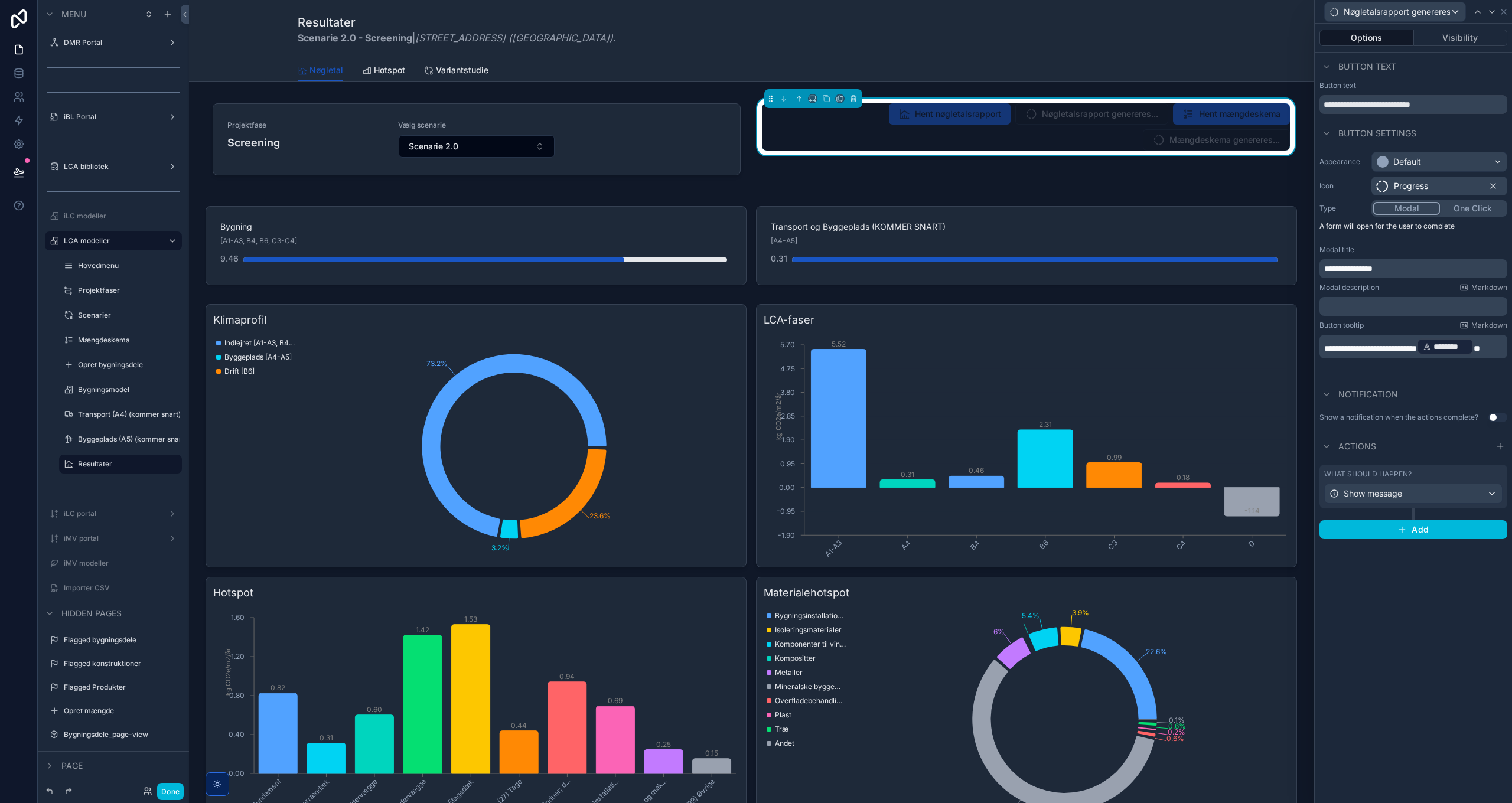
click at [1380, 356] on p "**********" at bounding box center [1414, 346] width 181 height 19
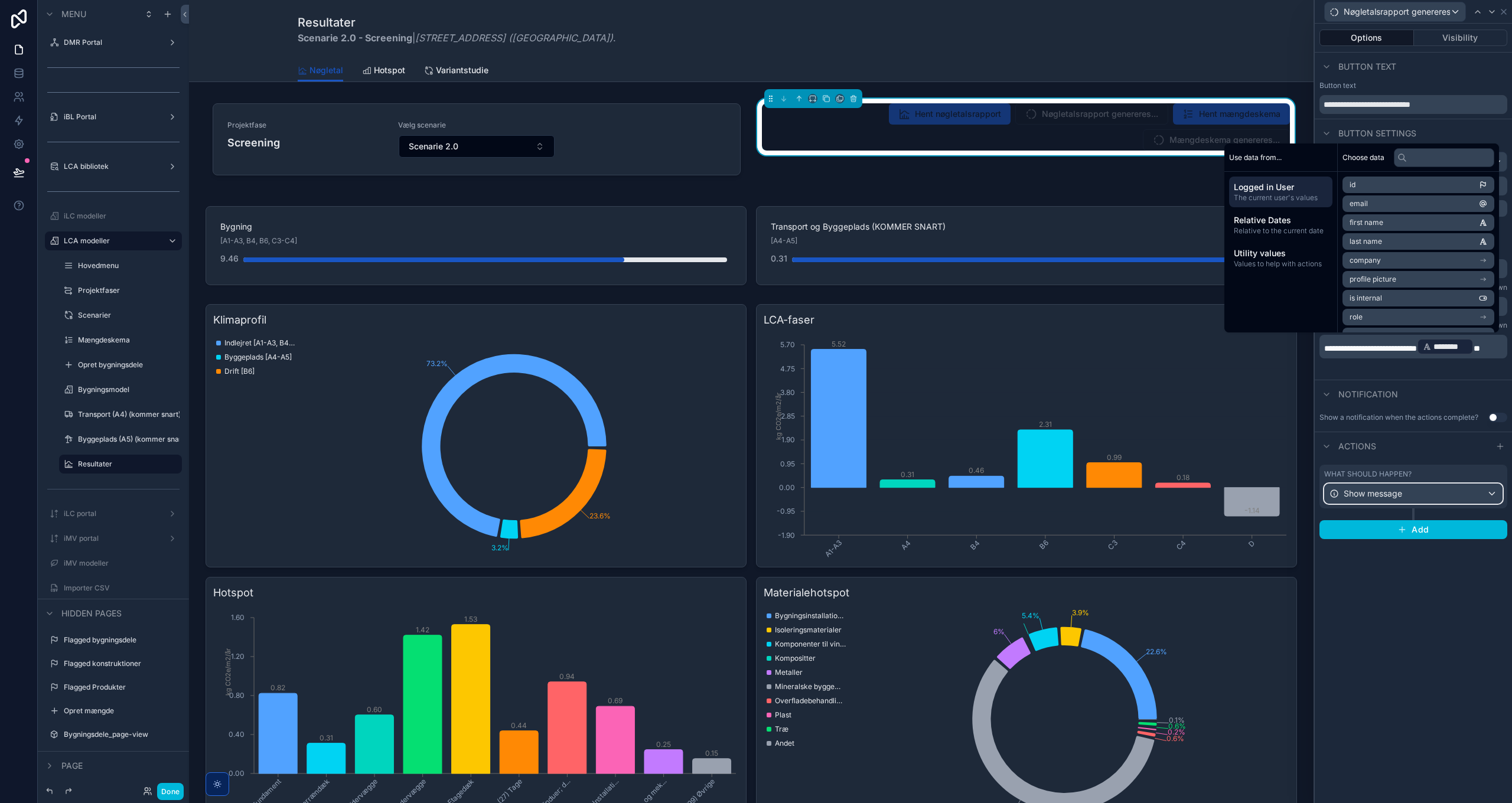
click at [1389, 496] on span "Show message" at bounding box center [1372, 493] width 59 height 12
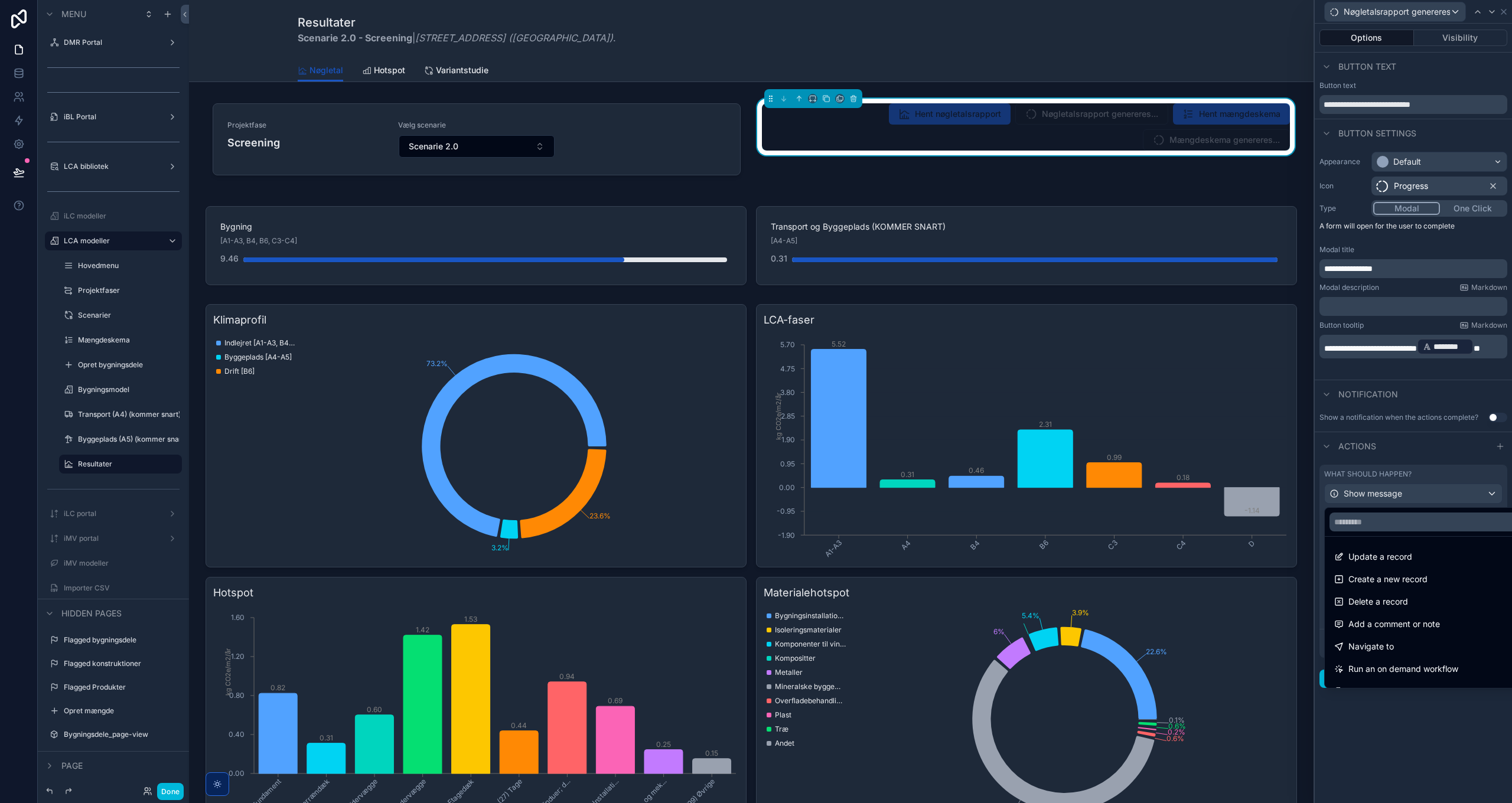
click at [1390, 495] on div at bounding box center [1413, 402] width 197 height 803
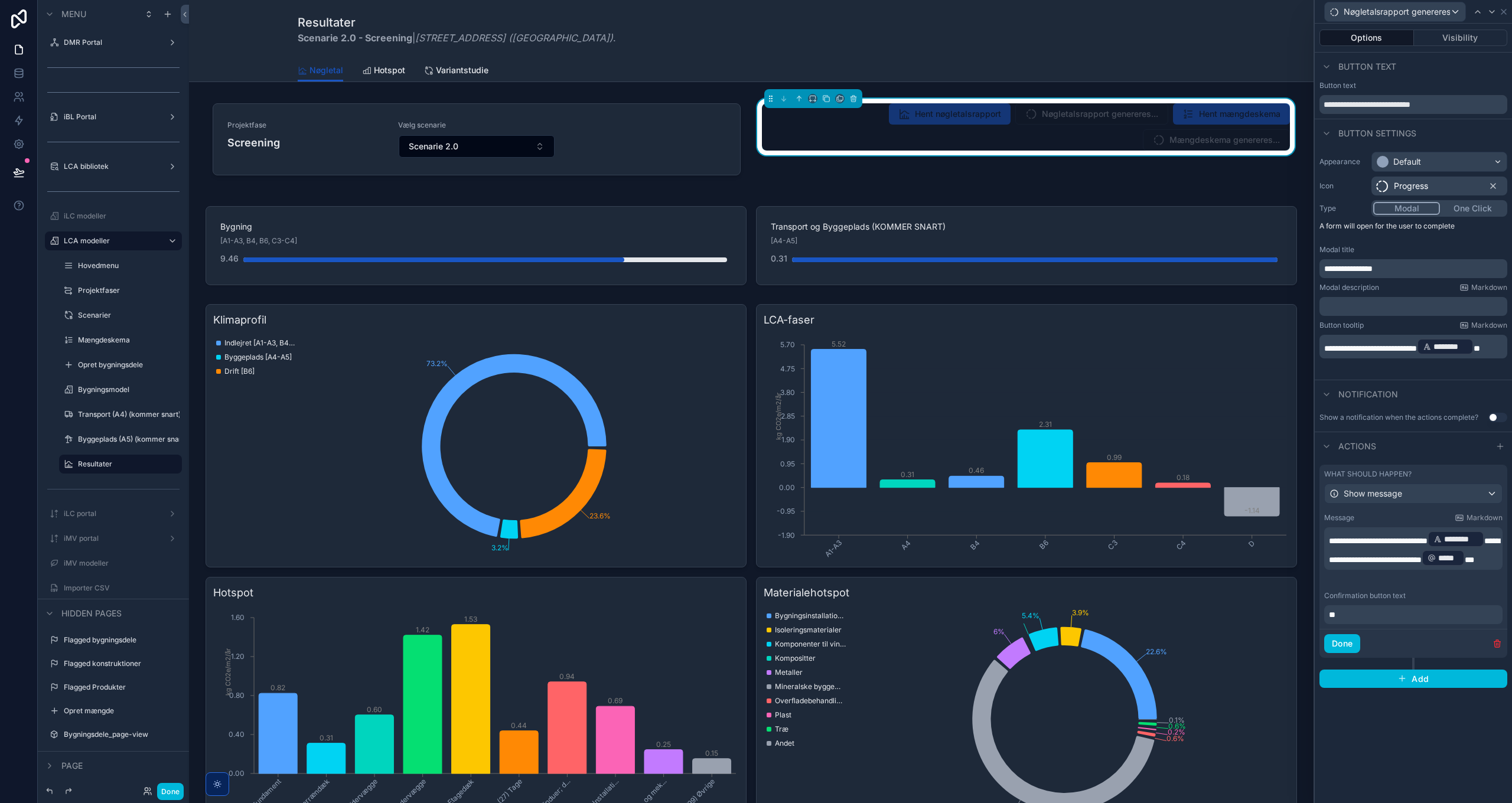
click at [1433, 567] on p "**********" at bounding box center [1414, 549] width 171 height 38
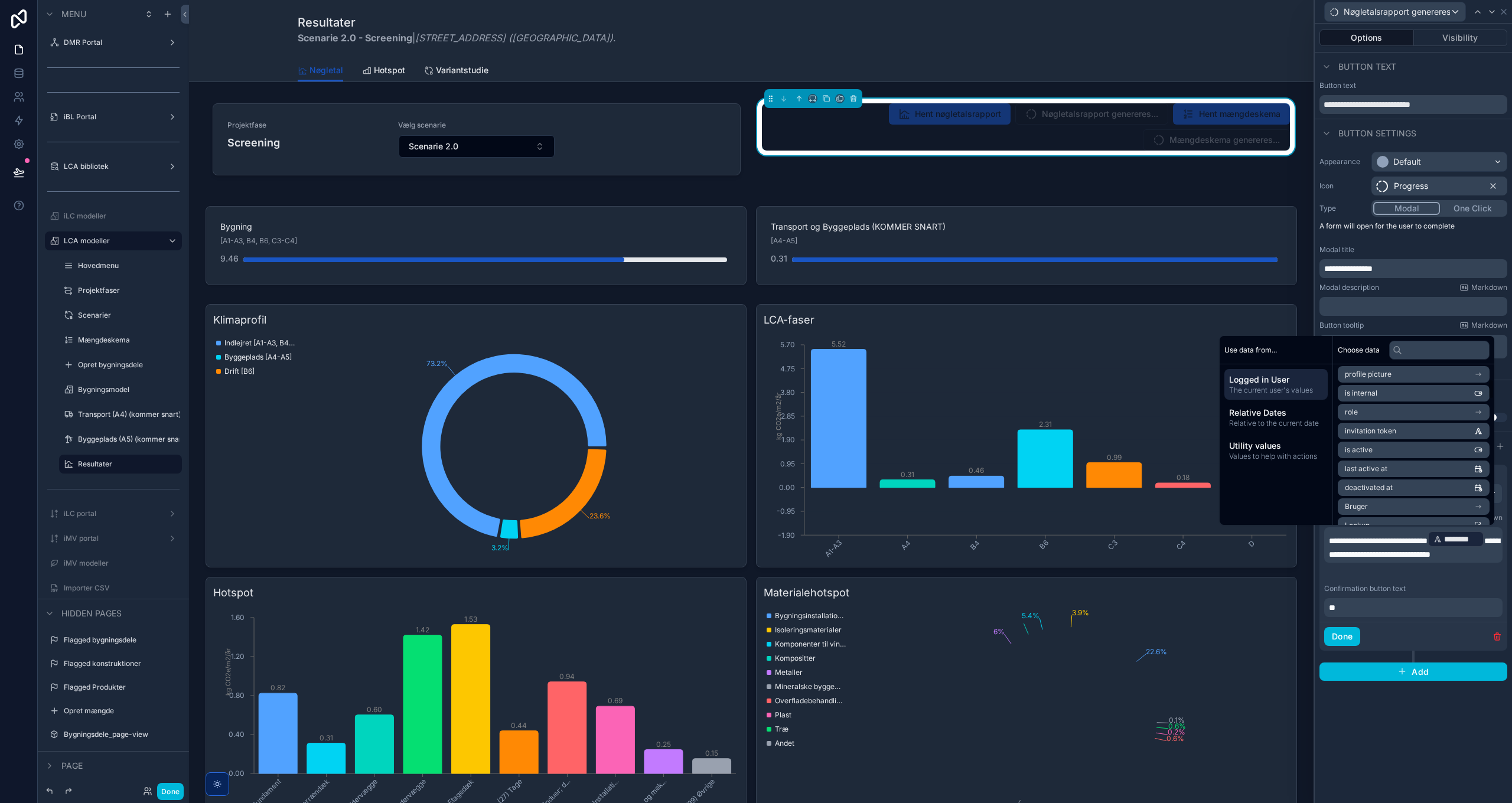
scroll to position [118, 0]
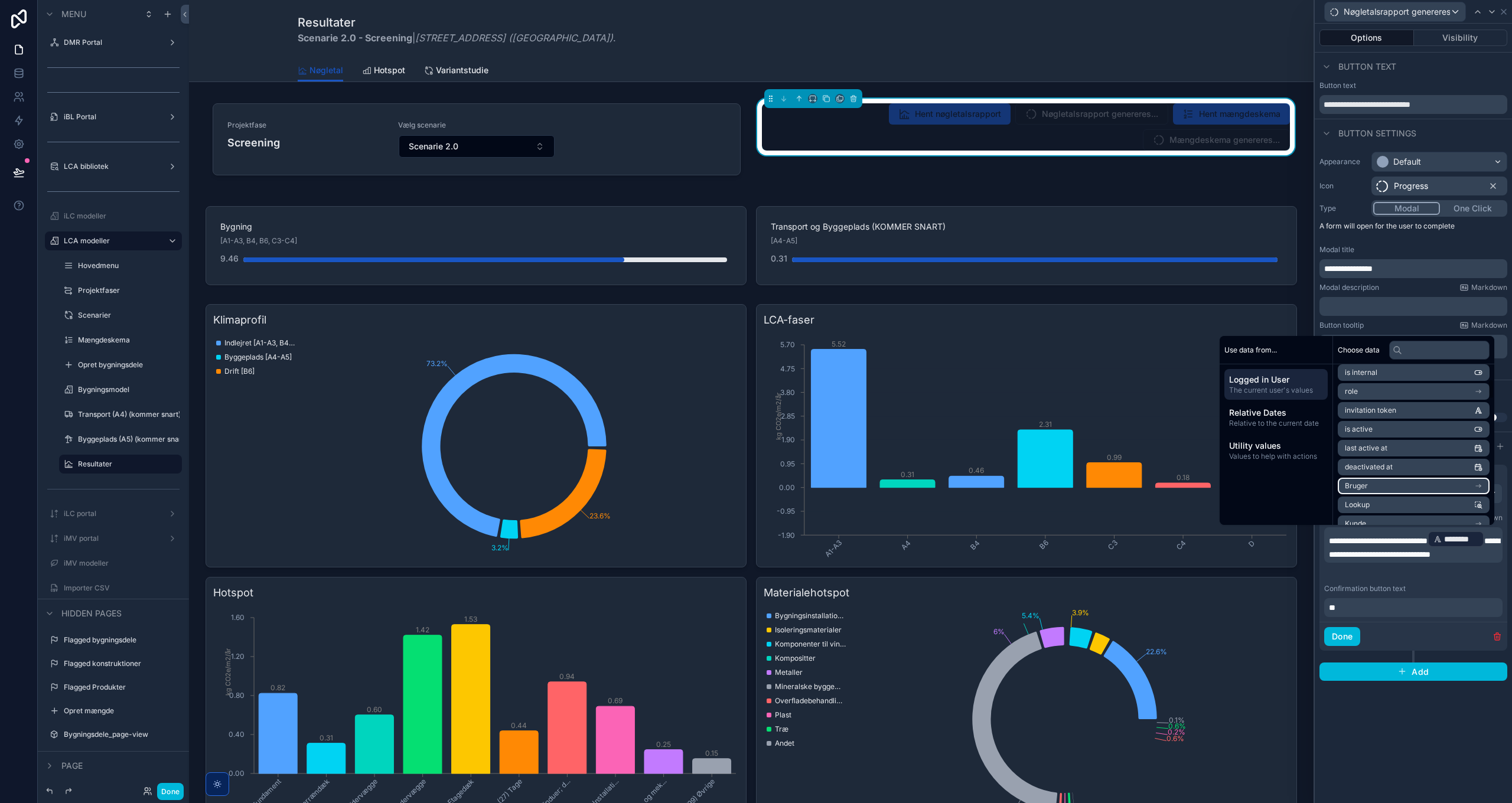
click at [1384, 489] on li "Bruger" at bounding box center [1413, 486] width 152 height 17
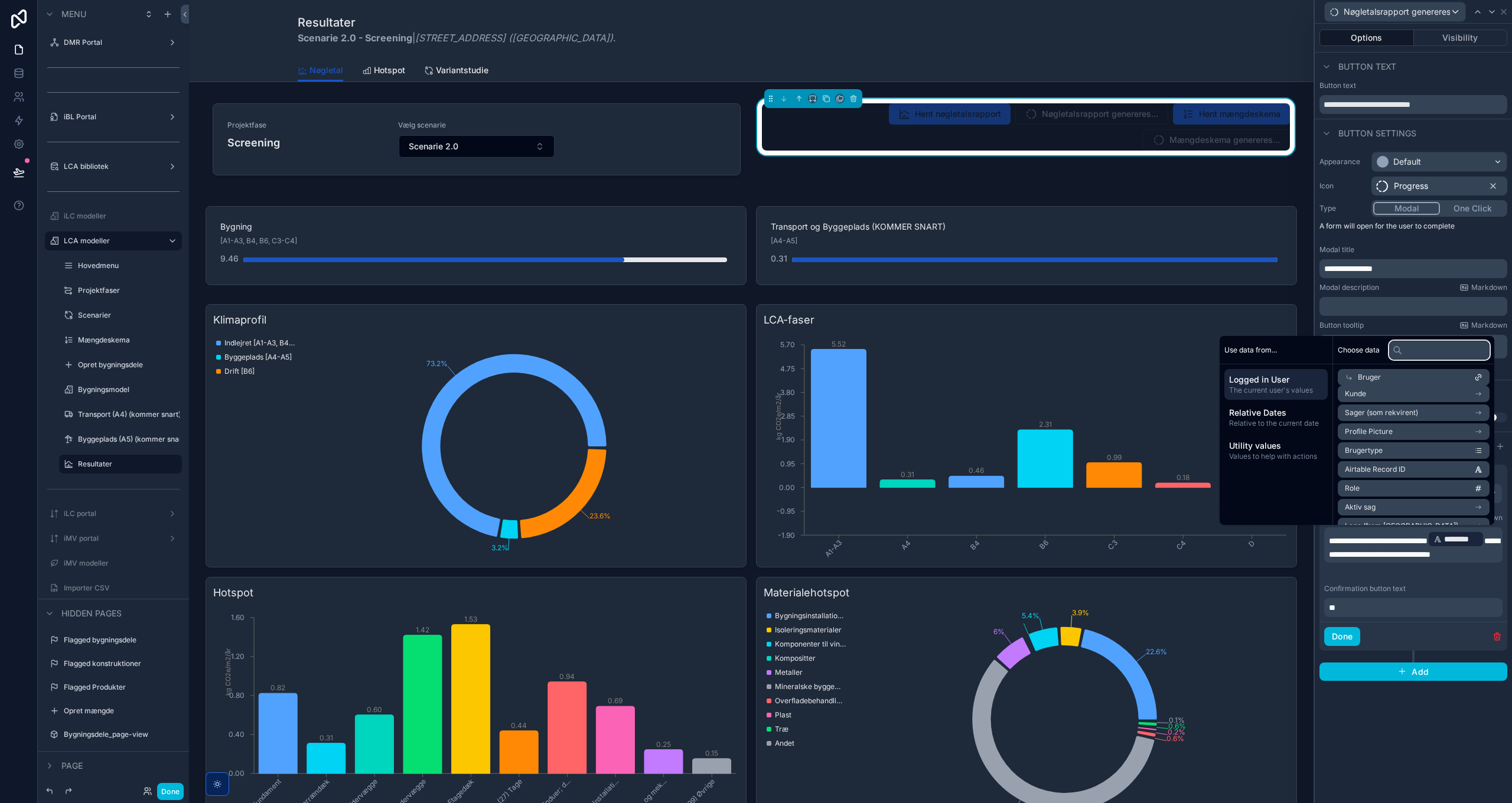
click at [1420, 353] on input "text" at bounding box center [1438, 349] width 100 height 19
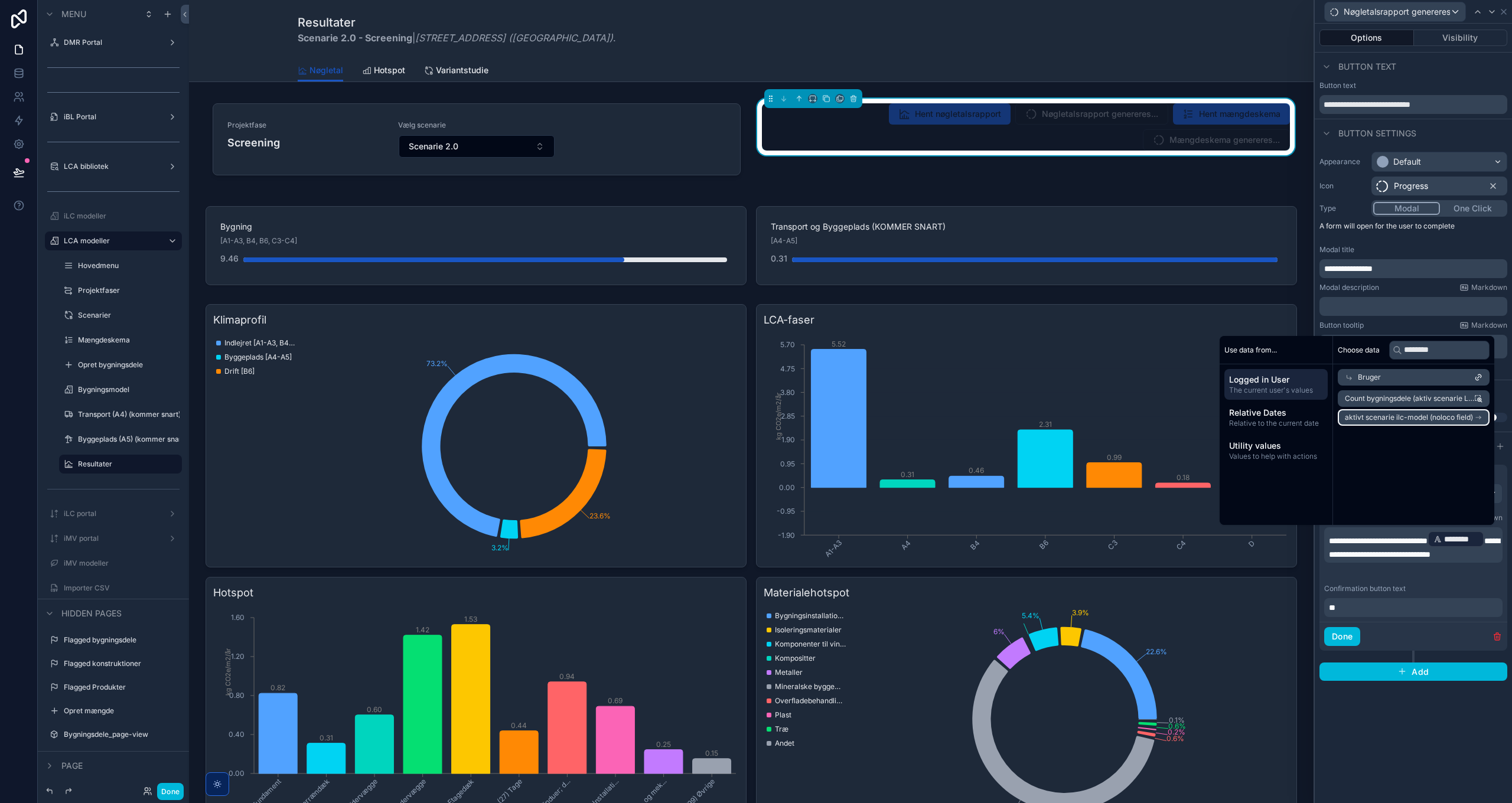
click at [1414, 416] on span "aktivt scenarie ilc-model (noloco field)" at bounding box center [1408, 416] width 128 height 9
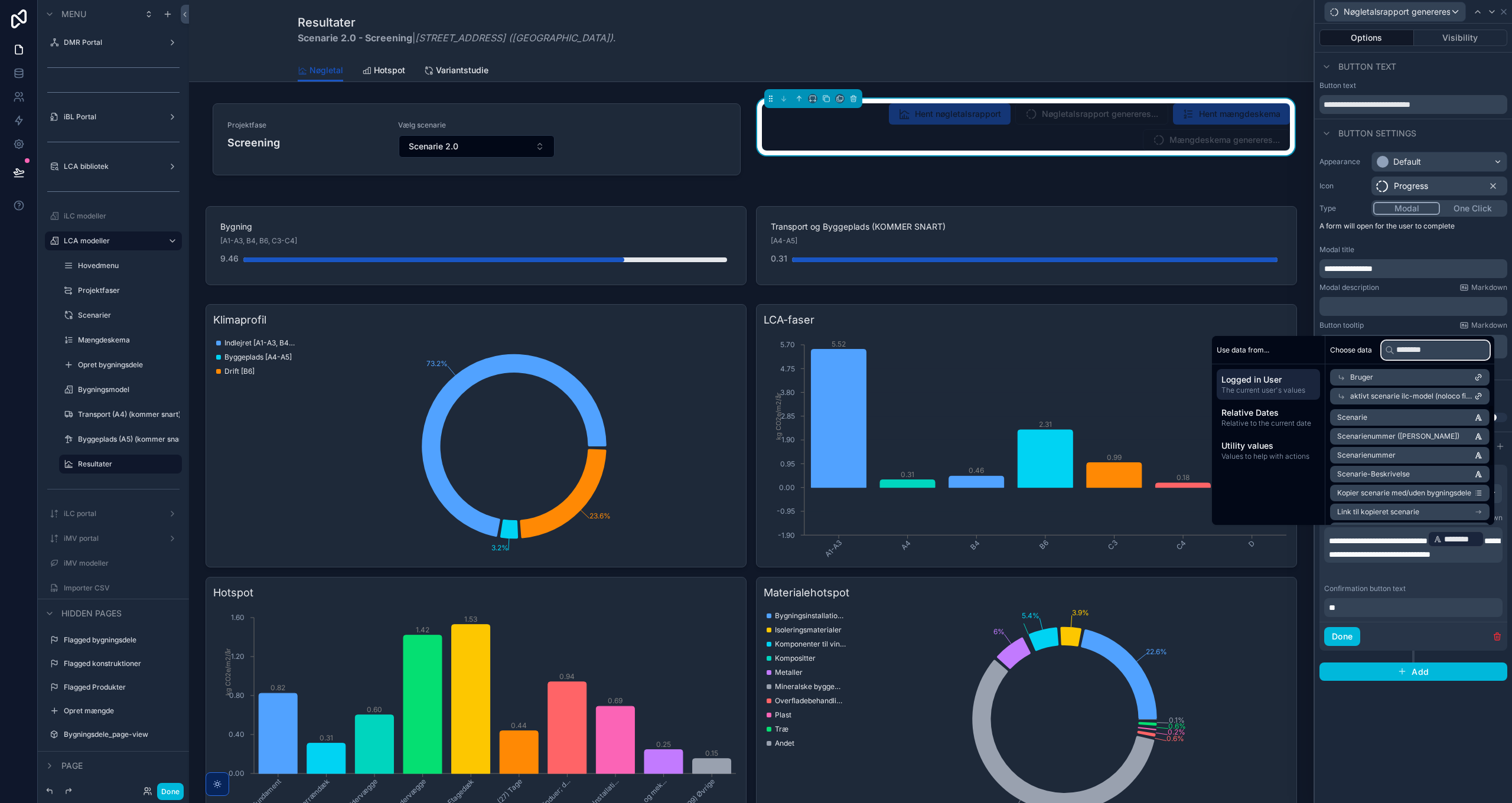
click at [1416, 350] on input "********" at bounding box center [1435, 349] width 108 height 19
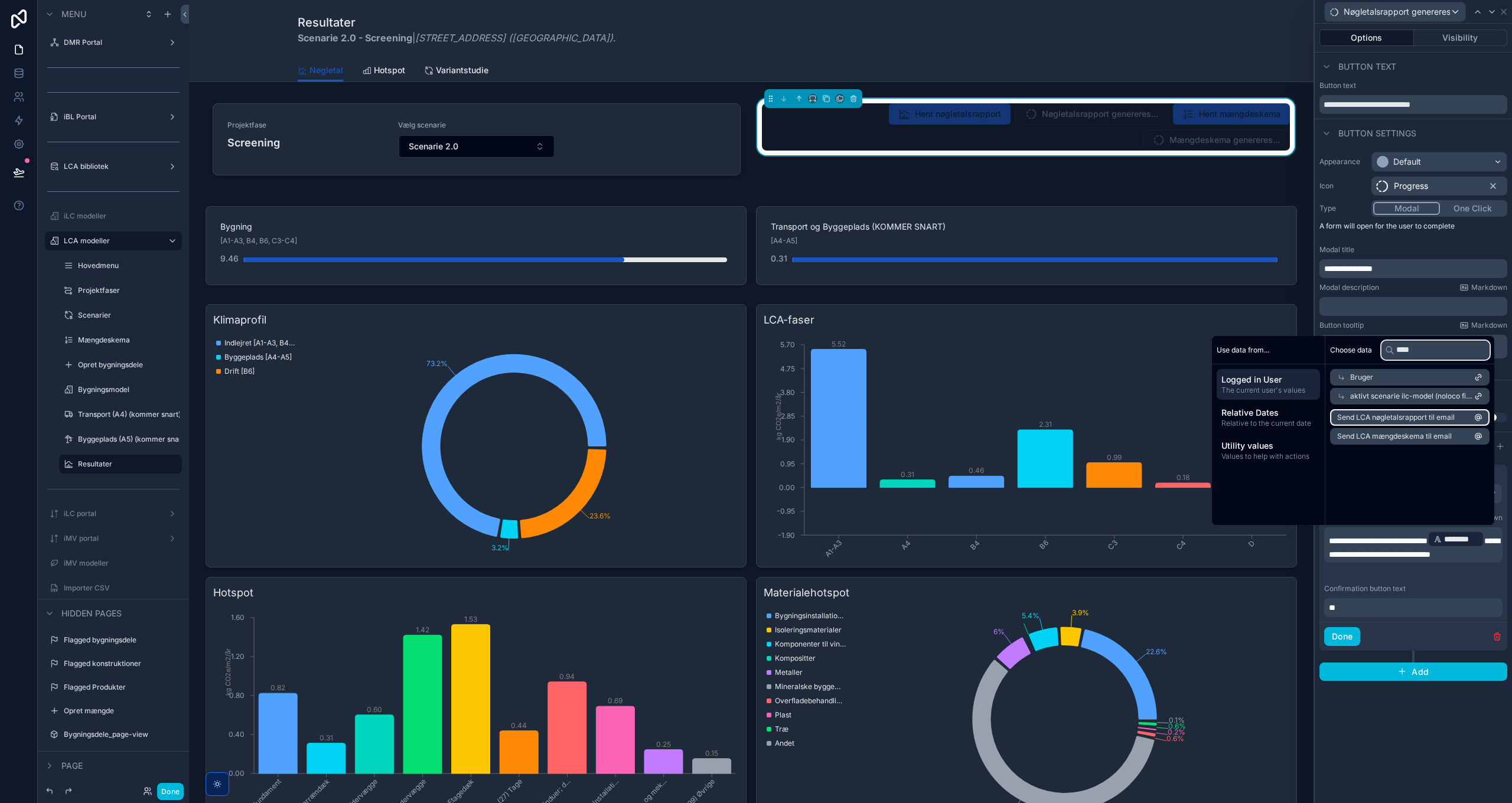
type input "****"
click at [1423, 419] on span "Send LCA nøgletalsrapport til email" at bounding box center [1396, 416] width 118 height 9
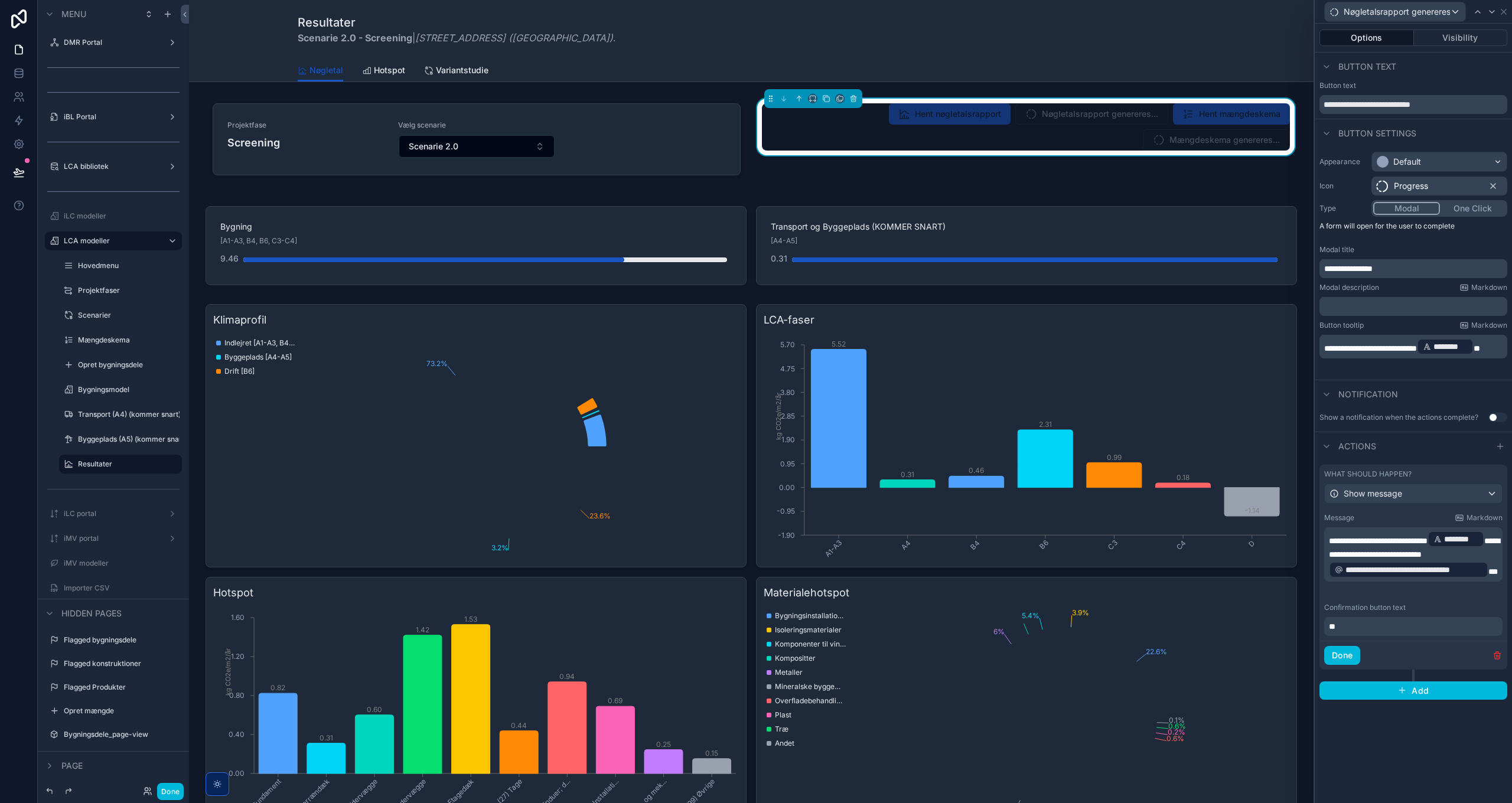
click at [1398, 754] on div "**********" at bounding box center [1413, 413] width 197 height 779
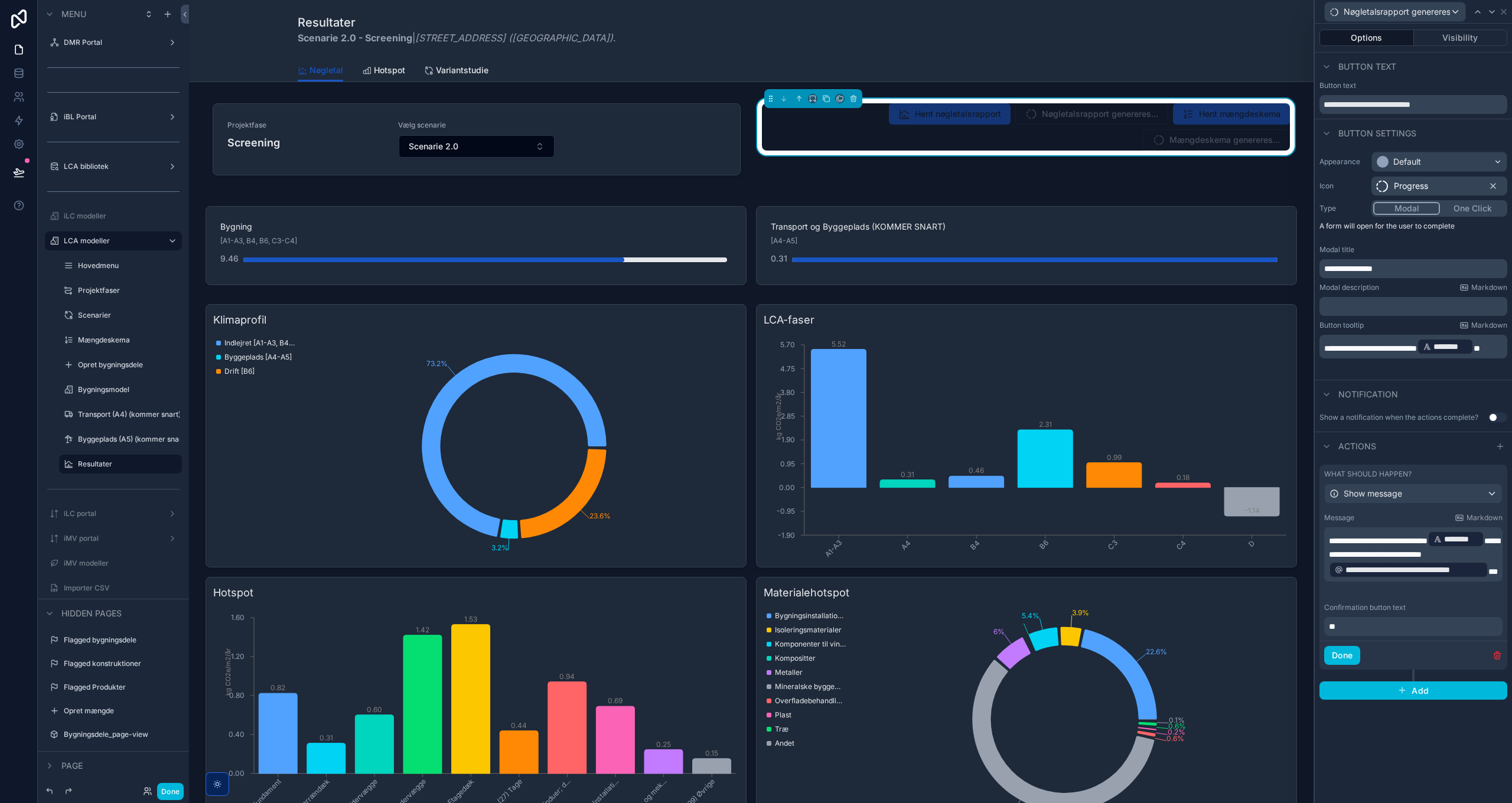
click at [1347, 656] on button "Done" at bounding box center [1342, 655] width 36 height 19
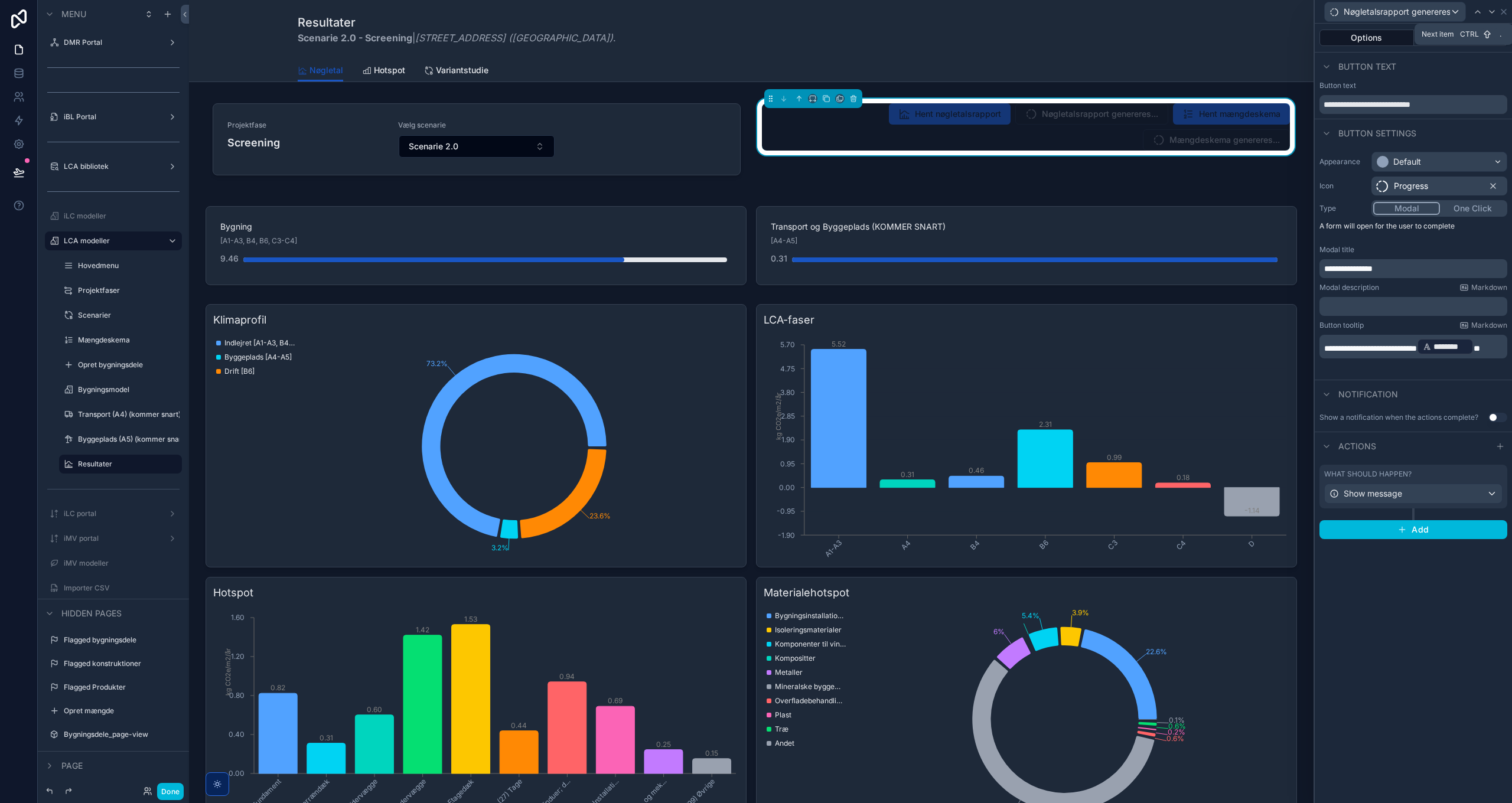
click at [1492, 10] on icon at bounding box center [1491, 12] width 9 height 9
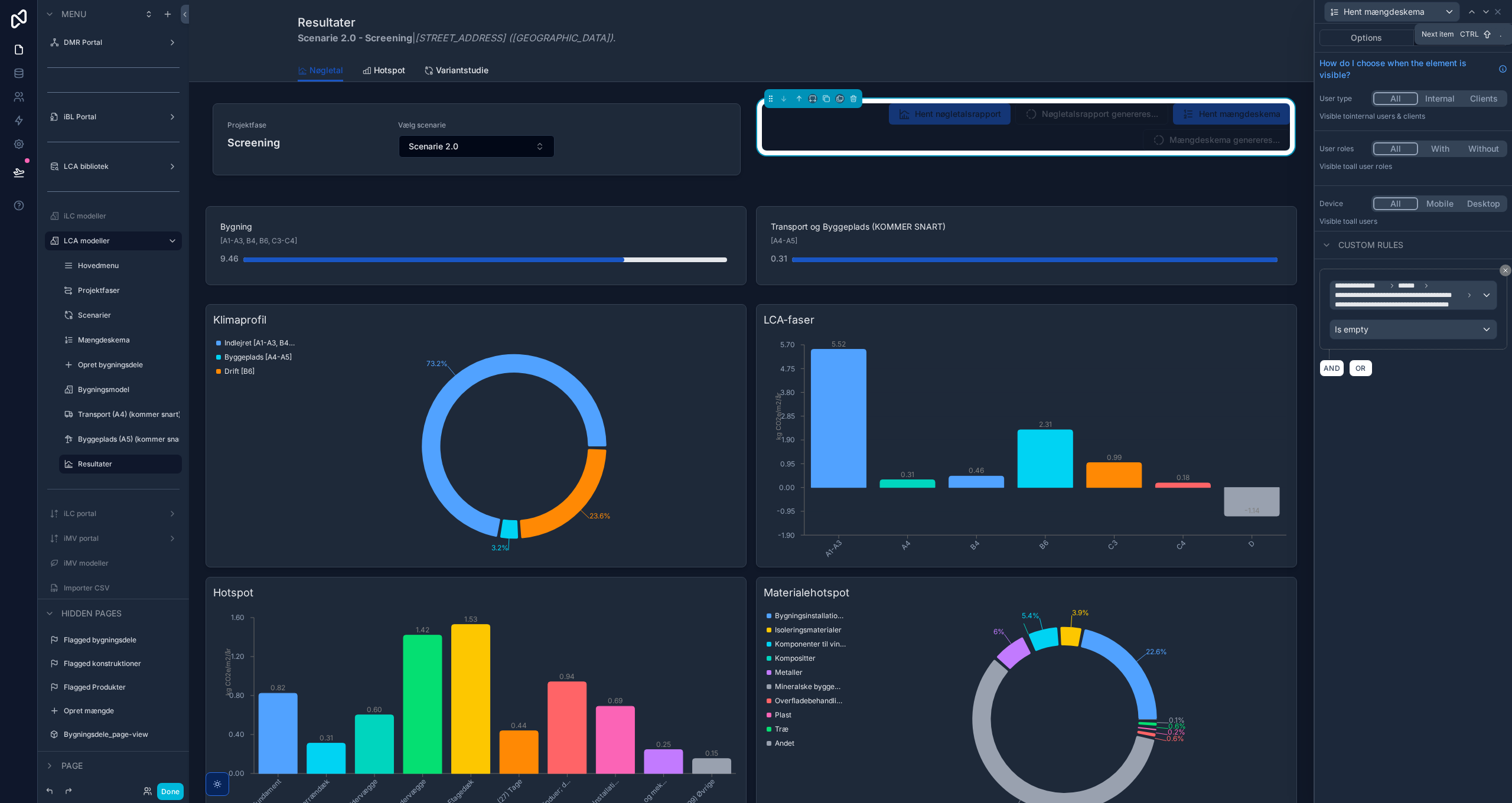
click at [1492, 10] on div at bounding box center [1486, 12] width 14 height 14
click at [1365, 36] on button "Options" at bounding box center [1366, 38] width 94 height 17
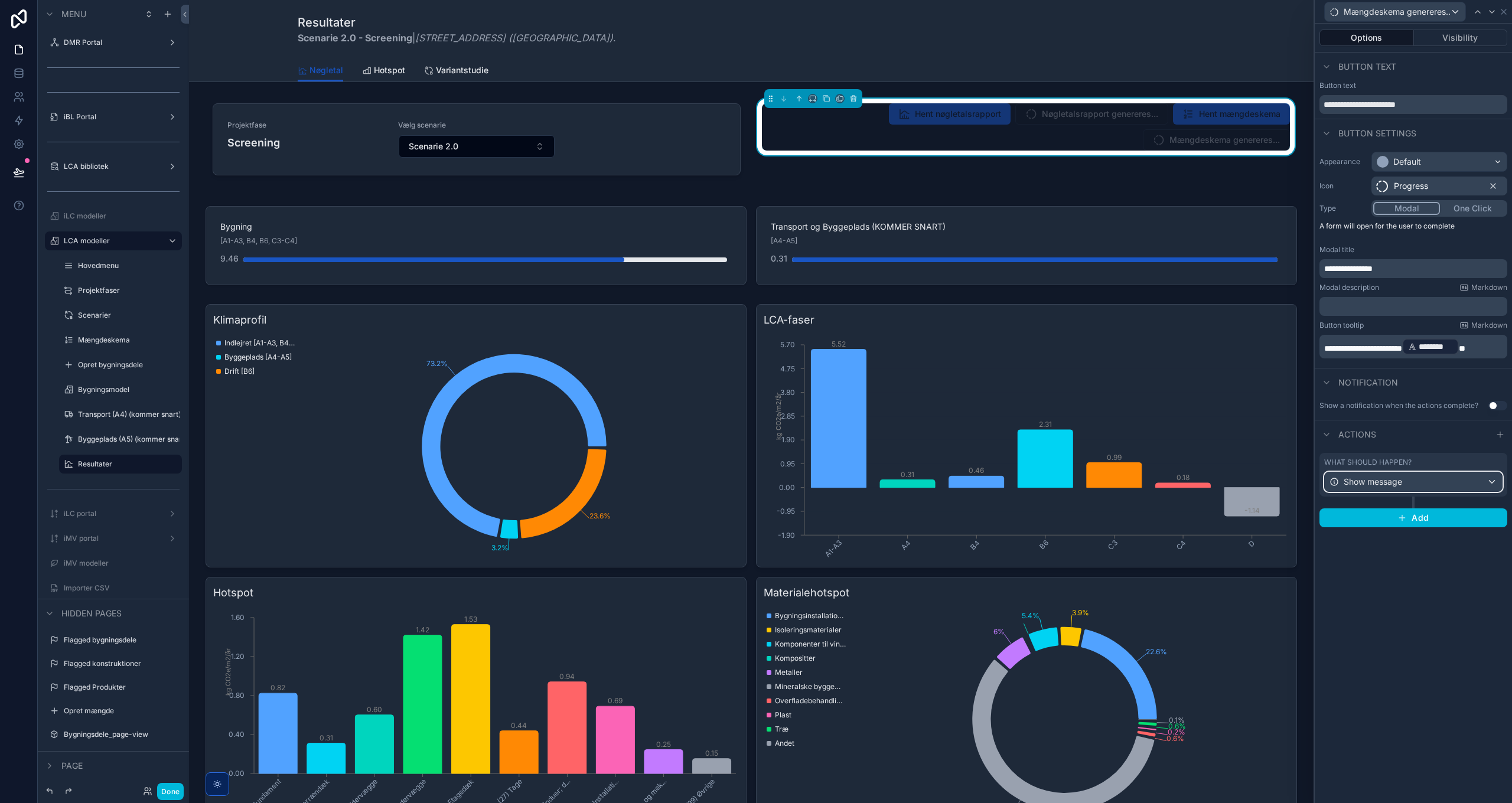
click at [1385, 483] on span "Show message" at bounding box center [1372, 482] width 59 height 12
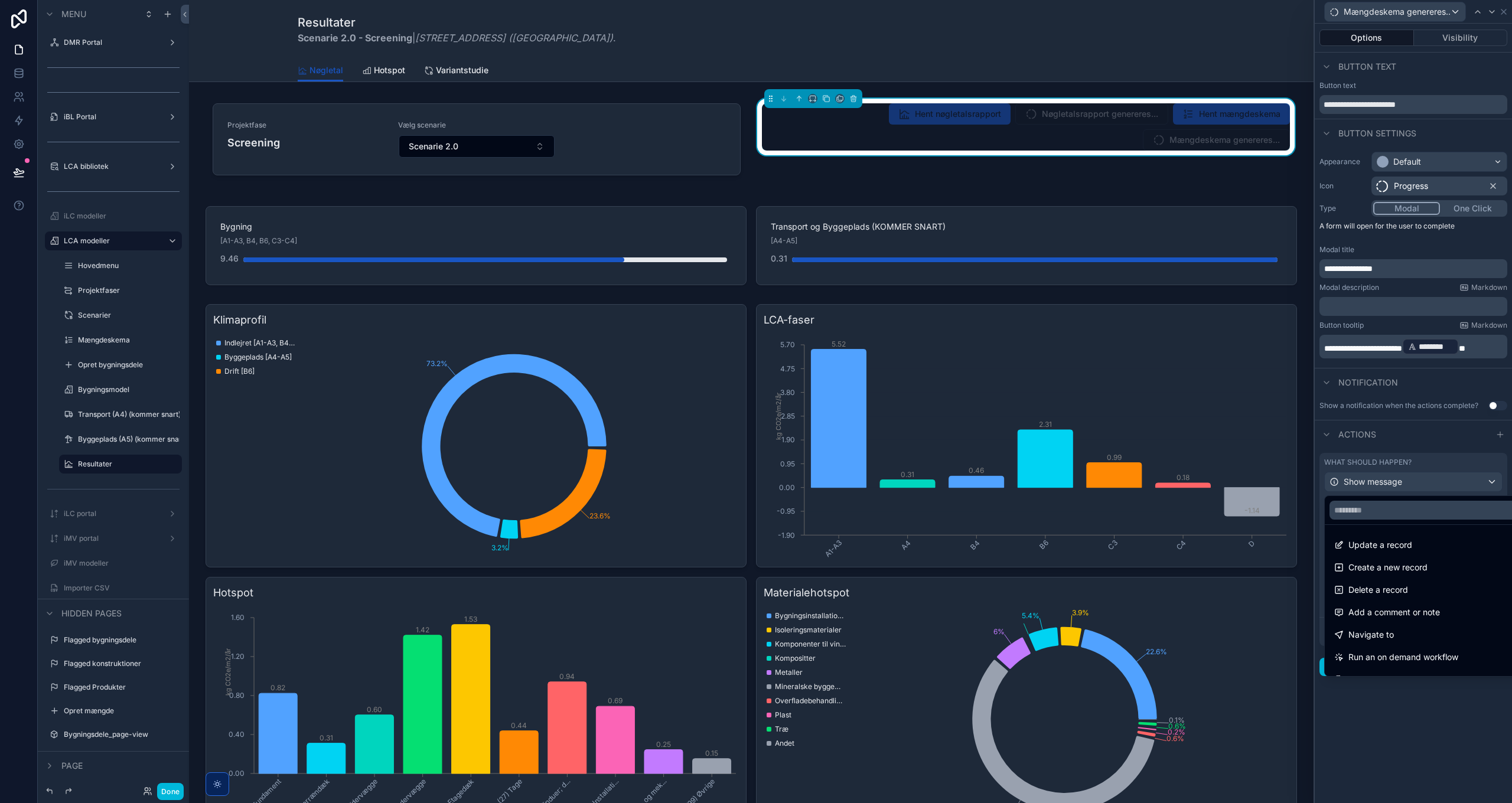
click at [1386, 484] on div at bounding box center [1413, 402] width 197 height 803
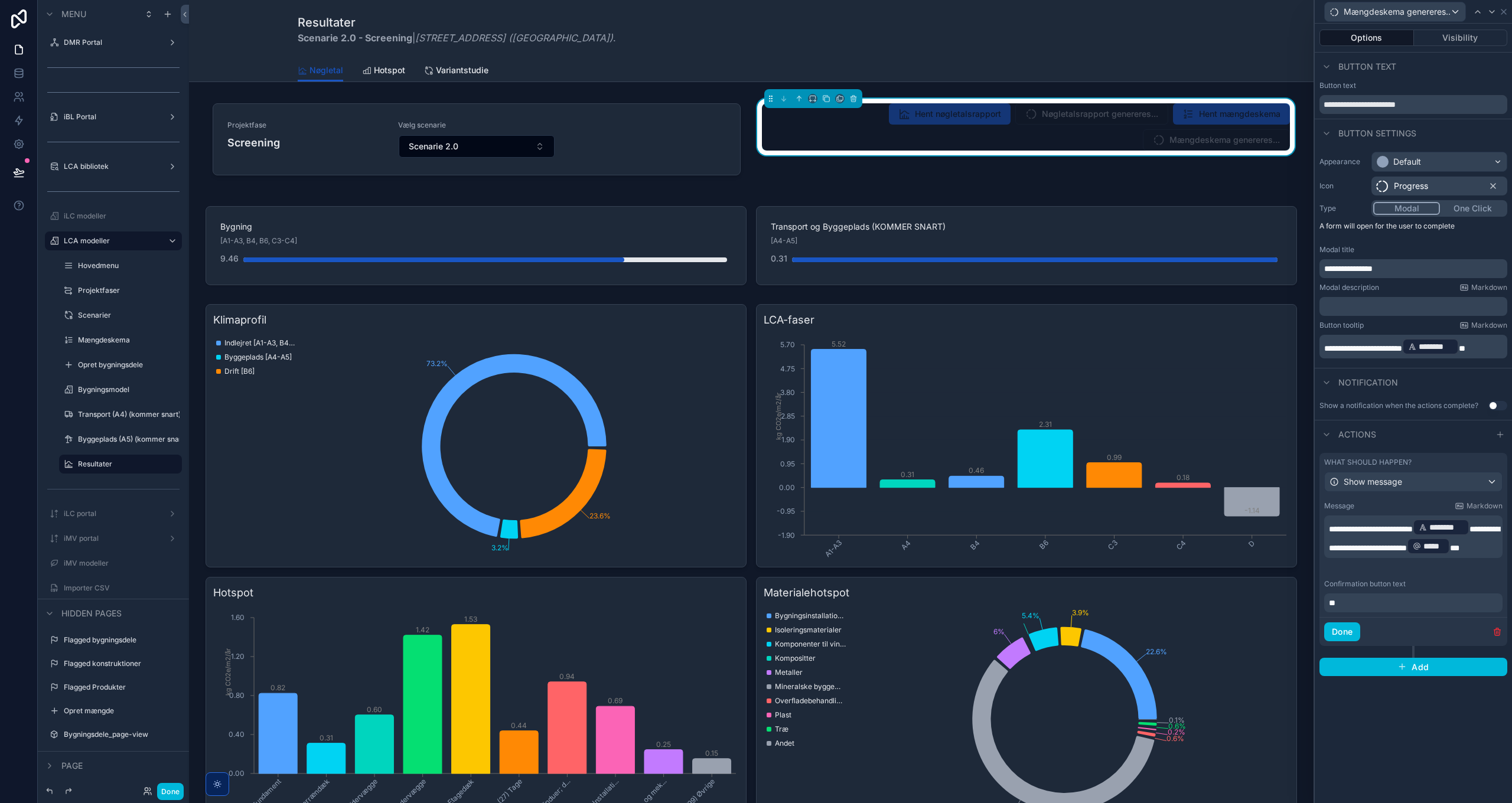
click at [1450, 552] on span "***" at bounding box center [1454, 548] width 9 height 8
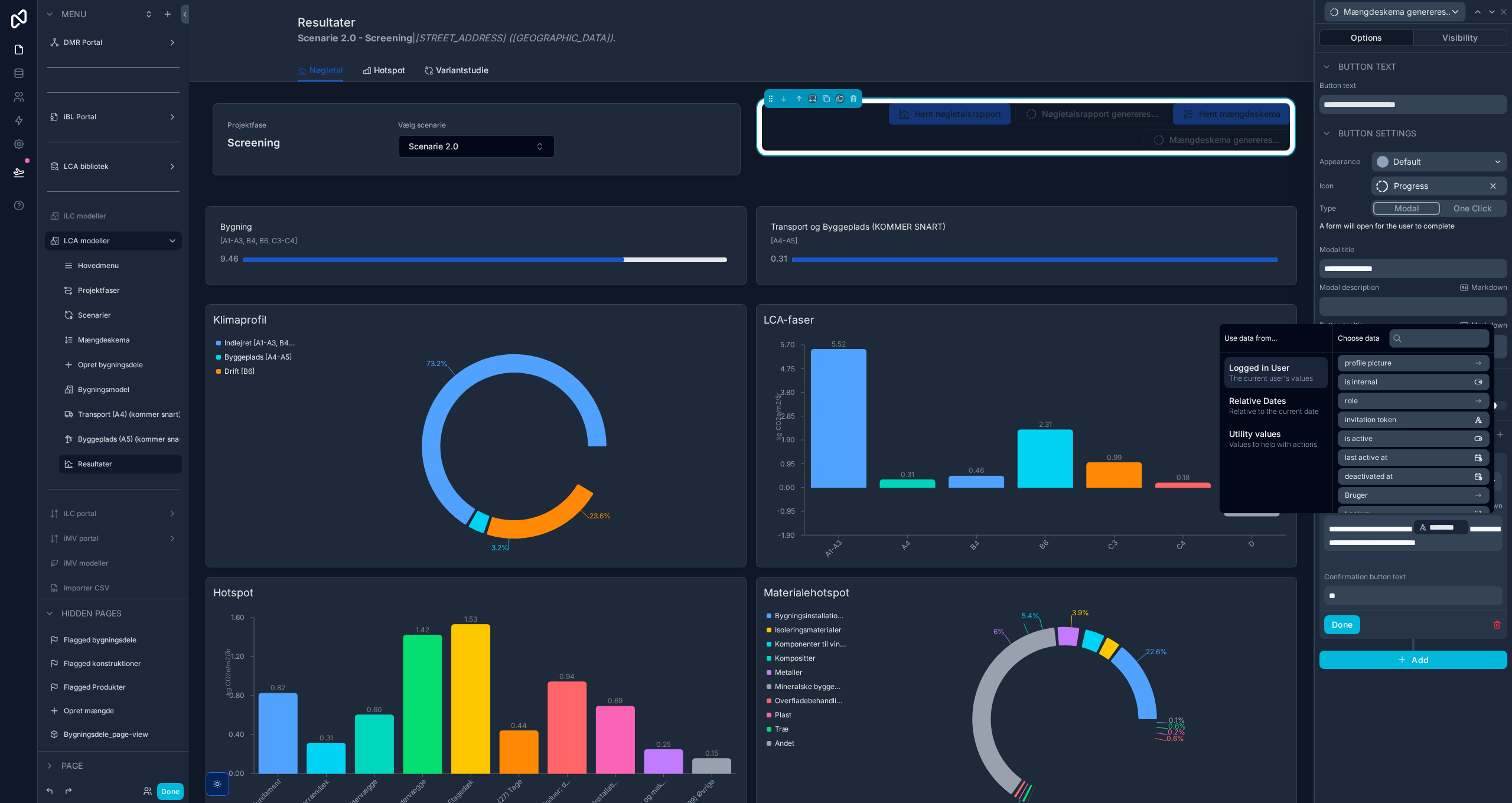
scroll to position [118, 0]
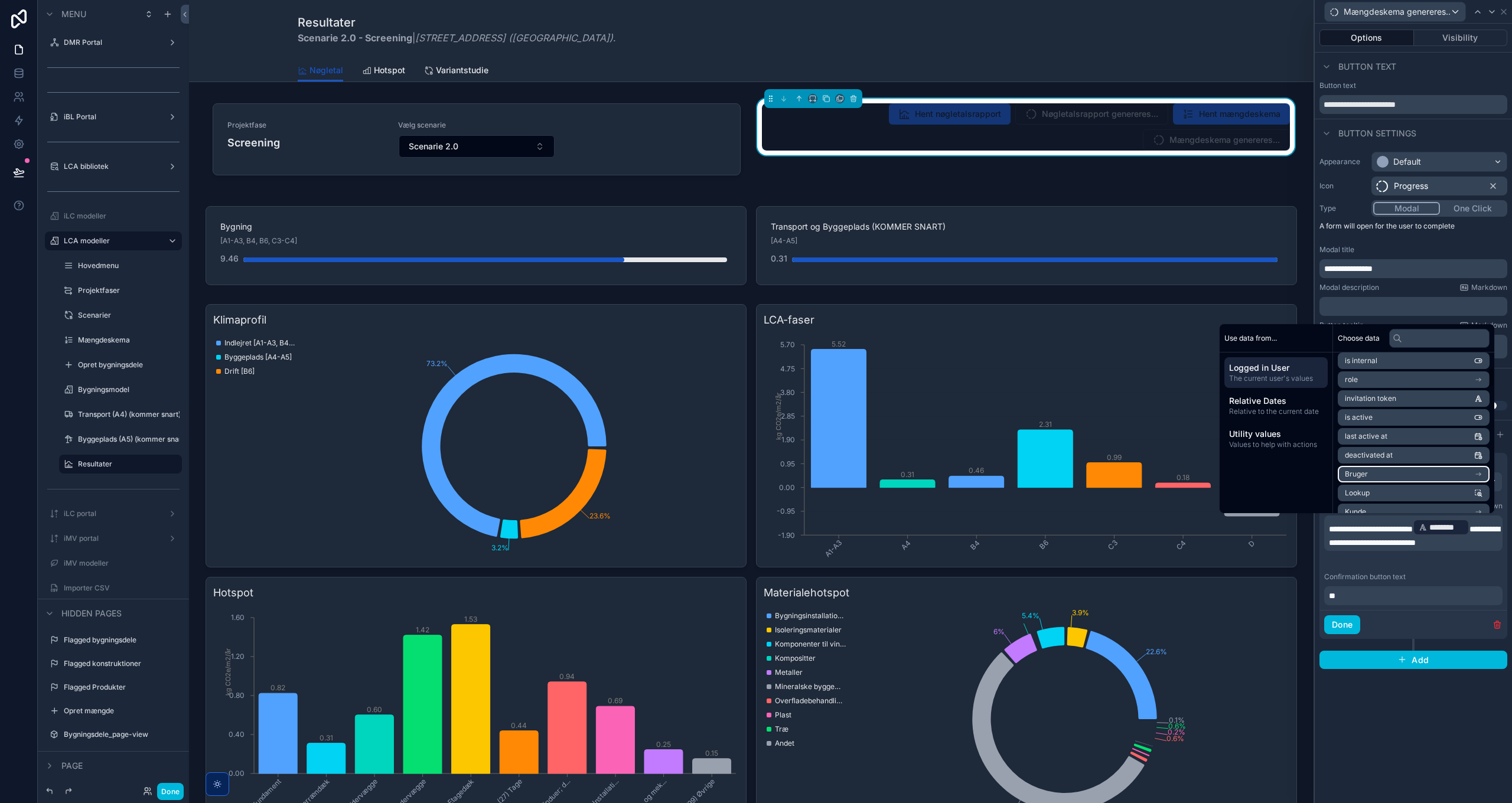
click at [1393, 476] on li "Bruger" at bounding box center [1413, 474] width 152 height 17
click at [1415, 336] on input "text" at bounding box center [1438, 338] width 100 height 19
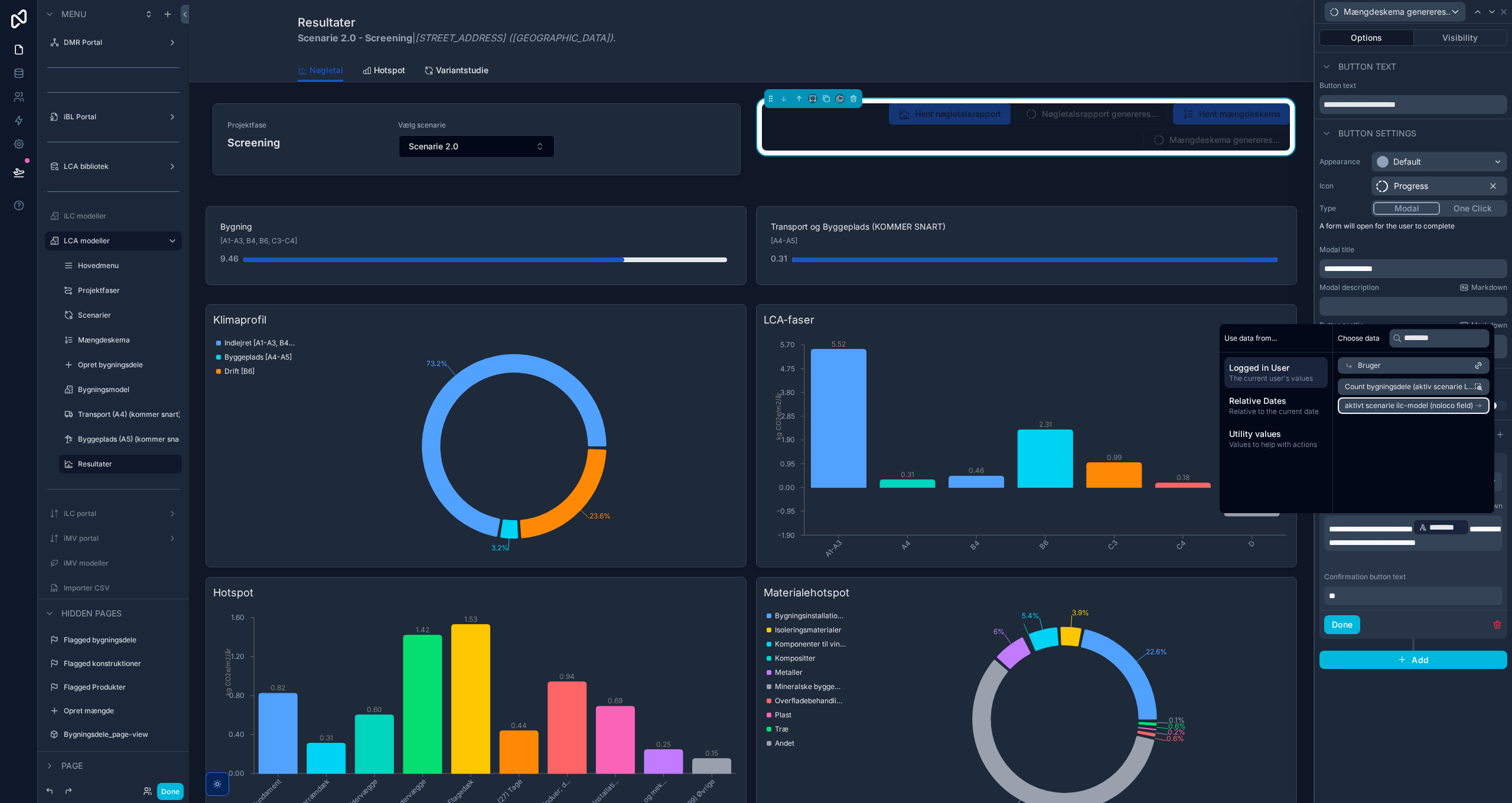
click at [1411, 406] on span "aktivt scenarie ilc-model (noloco field)" at bounding box center [1408, 405] width 128 height 9
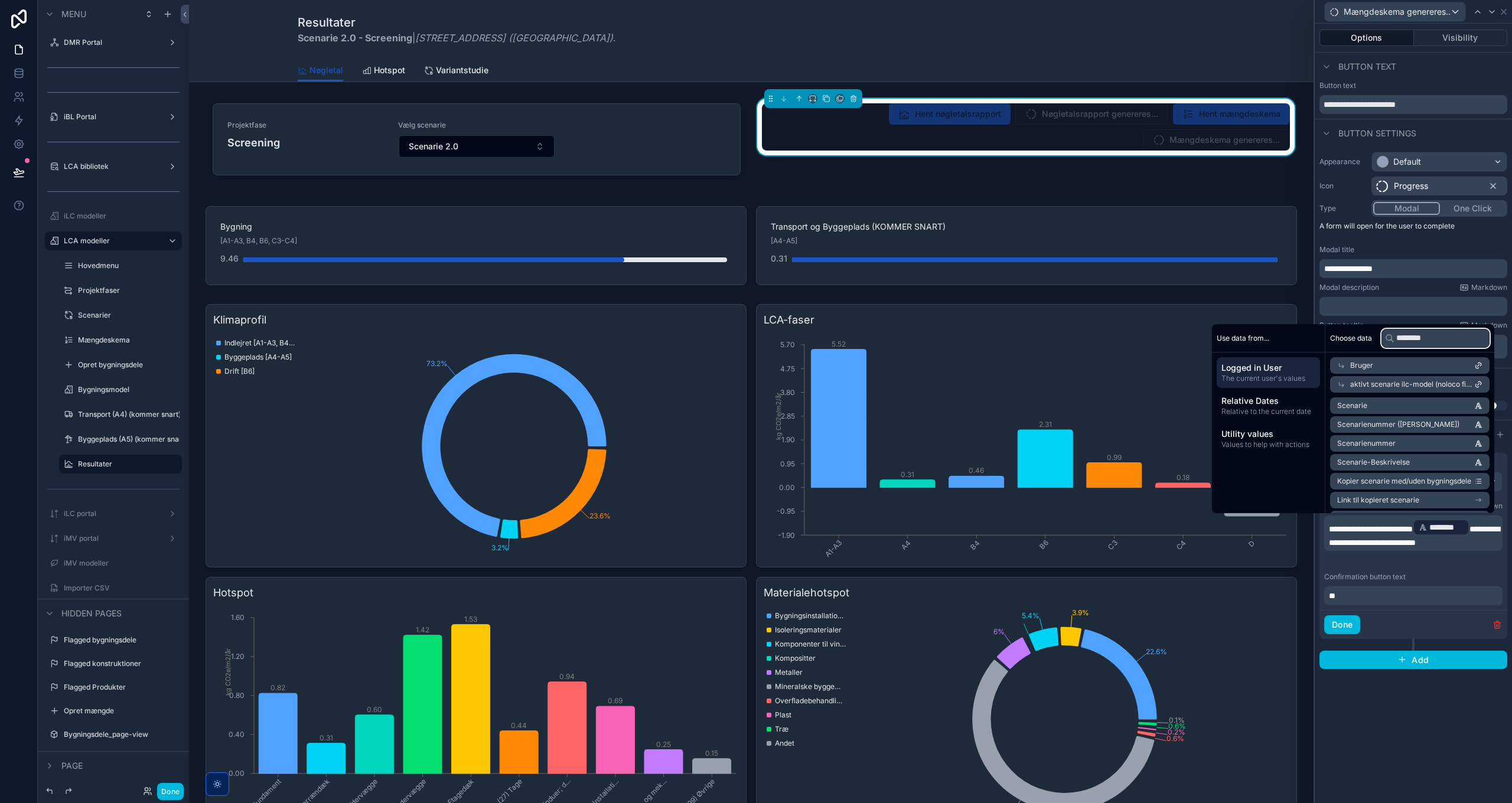
click at [1418, 339] on input "********" at bounding box center [1435, 338] width 108 height 19
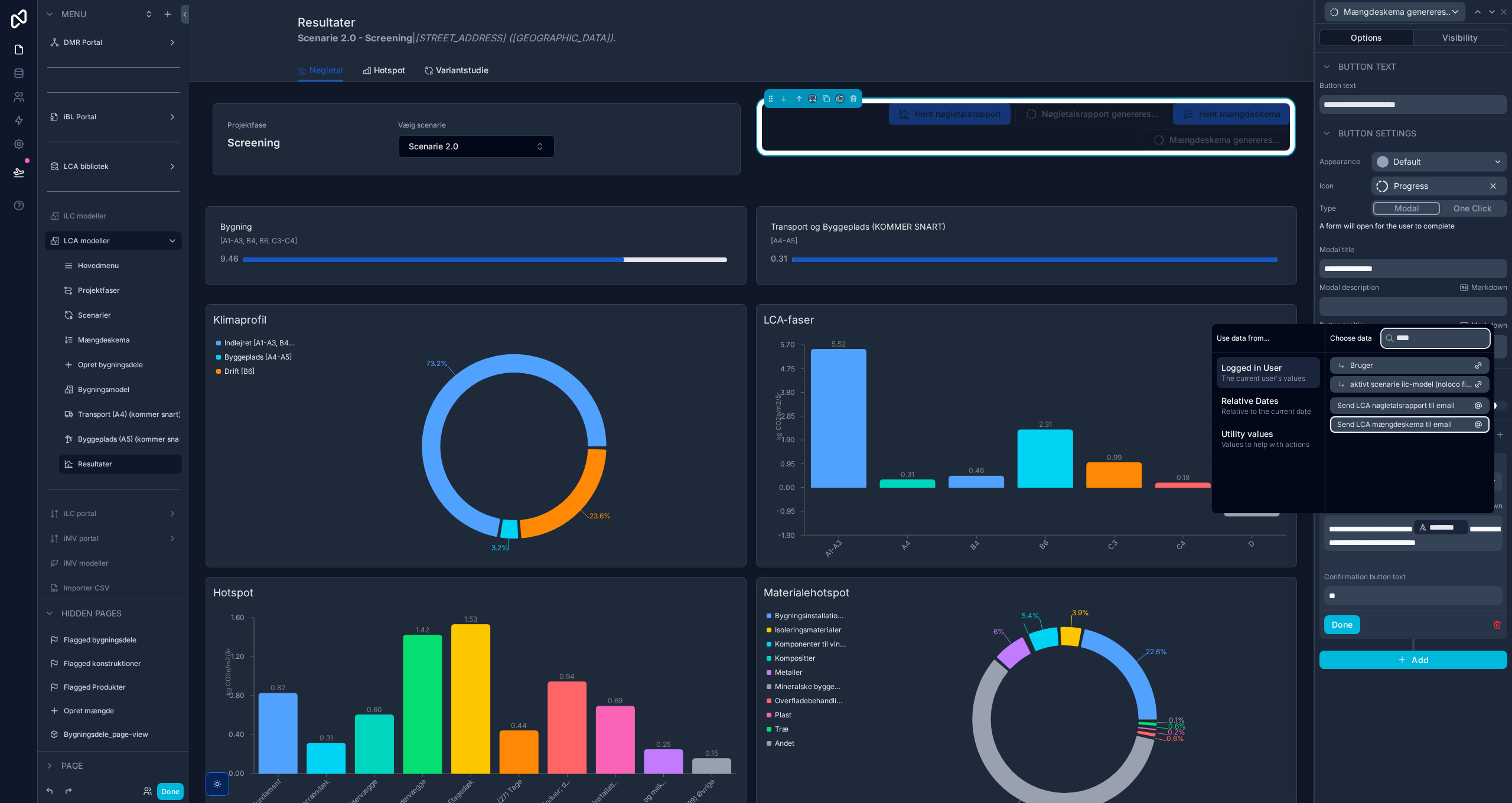
type input "****"
click at [1411, 426] on span "Send LCA mængdeskema til email" at bounding box center [1394, 424] width 114 height 9
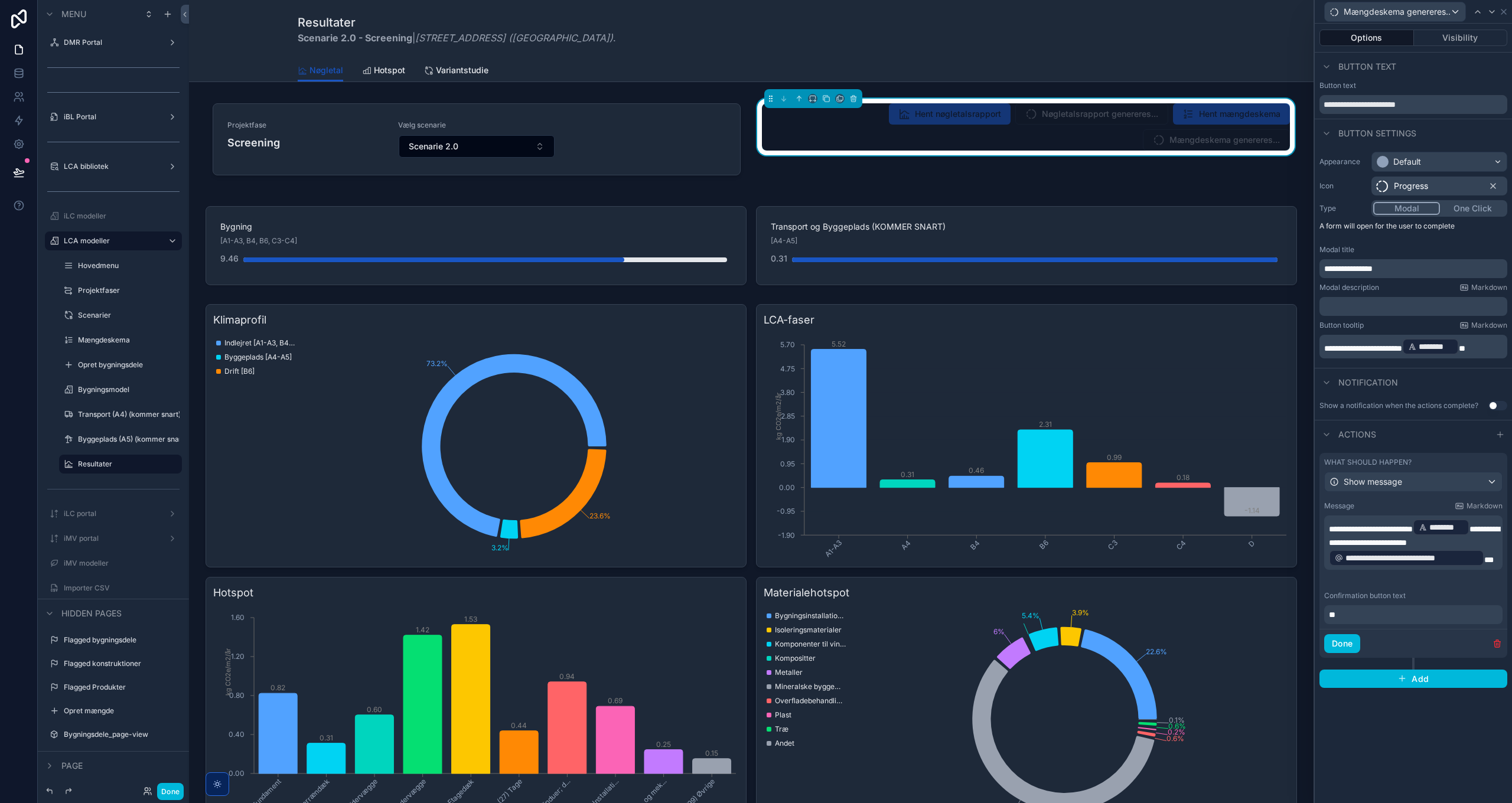
click at [1342, 643] on button "Done" at bounding box center [1342, 643] width 36 height 19
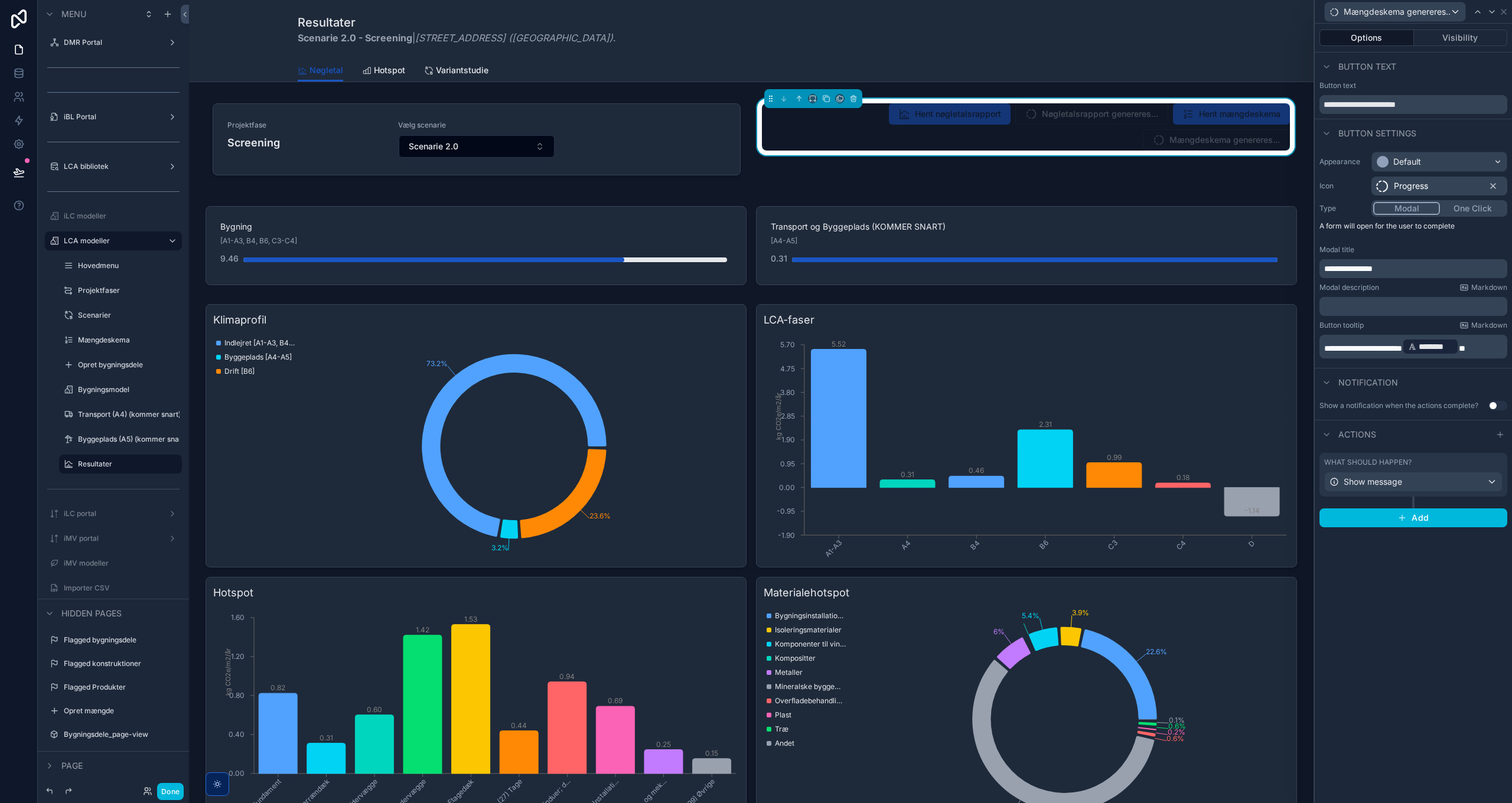
click at [1360, 636] on div "**********" at bounding box center [1413, 413] width 197 height 779
click at [1502, 12] on icon at bounding box center [1503, 12] width 9 height 9
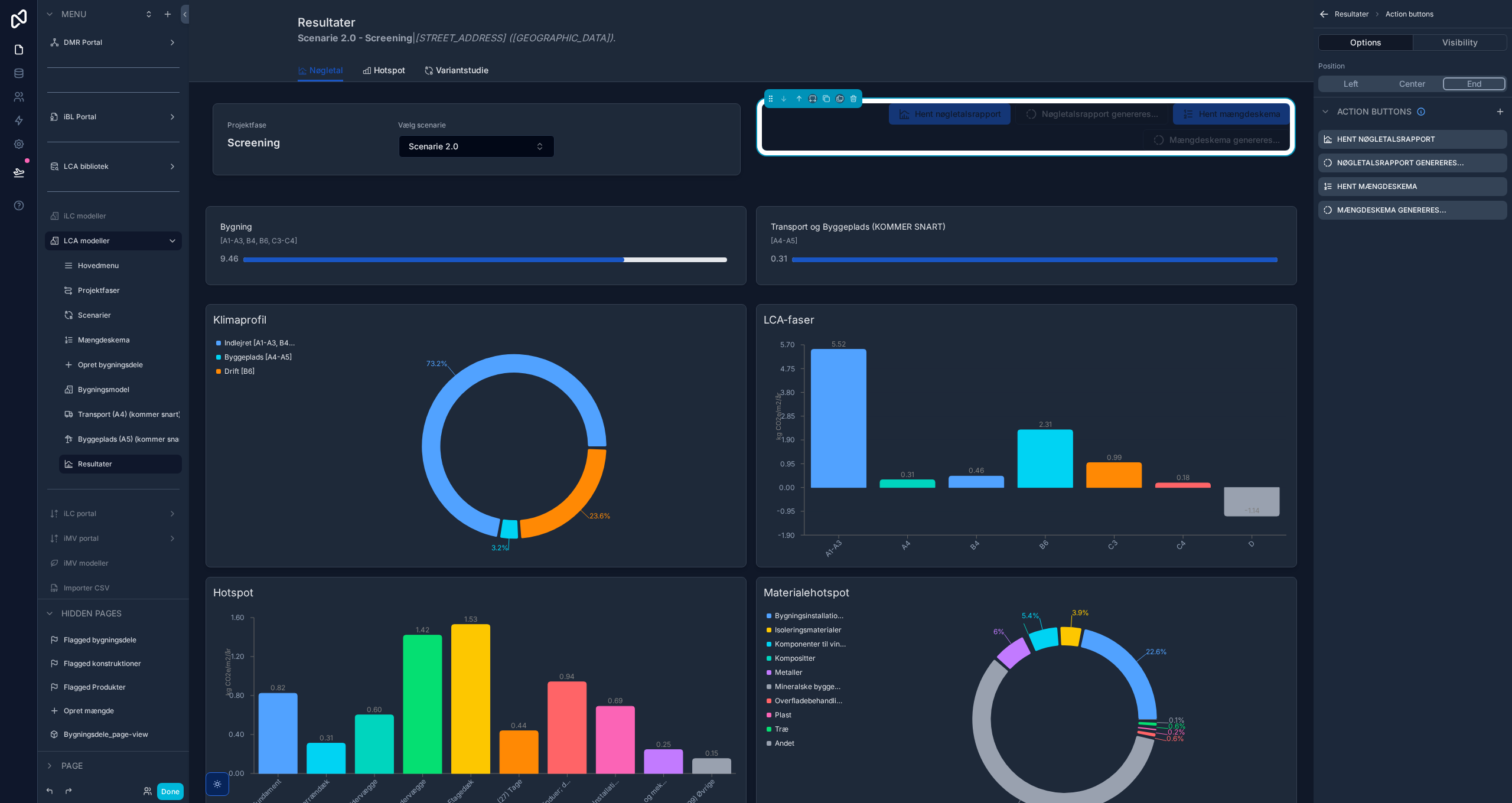
click at [171, 796] on button "Done" at bounding box center [171, 791] width 26 height 17
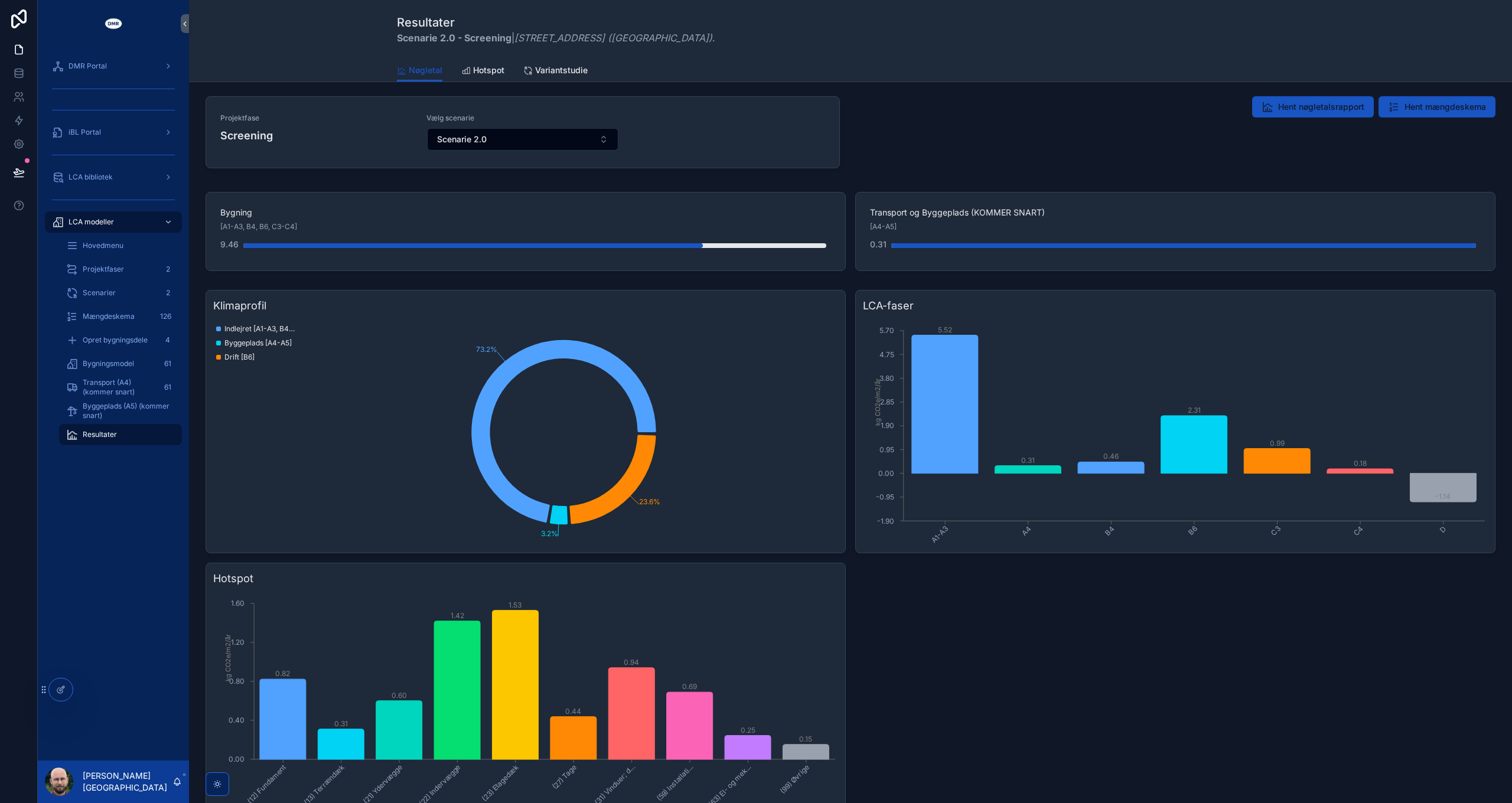
click at [1071, 108] on div "Hent nøgletalsrapport Hent mængdeskema" at bounding box center [1178, 107] width 634 height 22
click at [1221, 155] on div "Hent nøgletalsrapport Hent mængdeskema" at bounding box center [1177, 135] width 648 height 86
